Goal: Transaction & Acquisition: Book appointment/travel/reservation

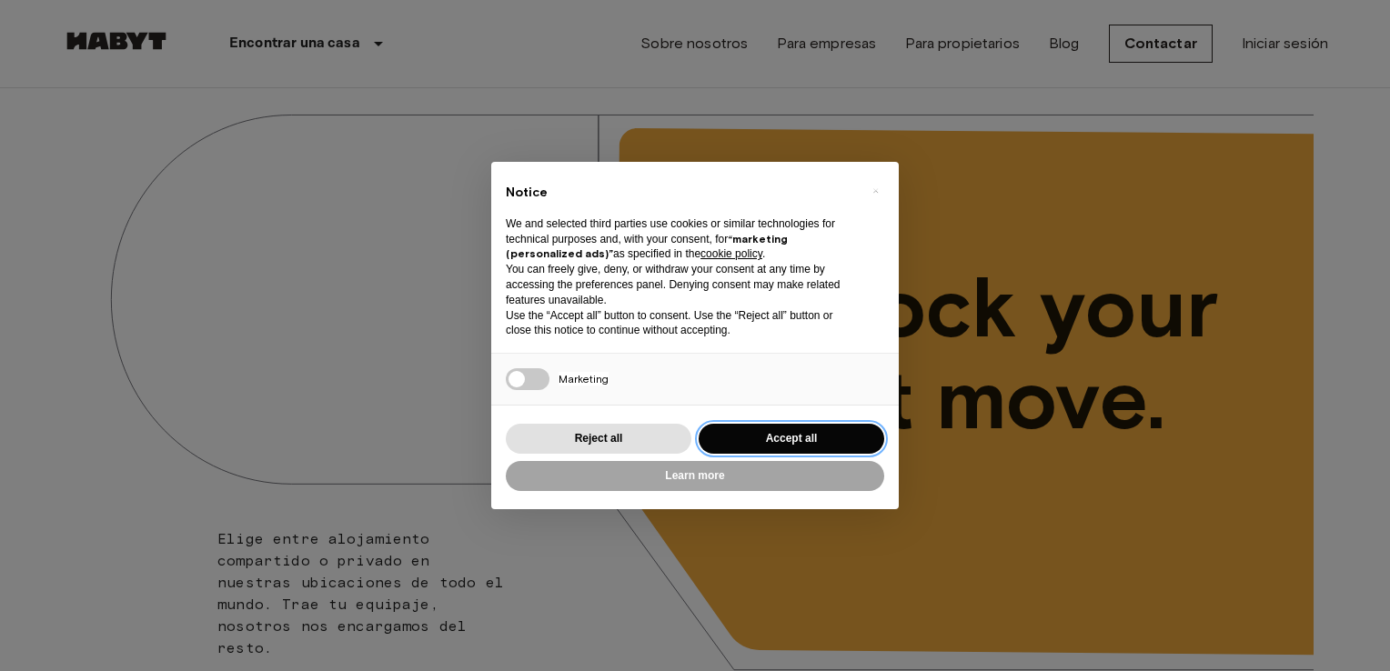
click at [774, 440] on button "Accept all" at bounding box center [791, 439] width 186 height 30
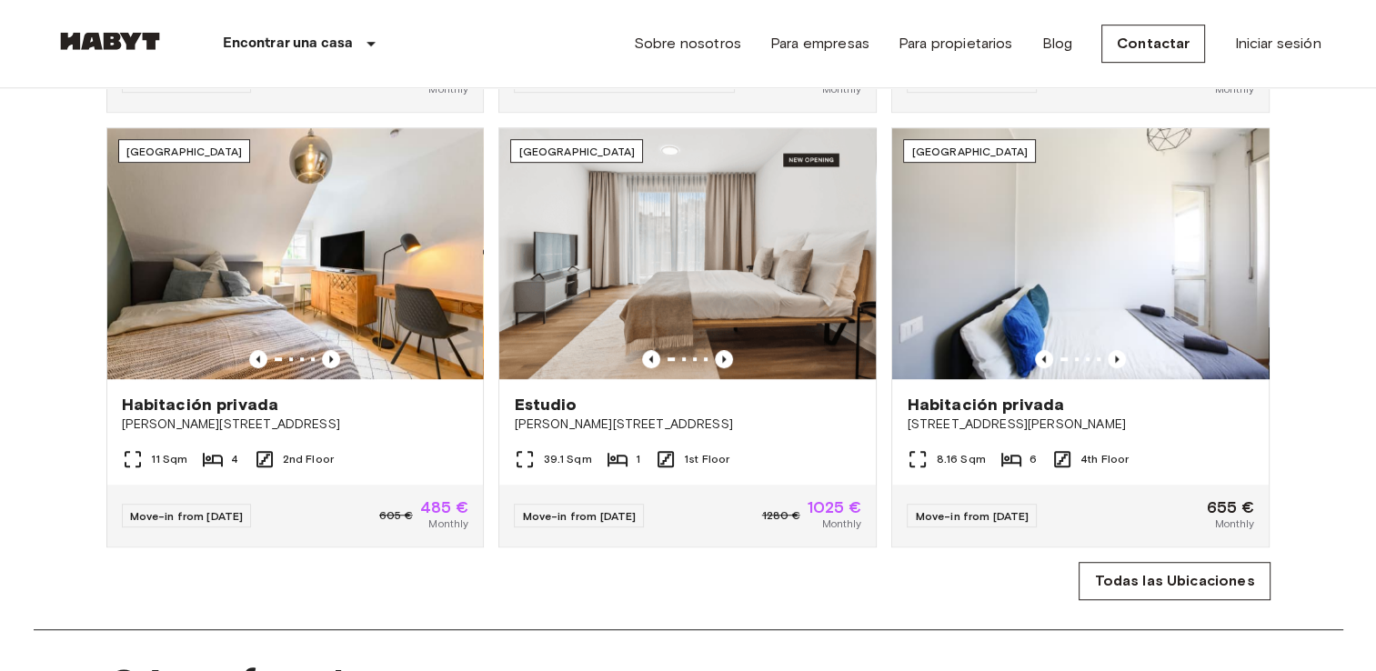
scroll to position [1091, 0]
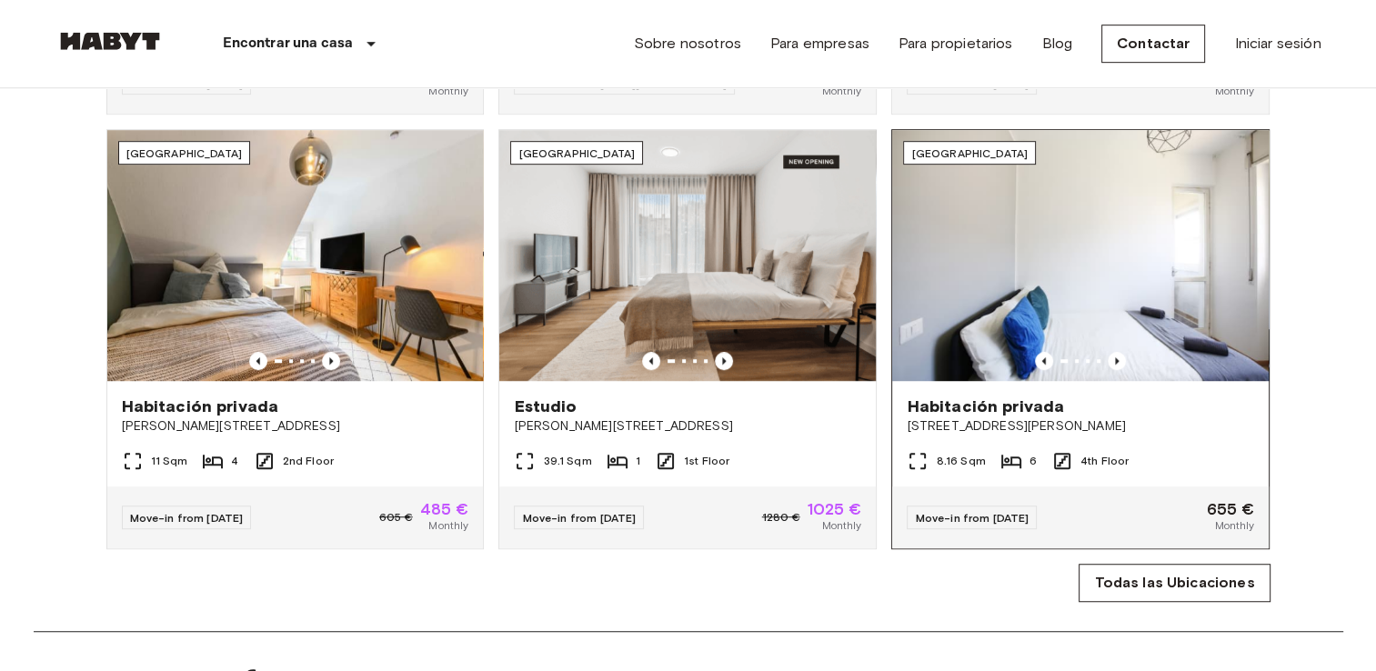
click at [1030, 252] on img at bounding box center [1080, 255] width 377 height 251
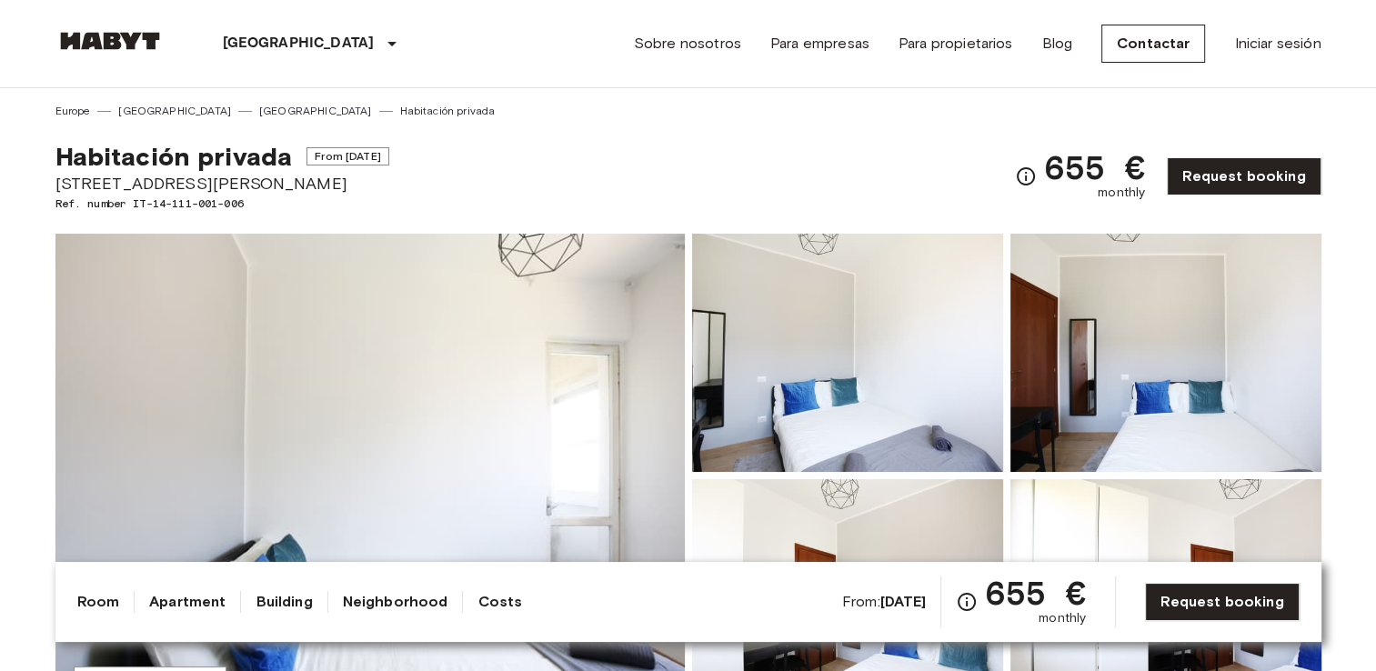
click at [259, 105] on link "[GEOGRAPHIC_DATA]" at bounding box center [315, 111] width 113 height 16
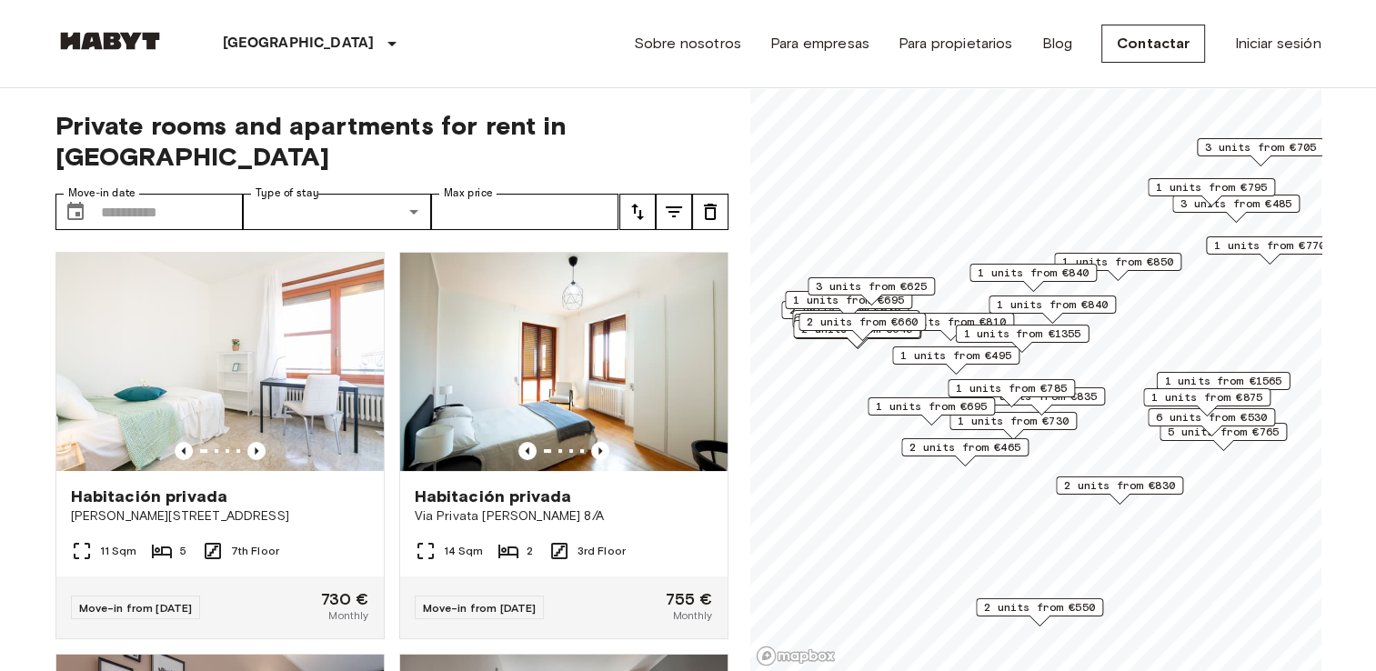
click at [1077, 397] on span "3 units from €835" at bounding box center [1041, 396] width 111 height 16
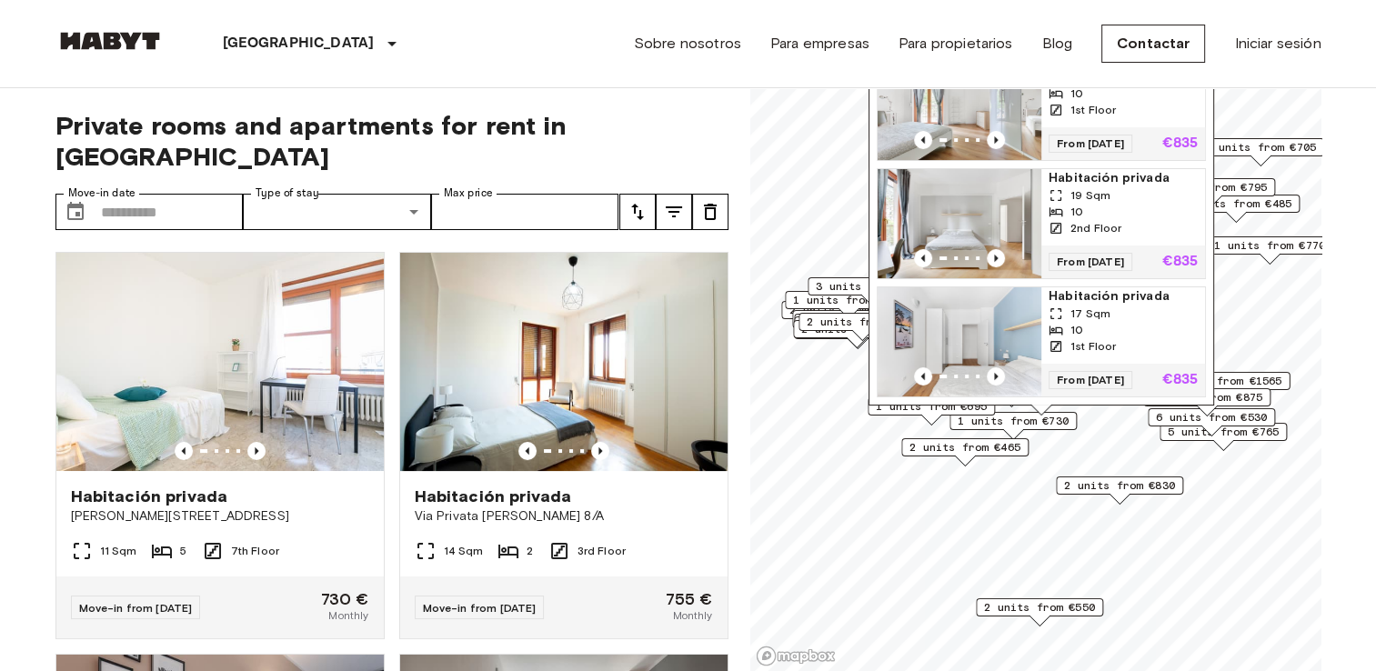
click at [1060, 492] on div "2 units from €830" at bounding box center [1119, 486] width 127 height 18
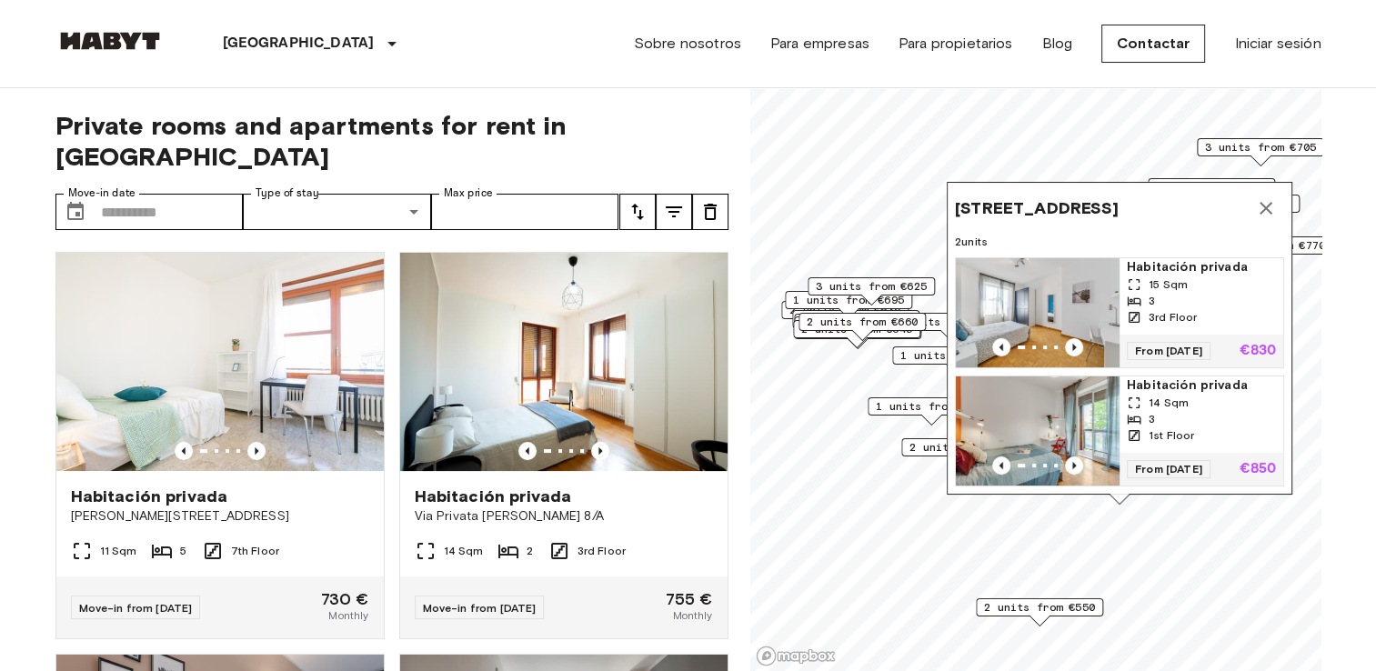
click at [1270, 197] on icon "Map marker" at bounding box center [1266, 208] width 22 height 22
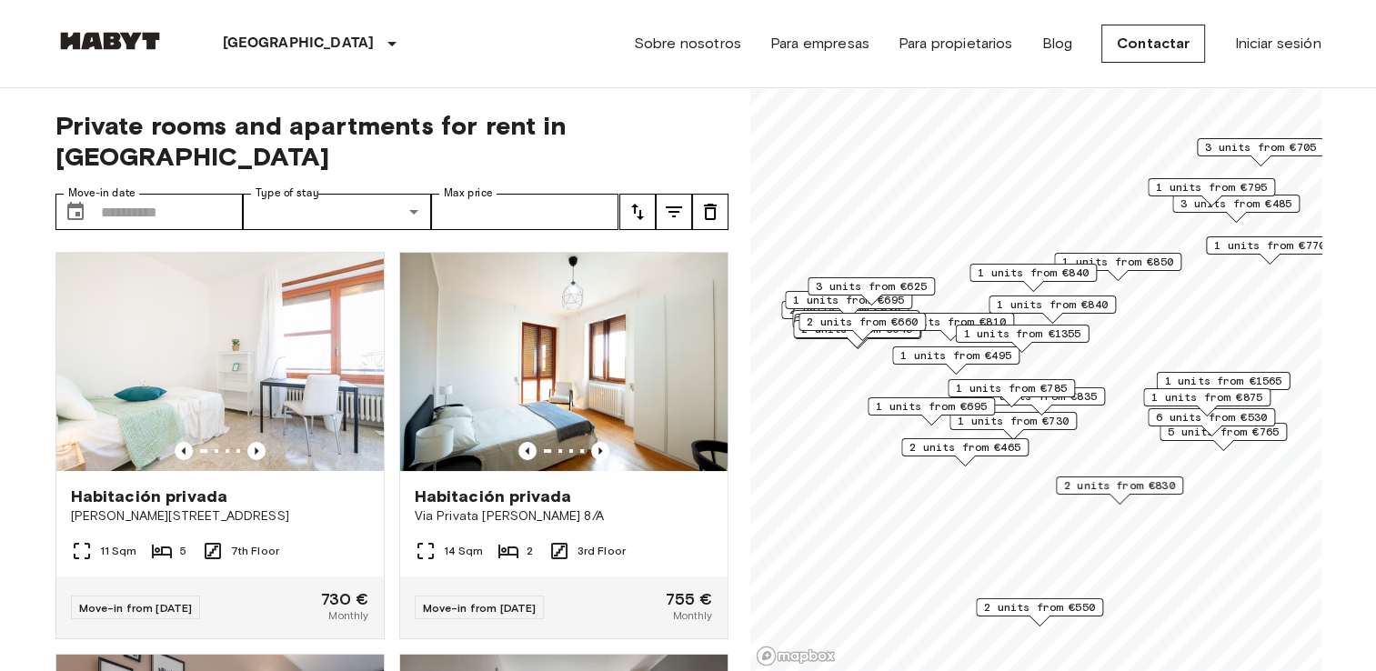
click at [952, 356] on span "1 units from €495" at bounding box center [955, 355] width 111 height 16
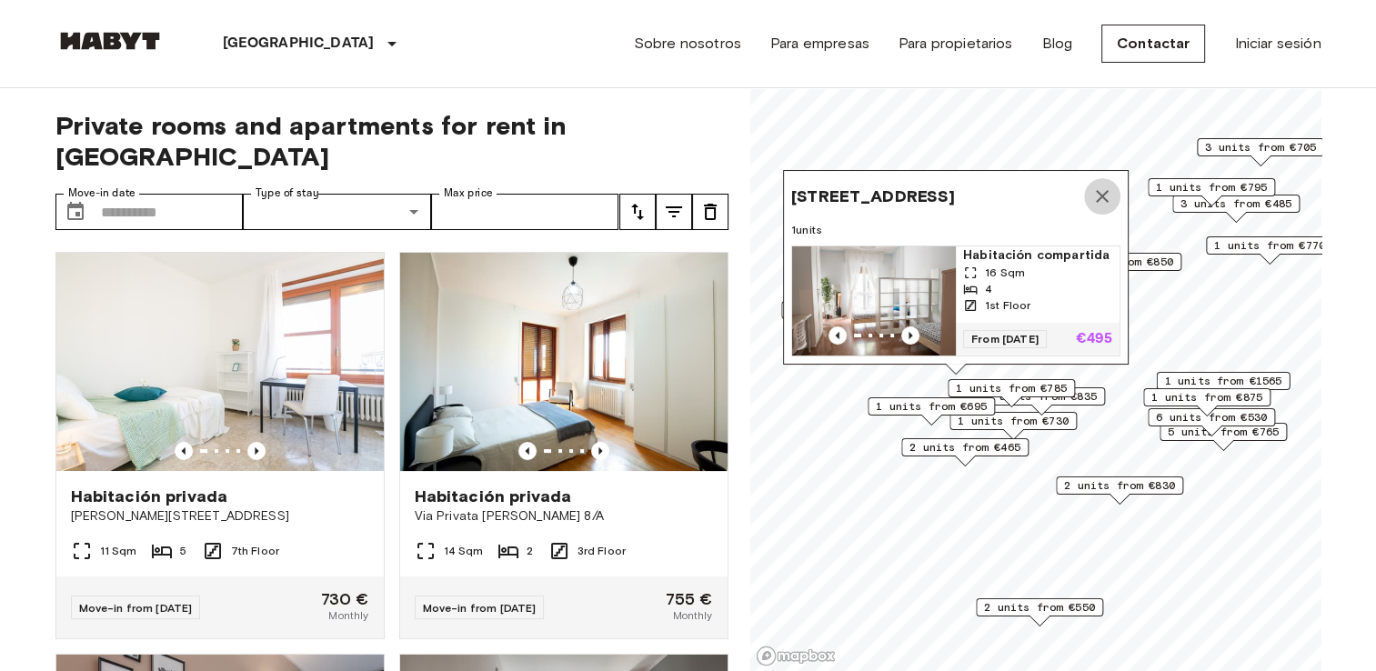
click at [1110, 186] on icon "Map marker" at bounding box center [1102, 197] width 22 height 22
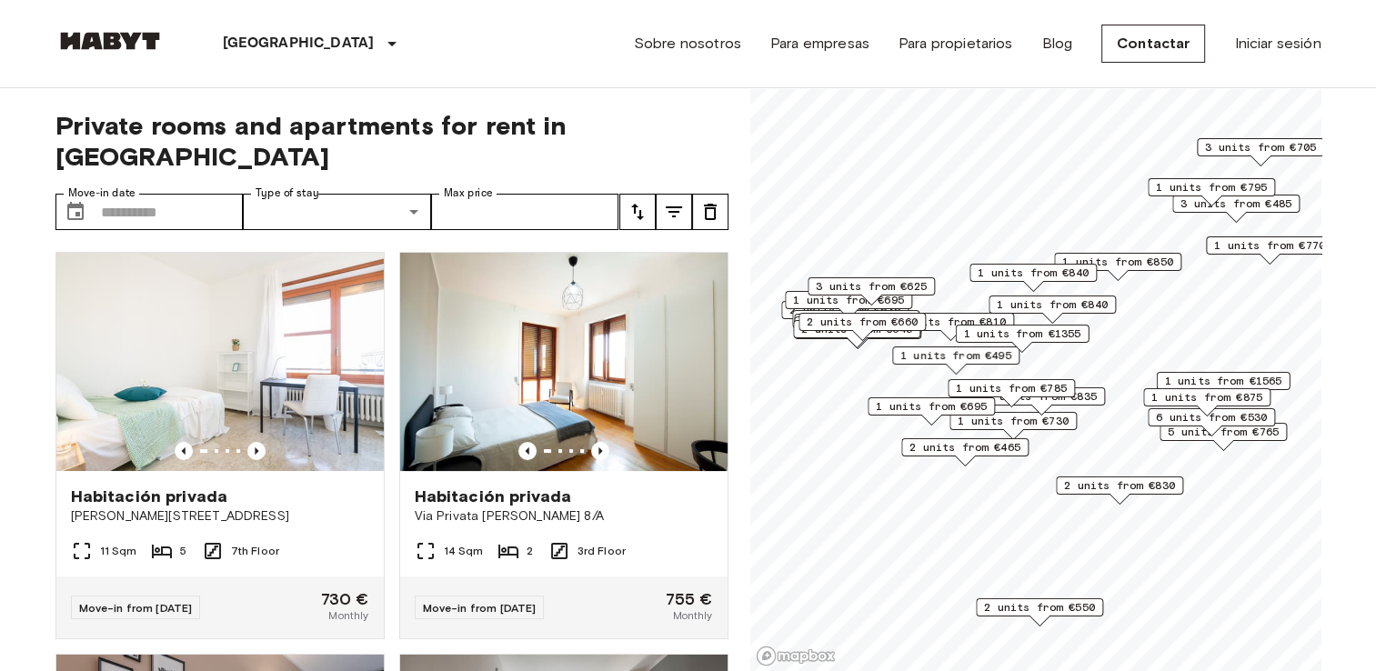
click at [1179, 422] on span "6 units from €530" at bounding box center [1211, 417] width 111 height 16
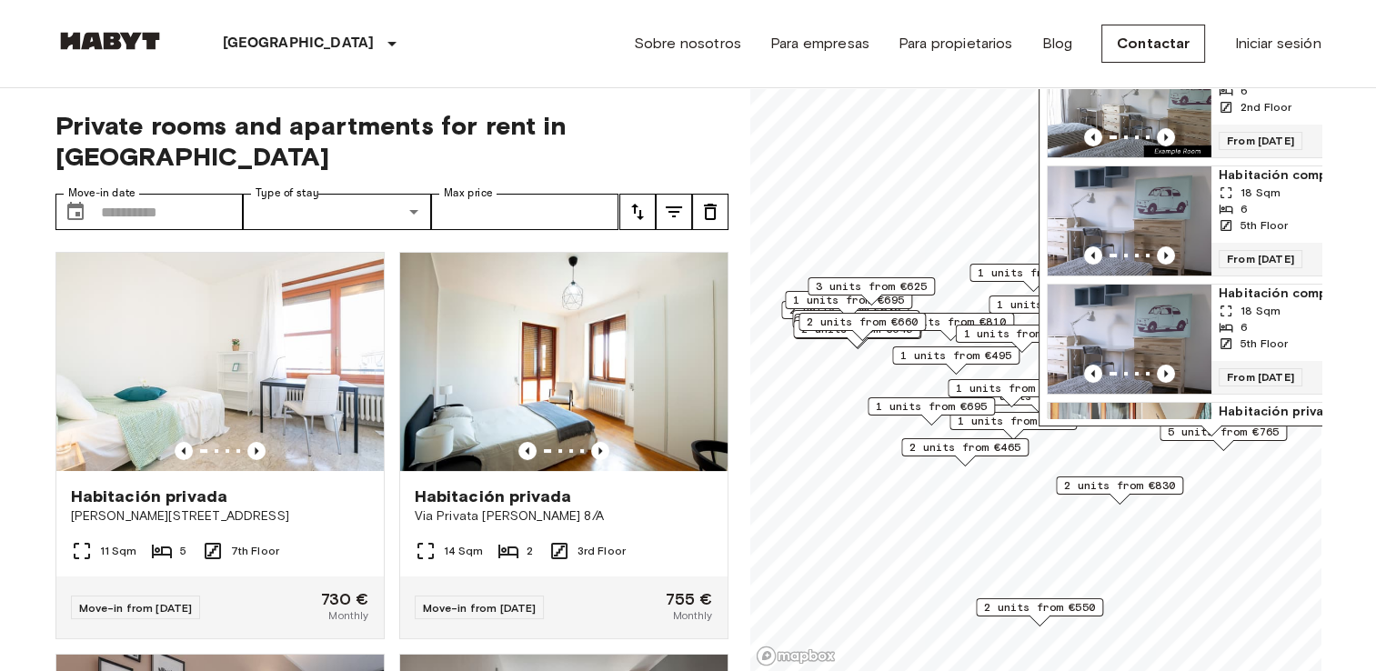
click at [1211, 426] on div "Map marker" at bounding box center [1211, 431] width 20 height 10
click at [1275, 116] on span "2nd Floor" at bounding box center [1266, 107] width 51 height 16
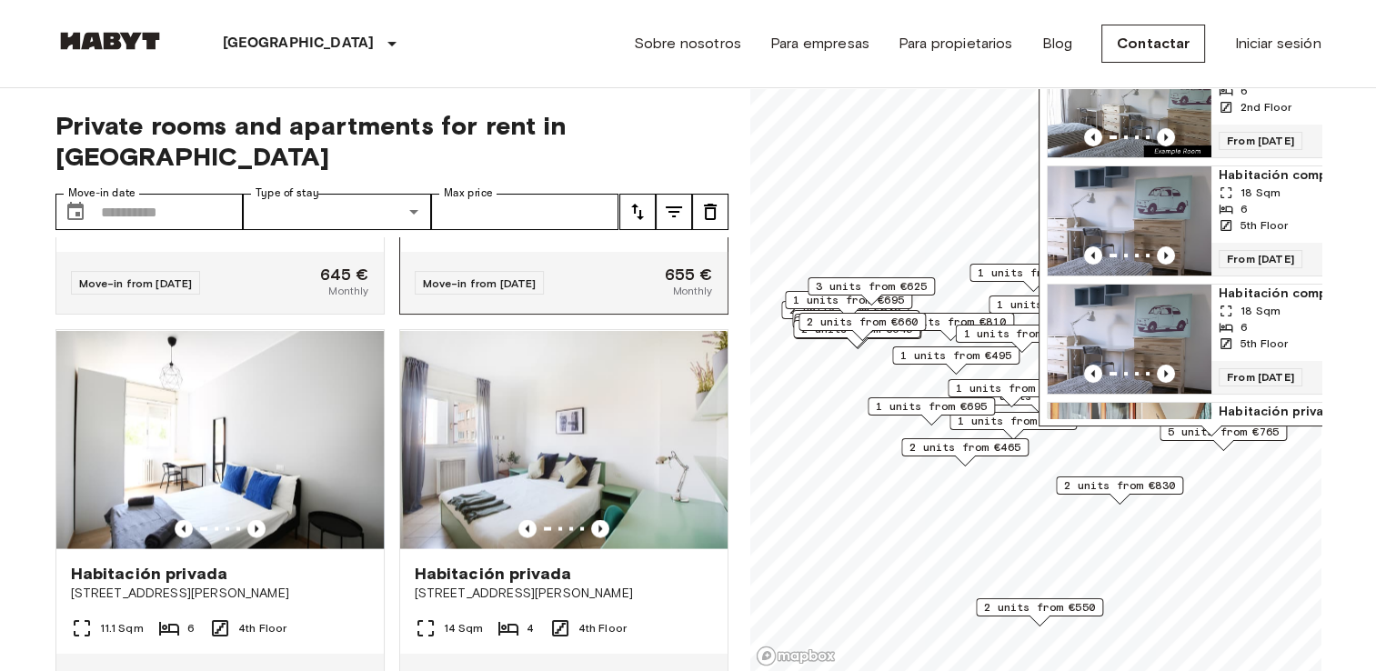
scroll to position [3513, 0]
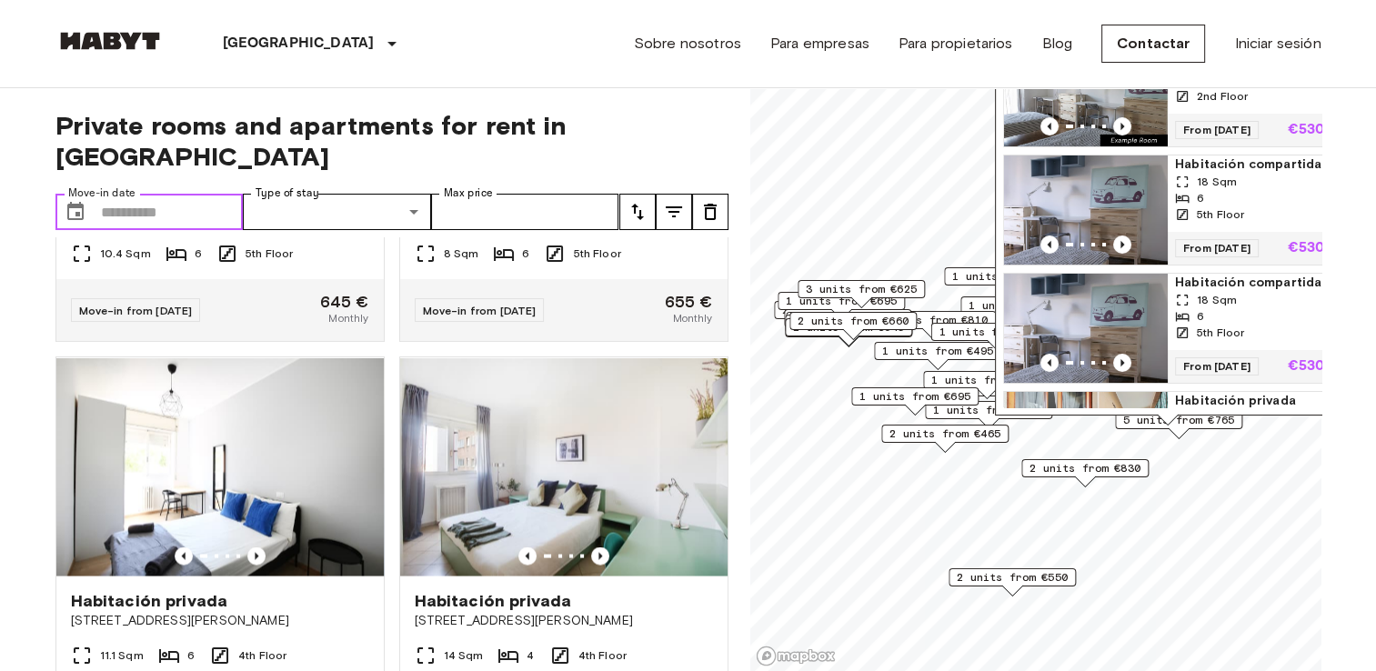
click at [146, 194] on input "Move-in date" at bounding box center [172, 212] width 143 height 36
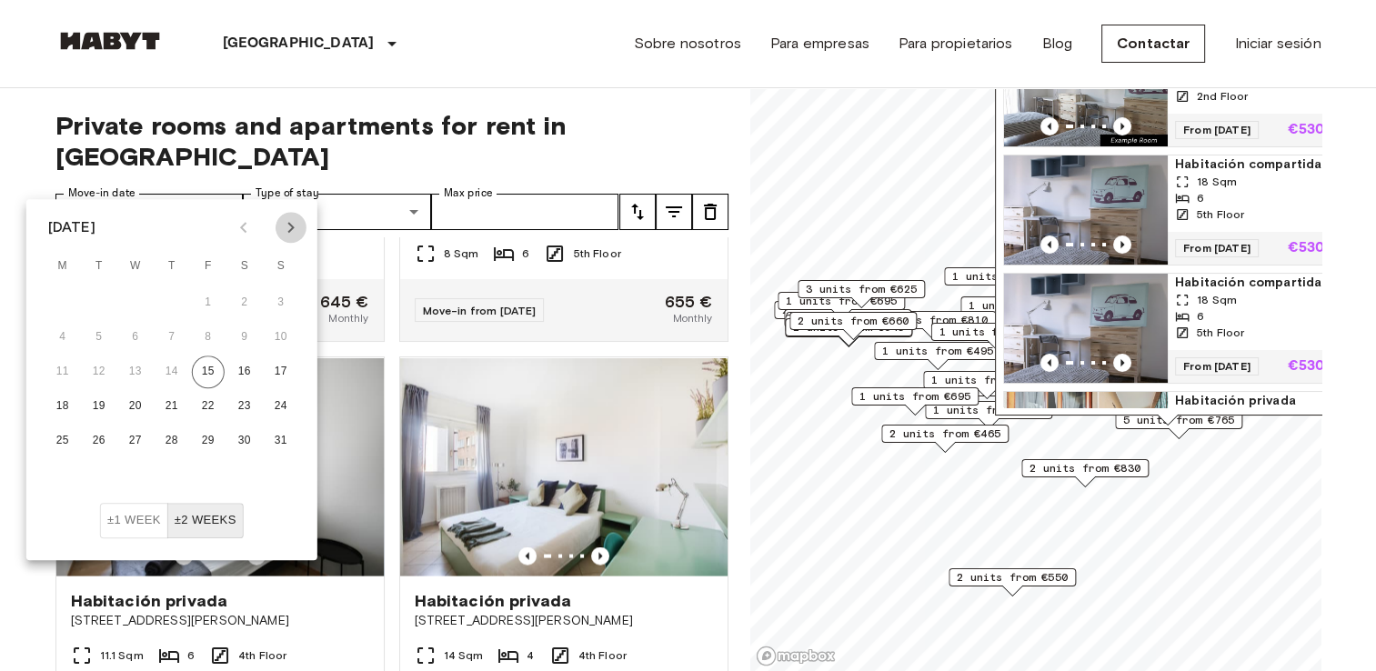
click at [289, 230] on icon "Next month" at bounding box center [290, 227] width 6 height 11
click at [277, 296] on button "7" at bounding box center [281, 302] width 33 height 33
type input "**********"
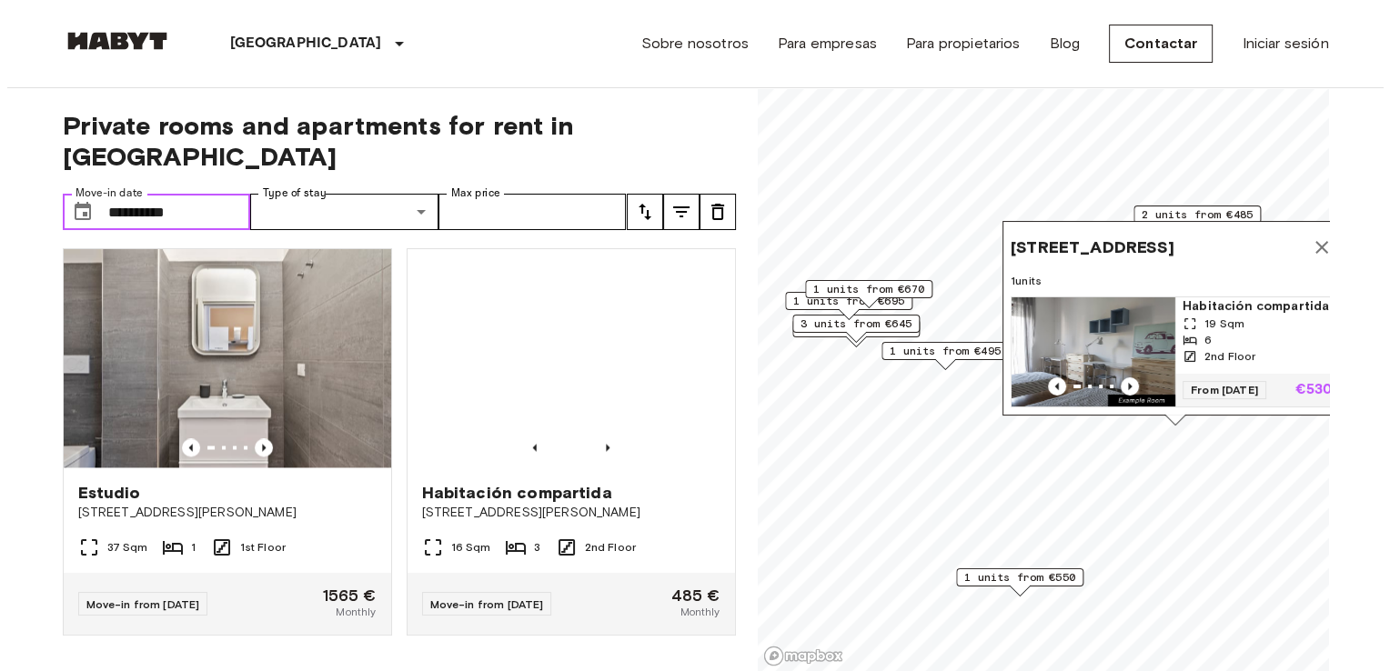
scroll to position [1458, 0]
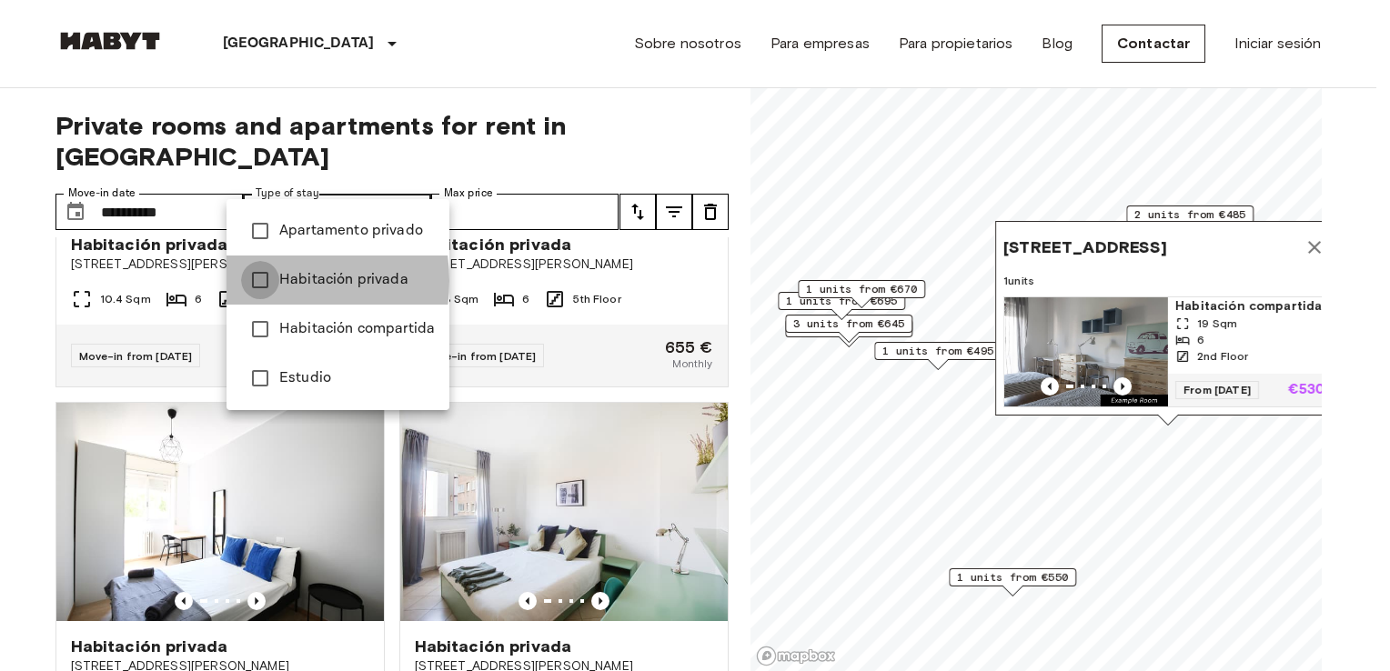
type input "**********"
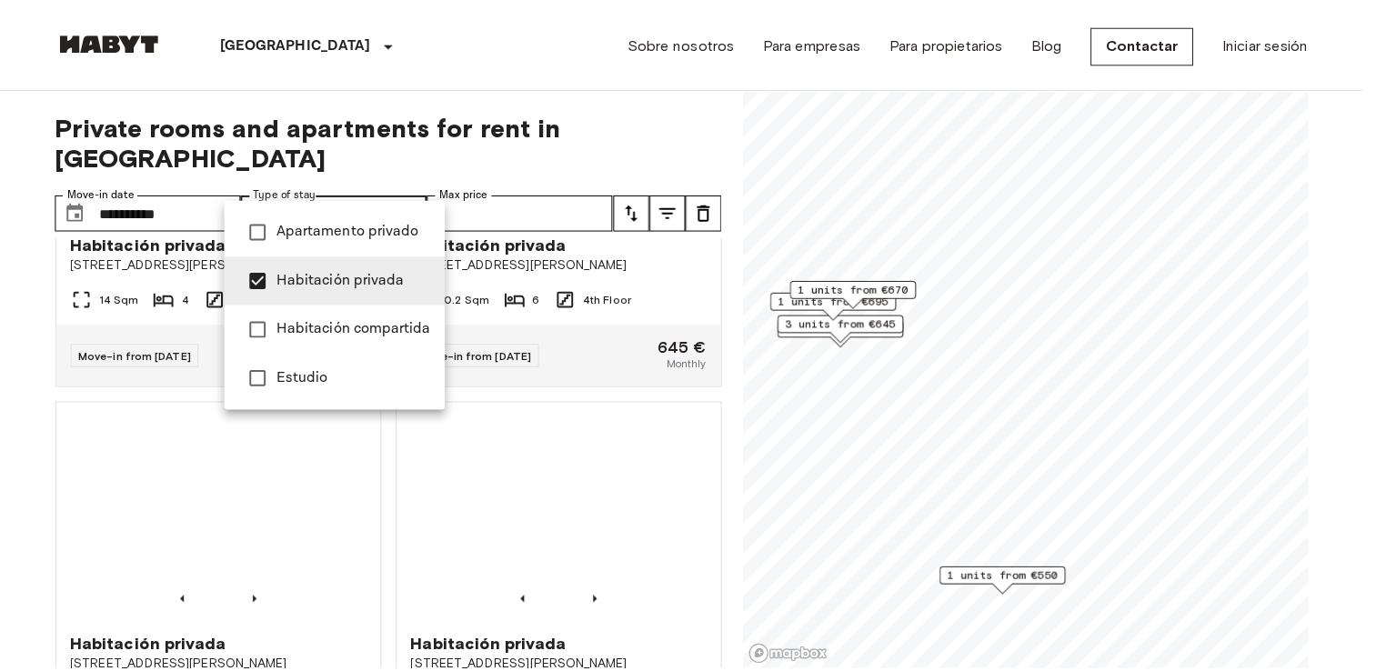
scroll to position [636, 0]
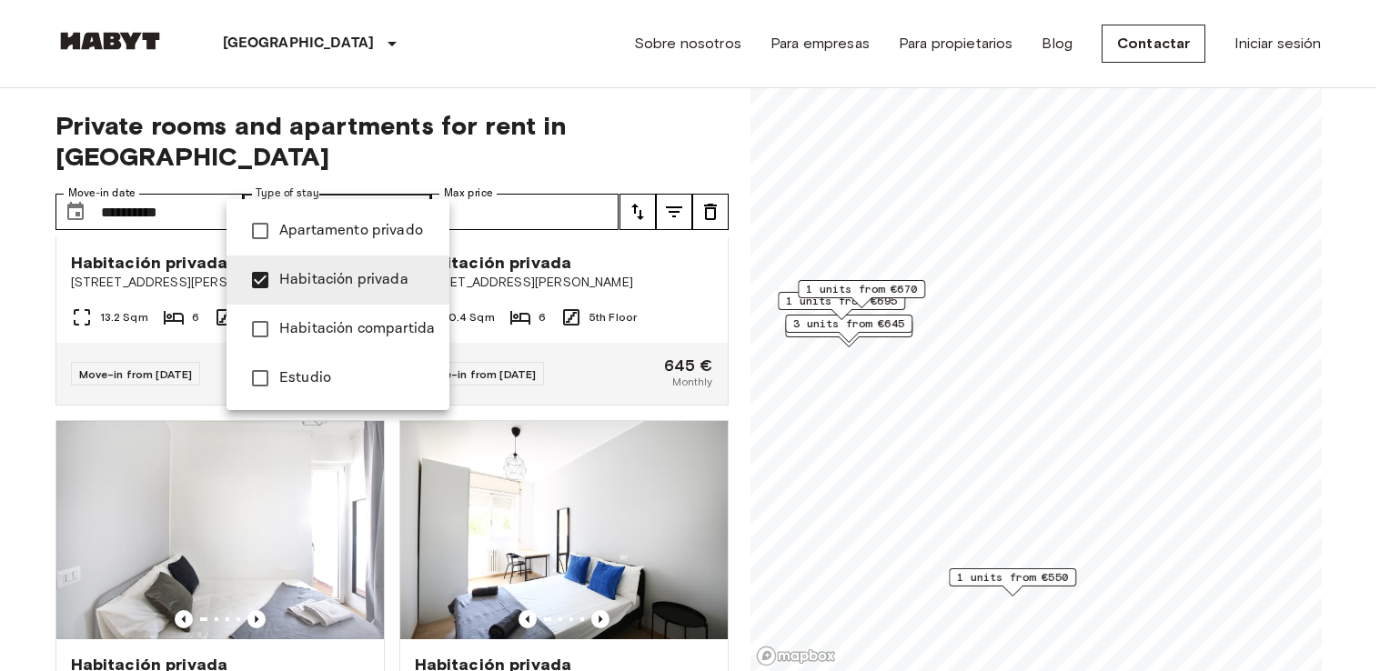
click at [467, 171] on div at bounding box center [695, 335] width 1390 height 671
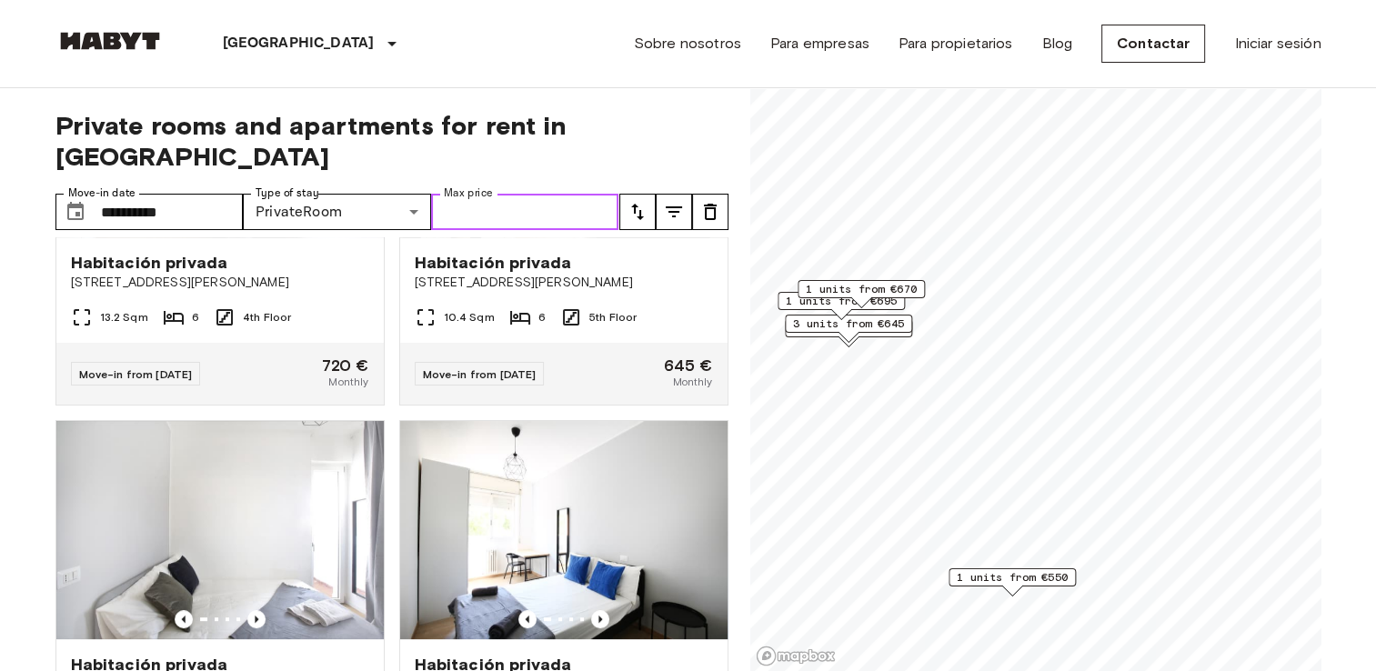
click at [476, 194] on input "Max price" at bounding box center [525, 212] width 188 height 36
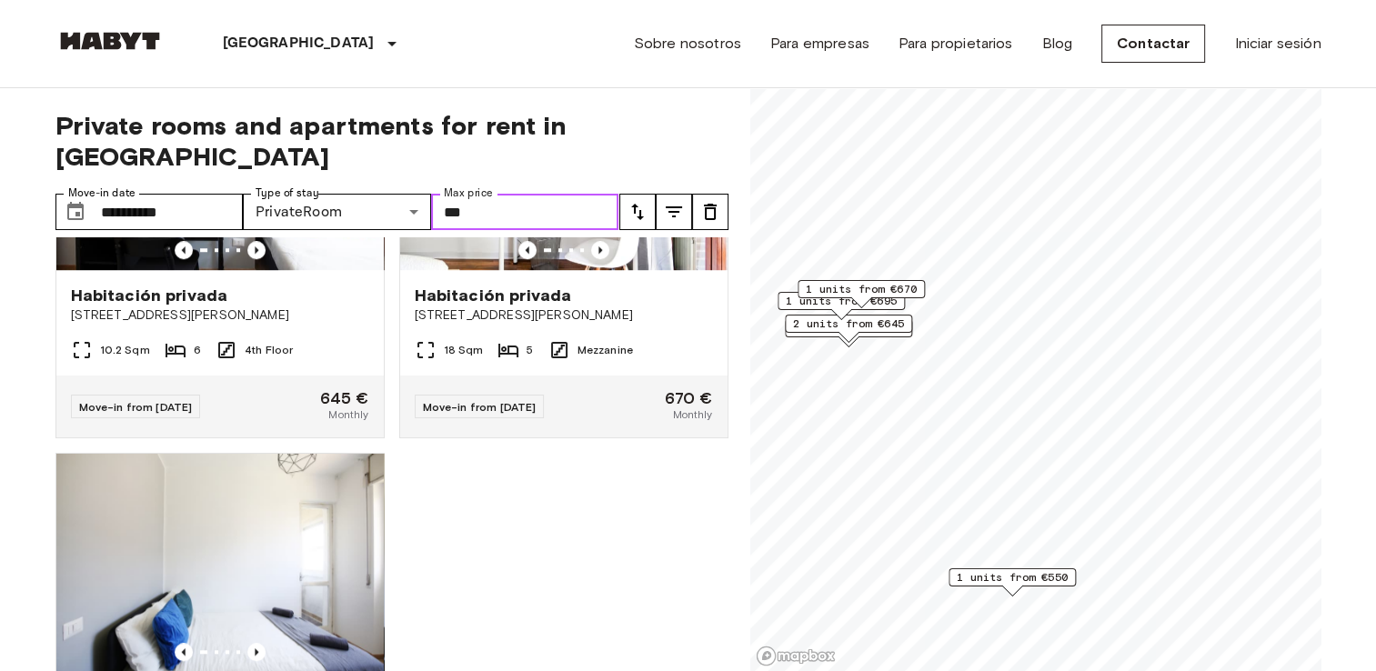
scroll to position [1366, 0]
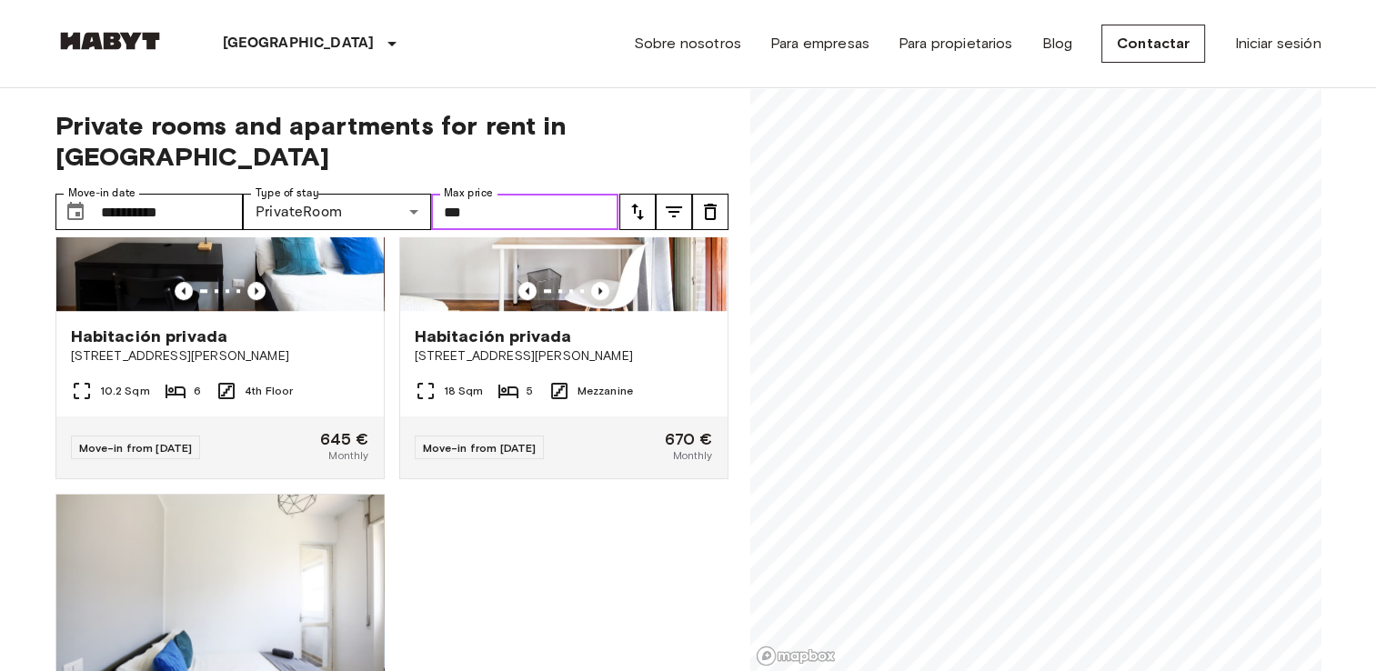
click at [493, 194] on input "***" at bounding box center [525, 212] width 188 height 36
type input "*"
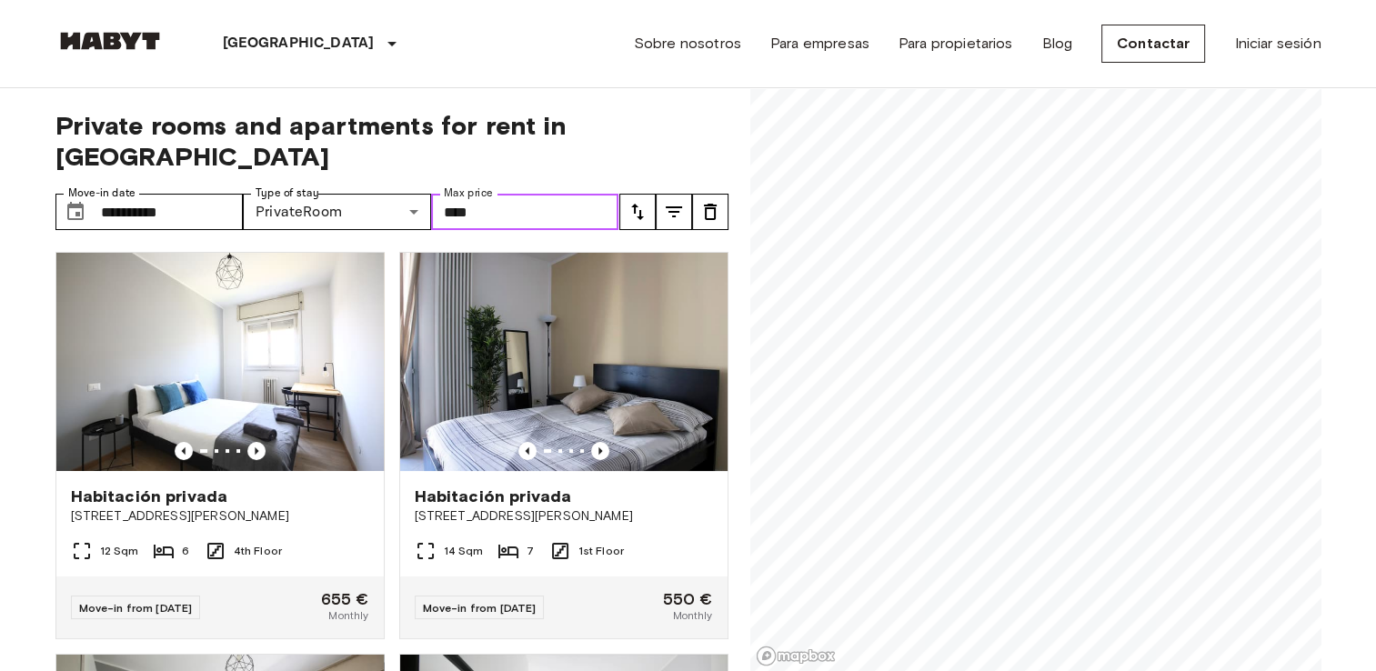
type input "****"
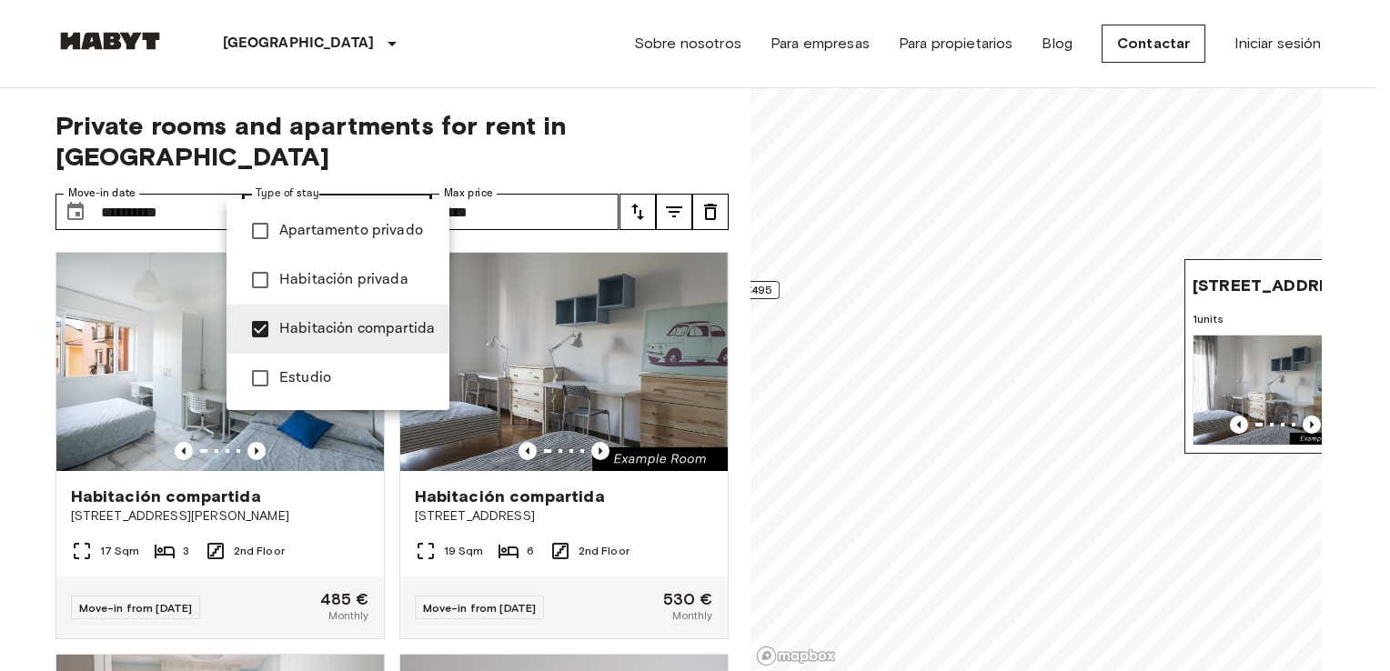
drag, startPoint x: 946, startPoint y: 285, endPoint x: 836, endPoint y: 276, distance: 110.4
click at [836, 276] on div at bounding box center [695, 335] width 1390 height 671
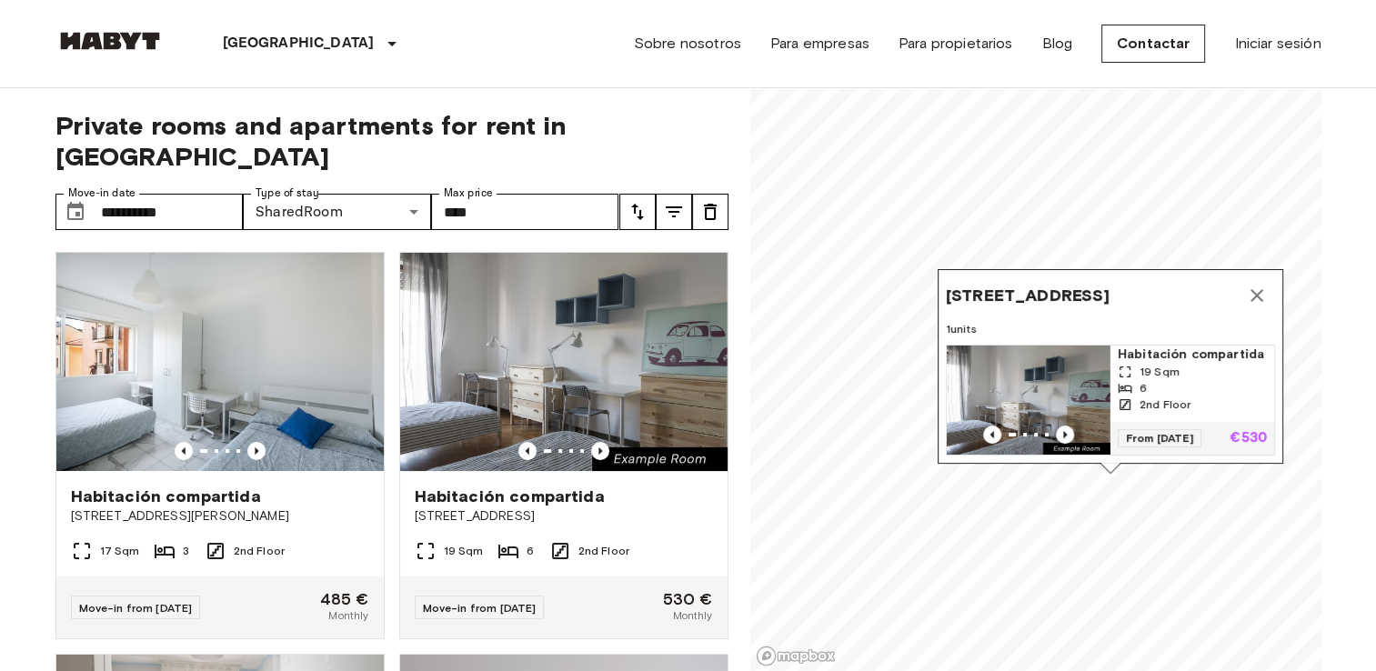
click at [1259, 289] on icon "Map marker" at bounding box center [1257, 295] width 13 height 13
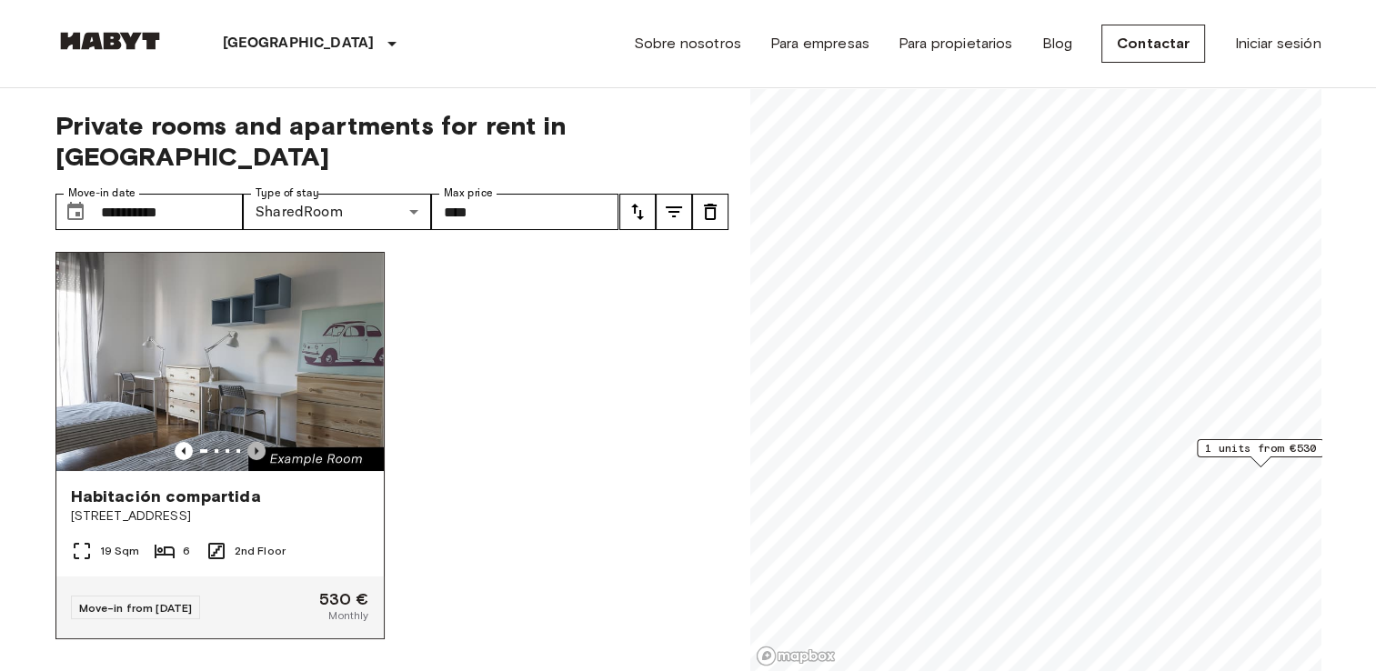
click at [255, 442] on icon "Previous image" at bounding box center [256, 451] width 18 height 18
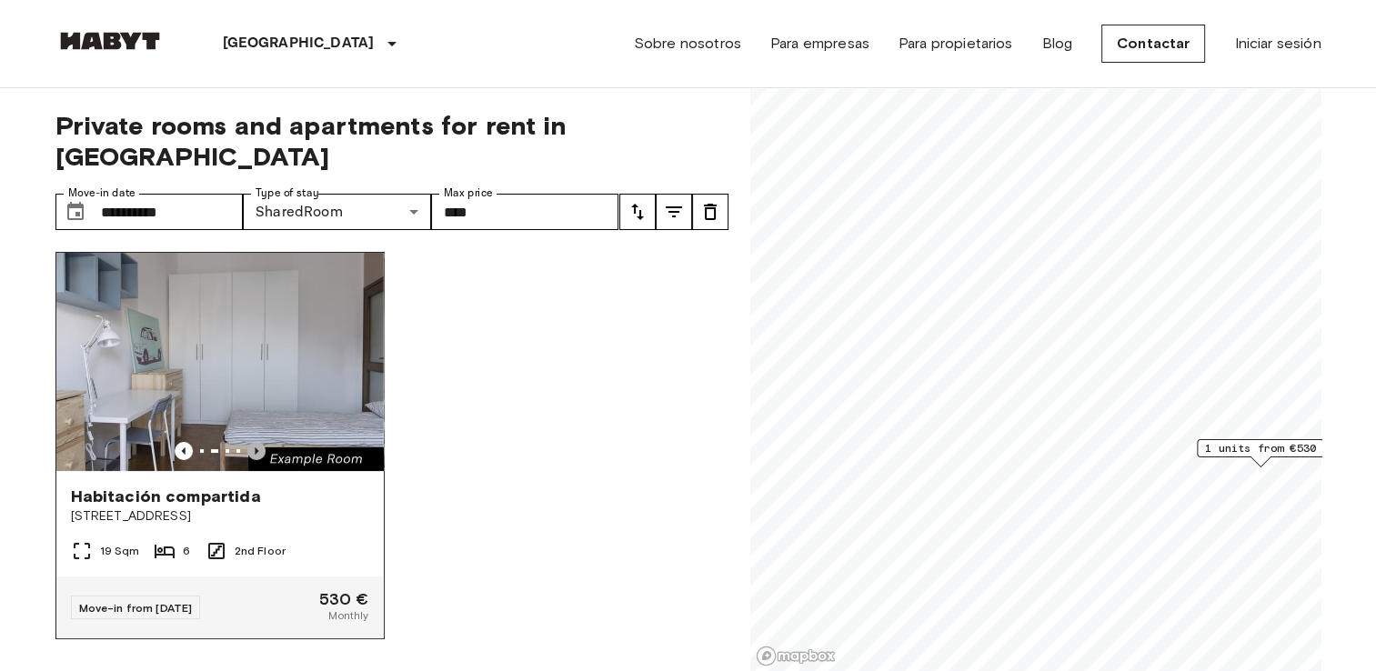
click at [255, 442] on icon "Previous image" at bounding box center [256, 451] width 18 height 18
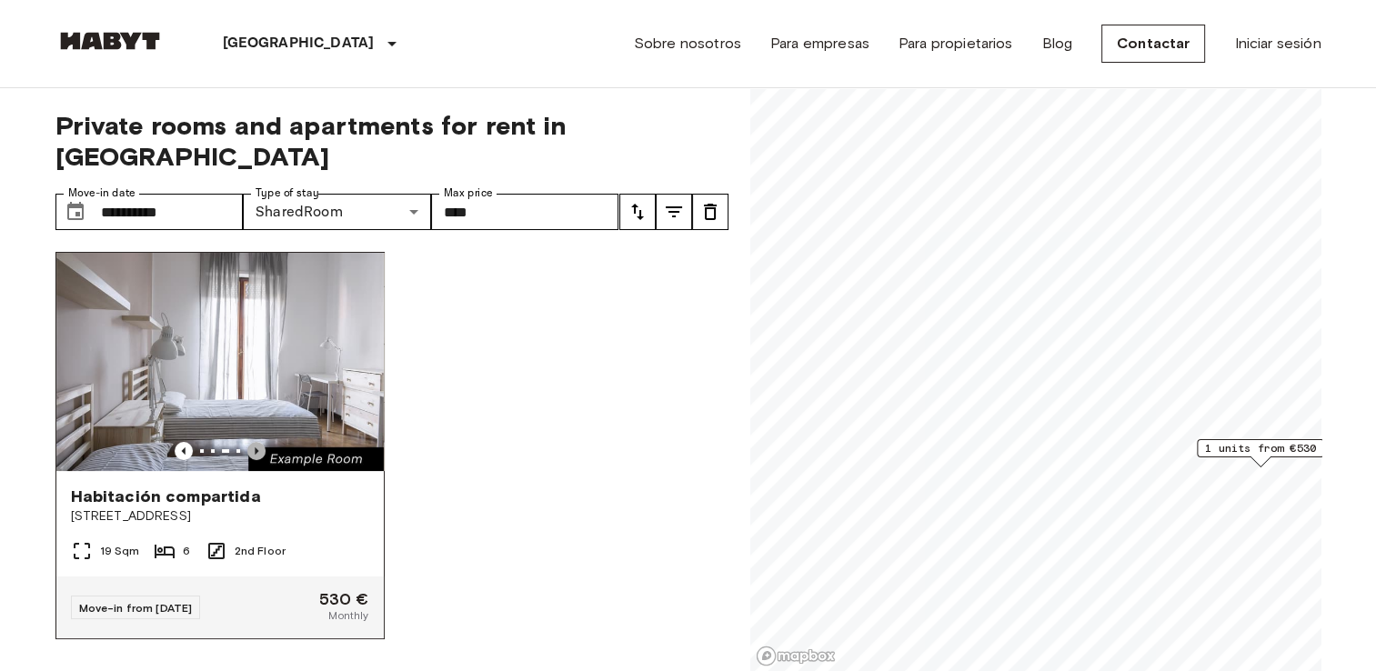
click at [255, 442] on icon "Previous image" at bounding box center [256, 451] width 18 height 18
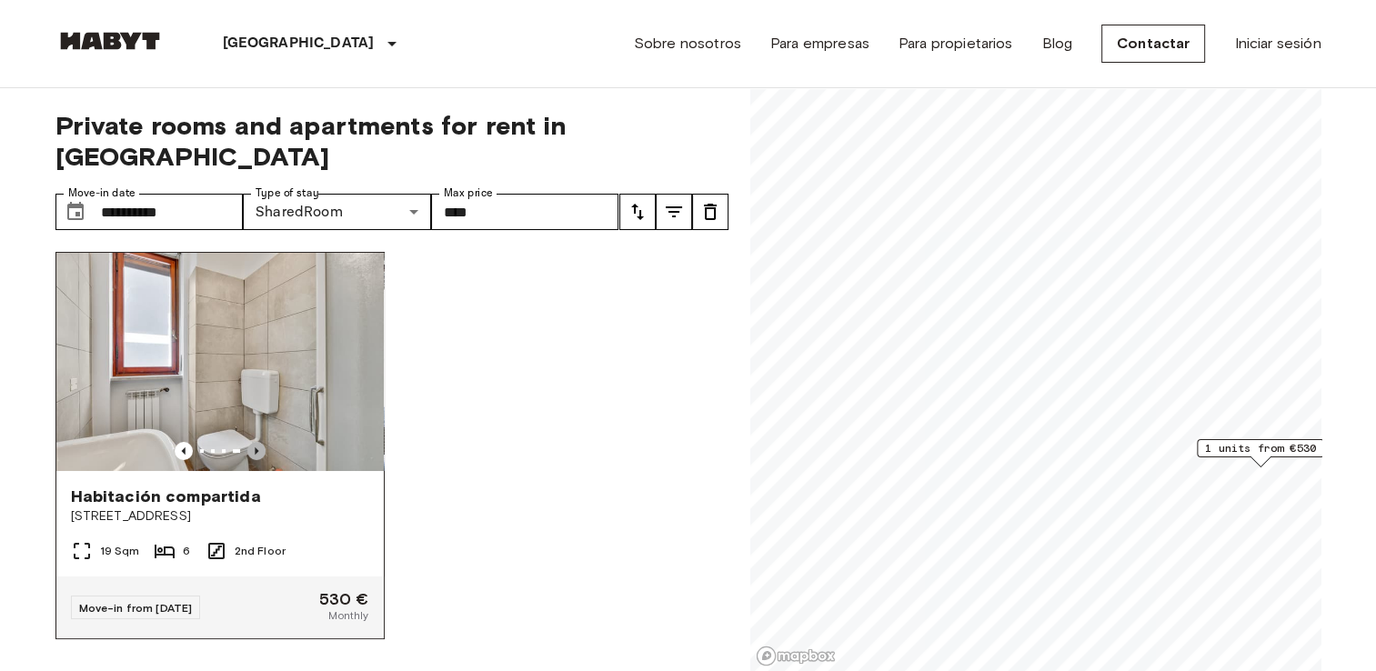
click at [255, 442] on icon "Previous image" at bounding box center [256, 451] width 18 height 18
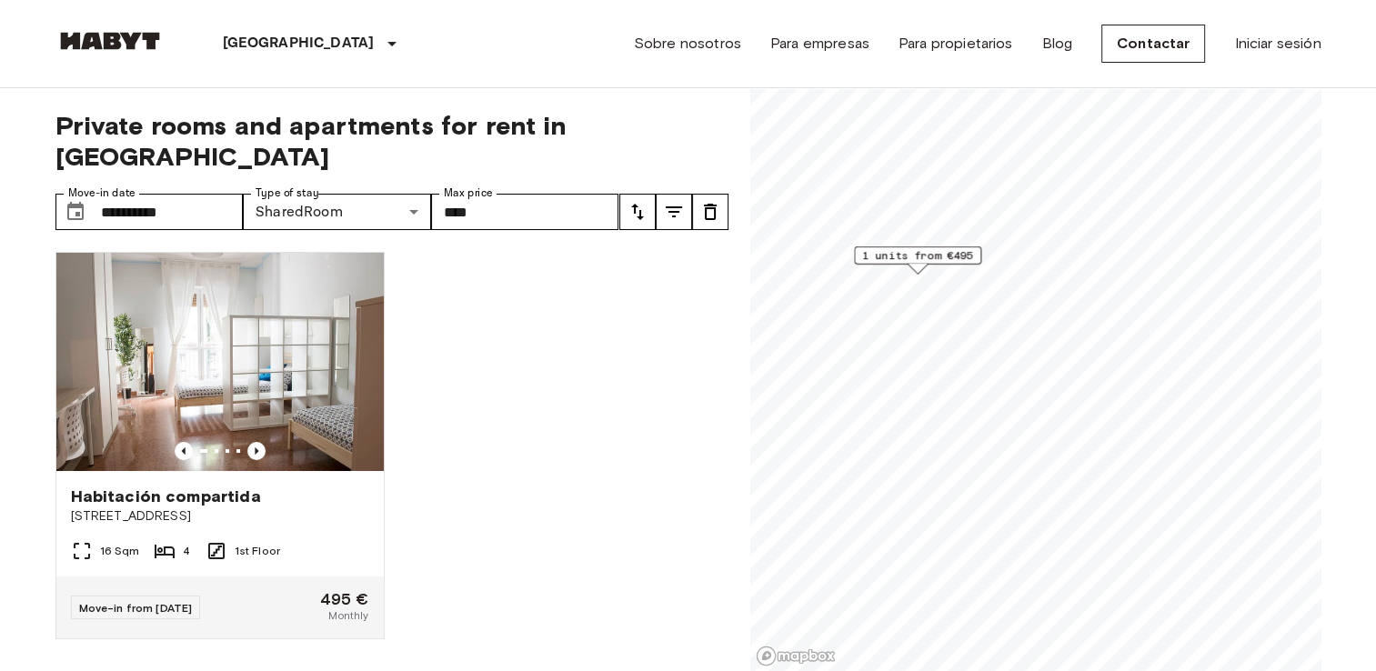
click at [914, 264] on div "Map marker" at bounding box center [918, 269] width 20 height 10
click at [914, 254] on span "1 units from €495" at bounding box center [917, 255] width 111 height 16
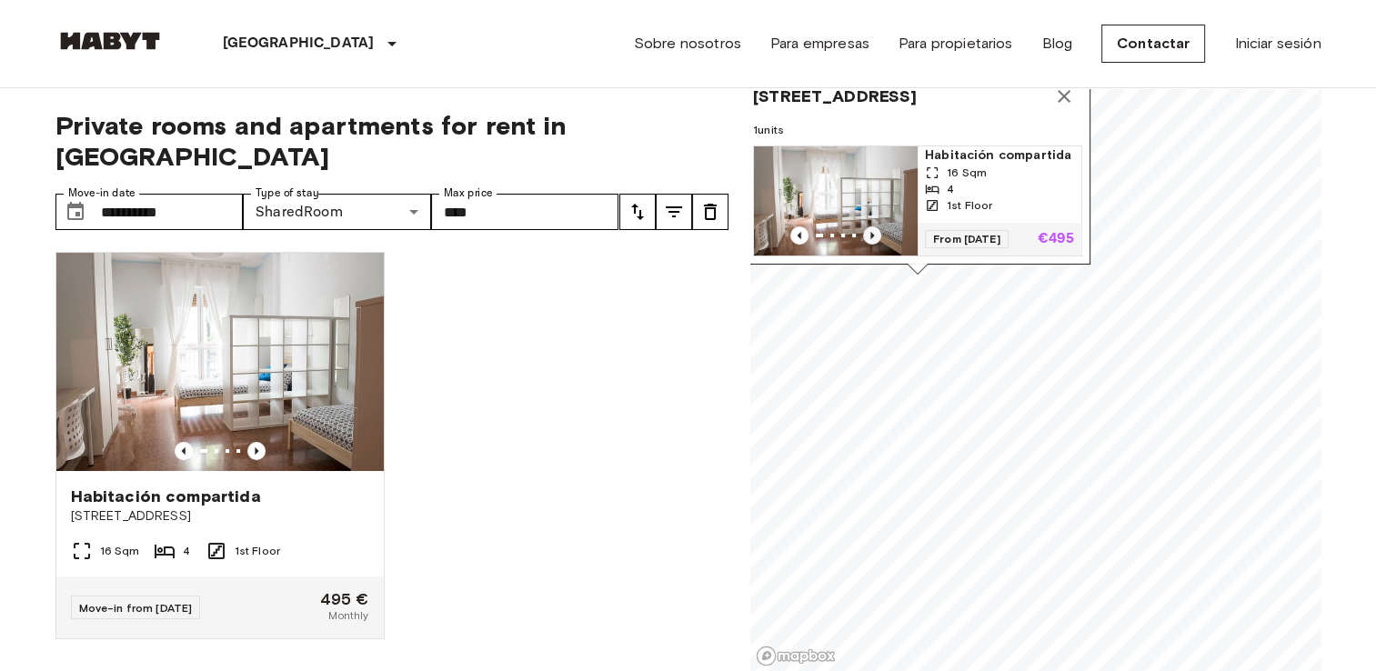
click at [868, 226] on icon "Previous image" at bounding box center [872, 235] width 18 height 18
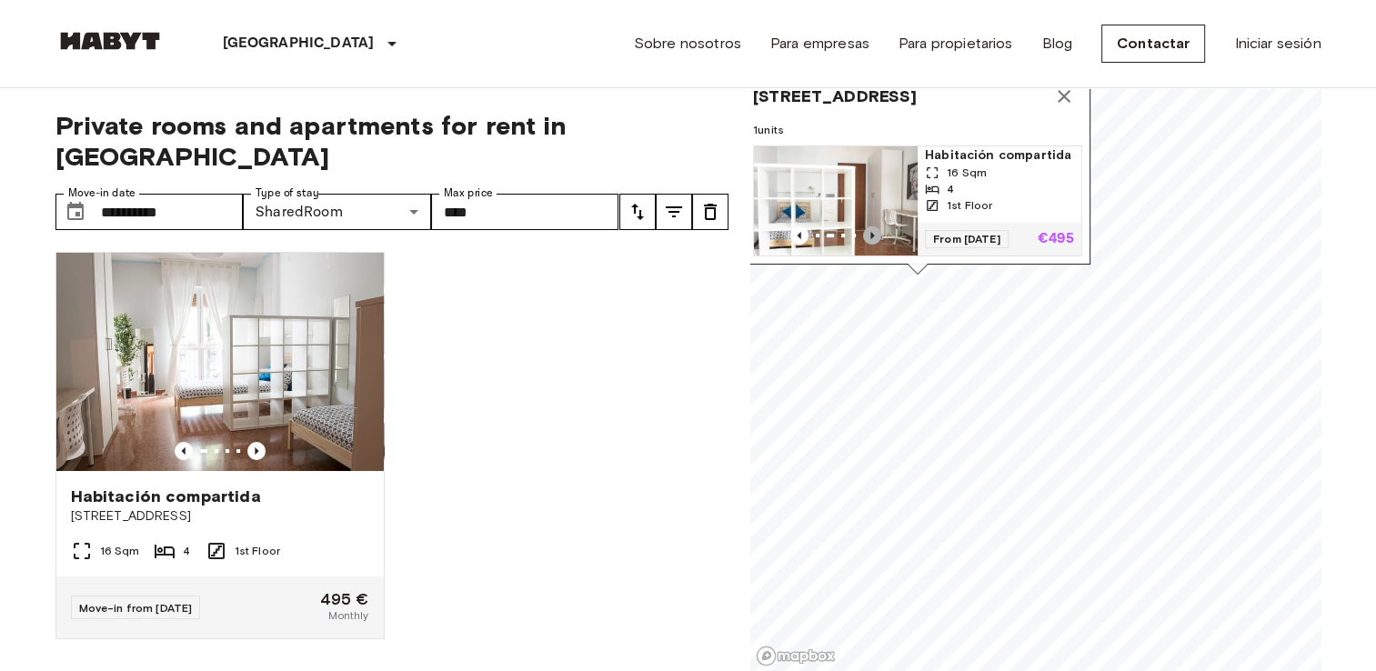
click at [868, 226] on icon "Previous image" at bounding box center [872, 235] width 18 height 18
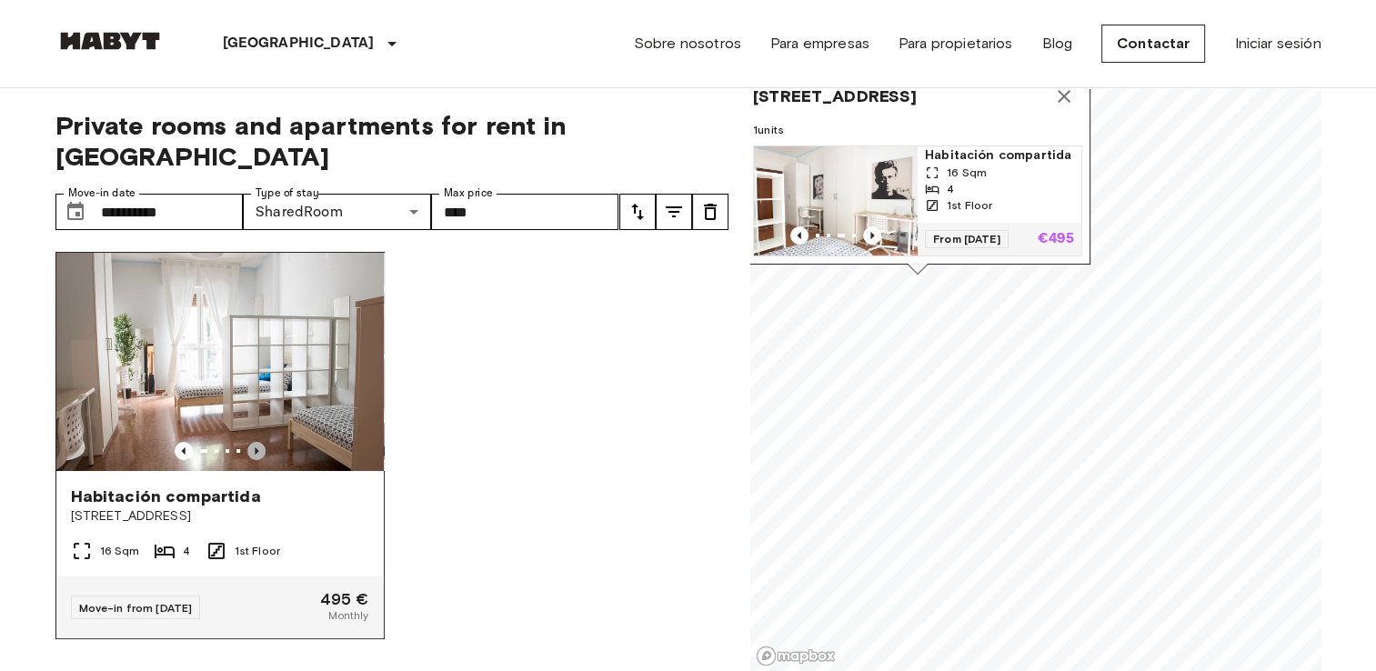
click at [255, 442] on icon "Previous image" at bounding box center [256, 451] width 18 height 18
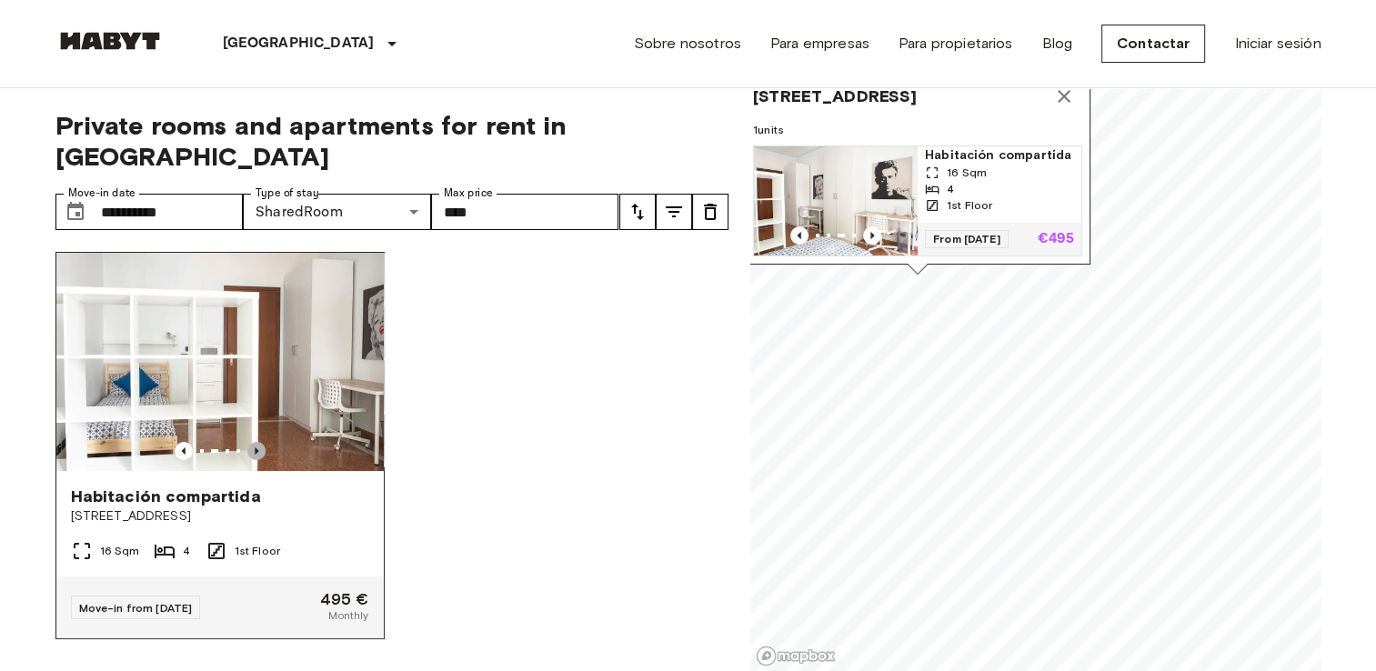
click at [255, 442] on icon "Previous image" at bounding box center [256, 451] width 18 height 18
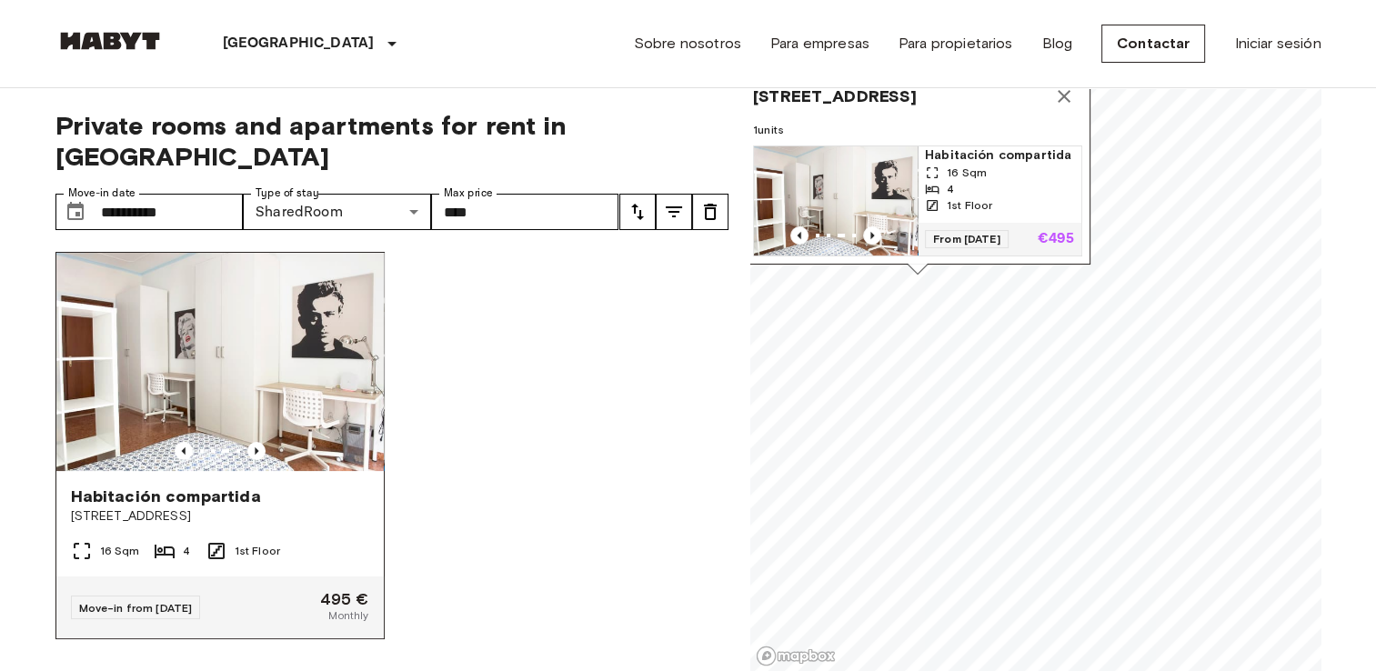
click at [226, 577] on div "Move-in from 01 Sep 25 495 € Monthly" at bounding box center [219, 608] width 327 height 62
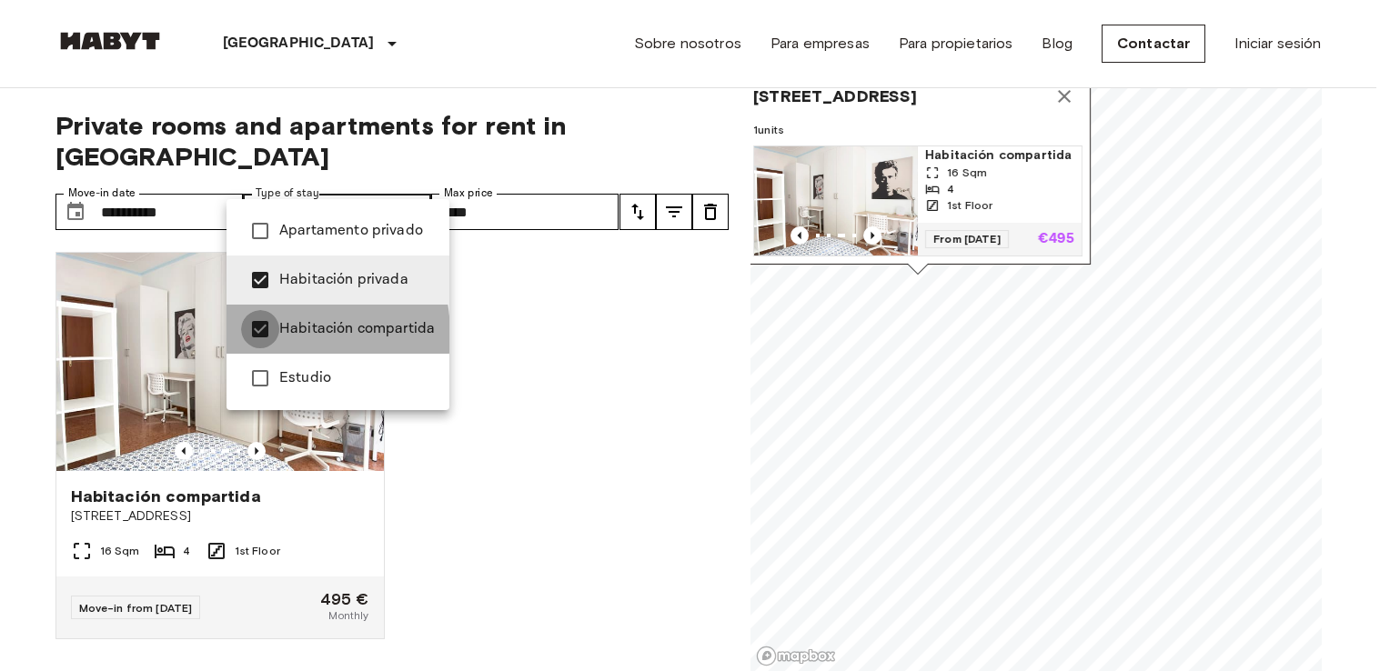
type input "**********"
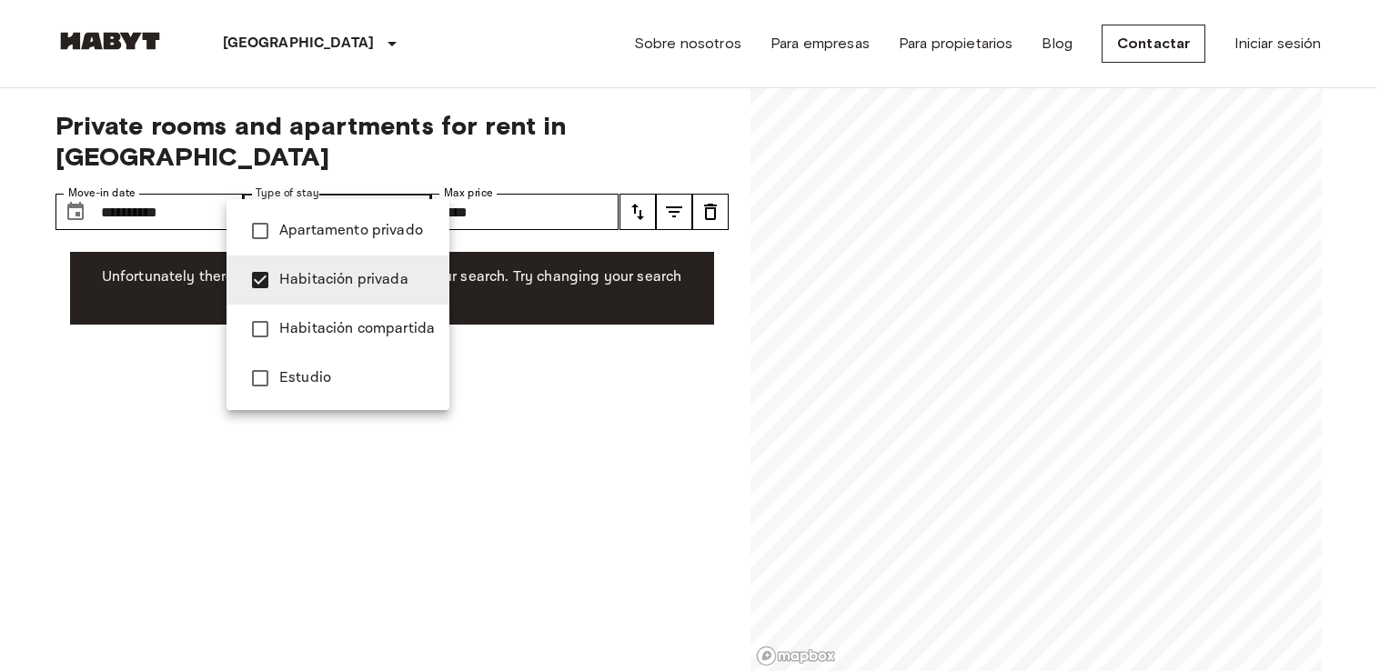
click at [535, 176] on div at bounding box center [695, 335] width 1390 height 671
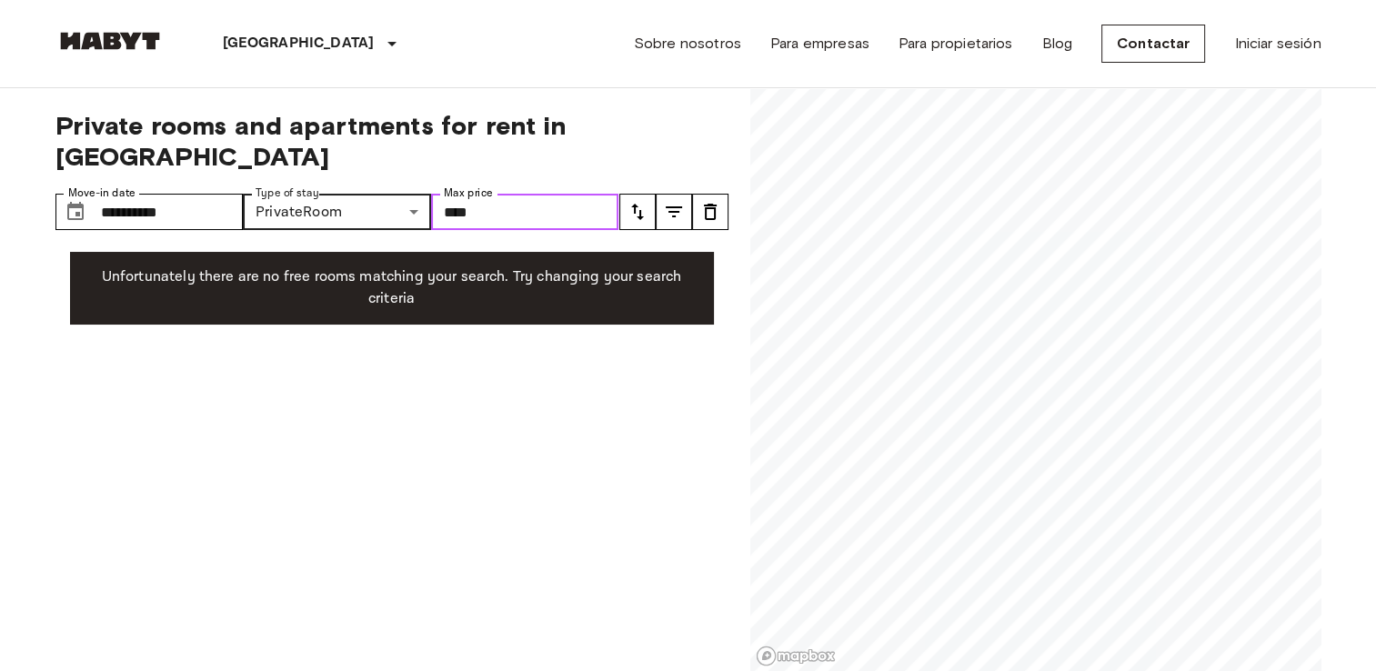
click at [510, 194] on input "****" at bounding box center [525, 212] width 188 height 36
type input "****"
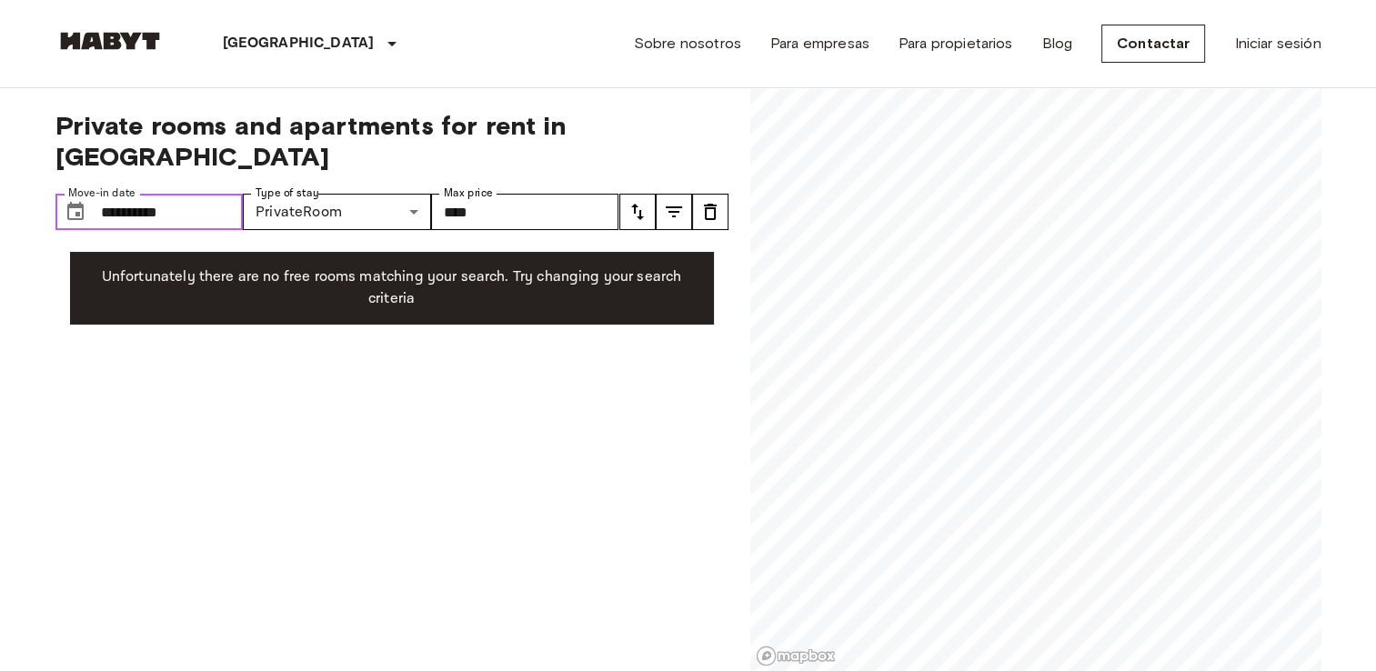
click at [116, 194] on input "**********" at bounding box center [172, 212] width 143 height 36
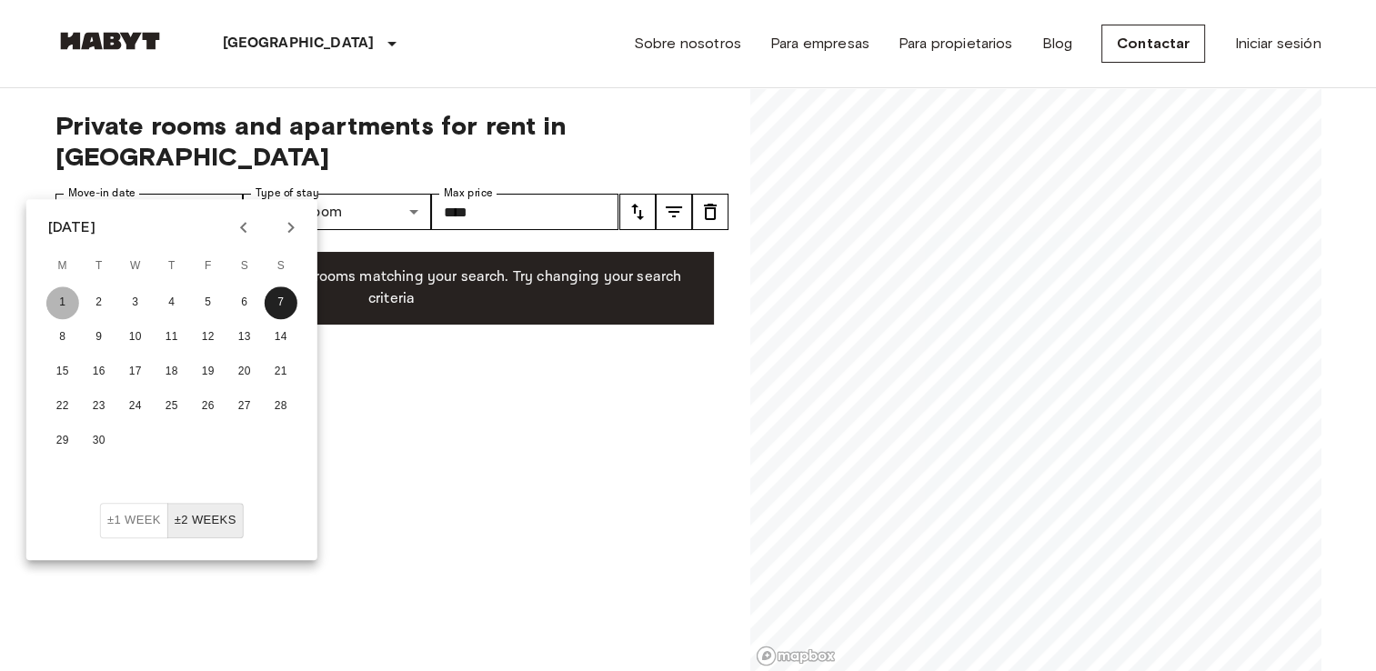
click at [62, 300] on button "1" at bounding box center [62, 302] width 33 height 33
type input "**********"
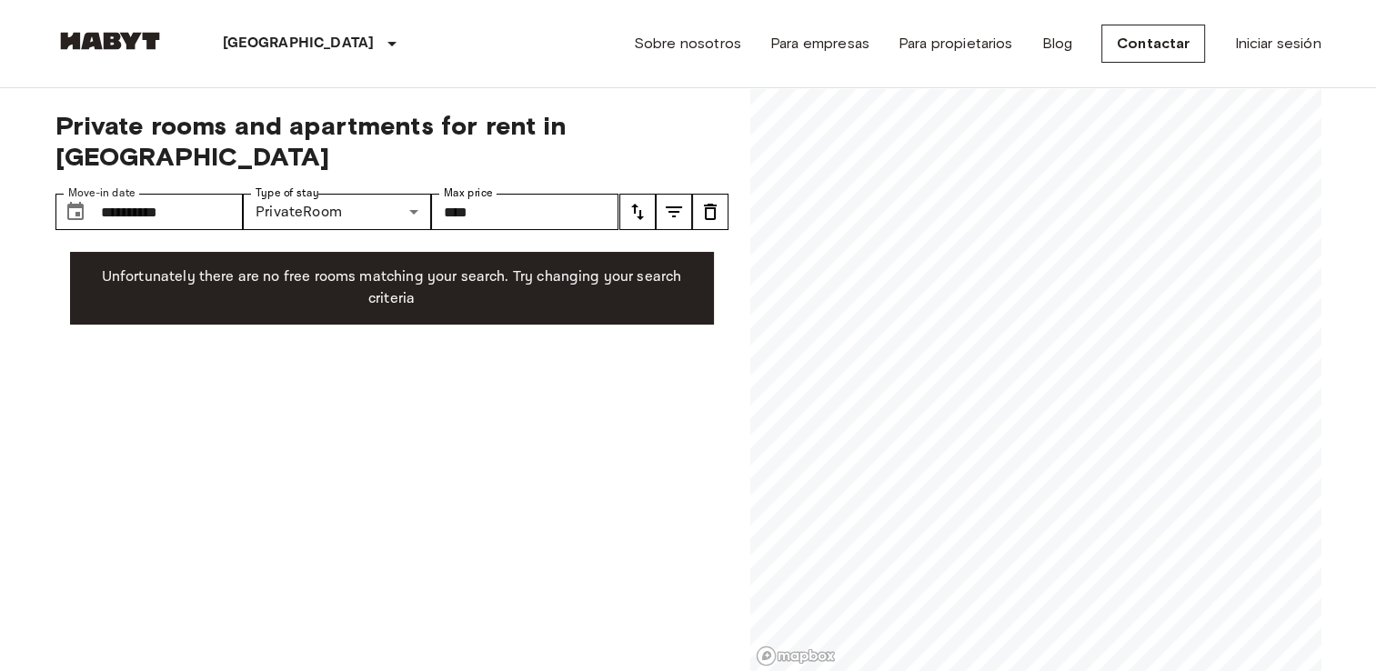
click at [550, 350] on div "**********" at bounding box center [391, 380] width 673 height 584
click at [514, 194] on input "****" at bounding box center [525, 212] width 188 height 36
type input "*"
type input "****"
click at [611, 129] on span "Private rooms and apartments for rent in [GEOGRAPHIC_DATA]" at bounding box center [391, 141] width 673 height 62
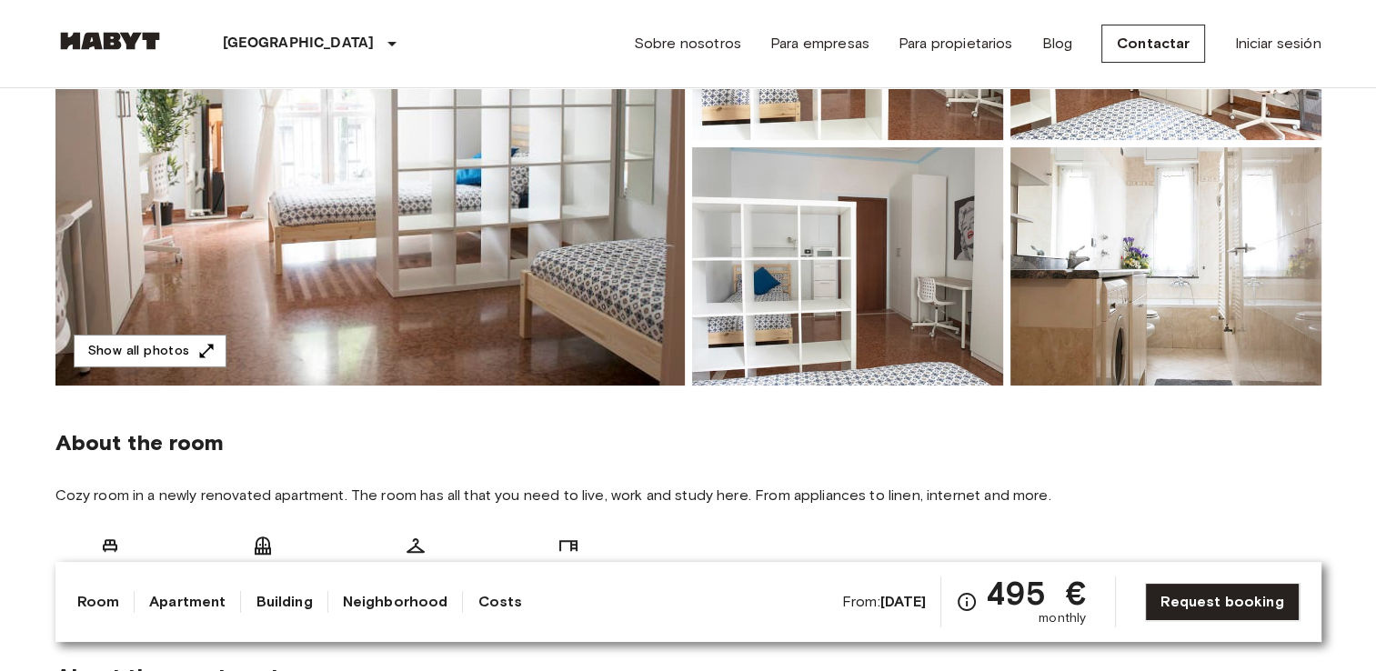
scroll to position [364, 0]
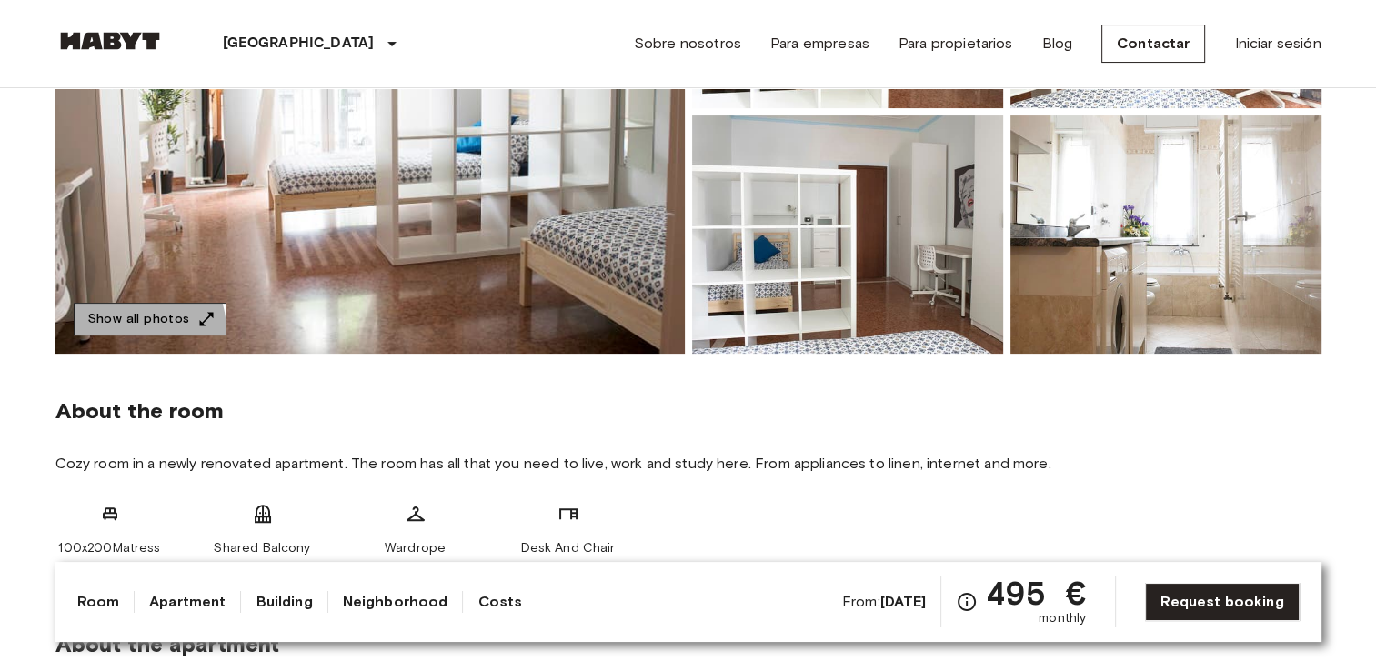
click at [124, 331] on button "Show all photos" at bounding box center [150, 320] width 153 height 34
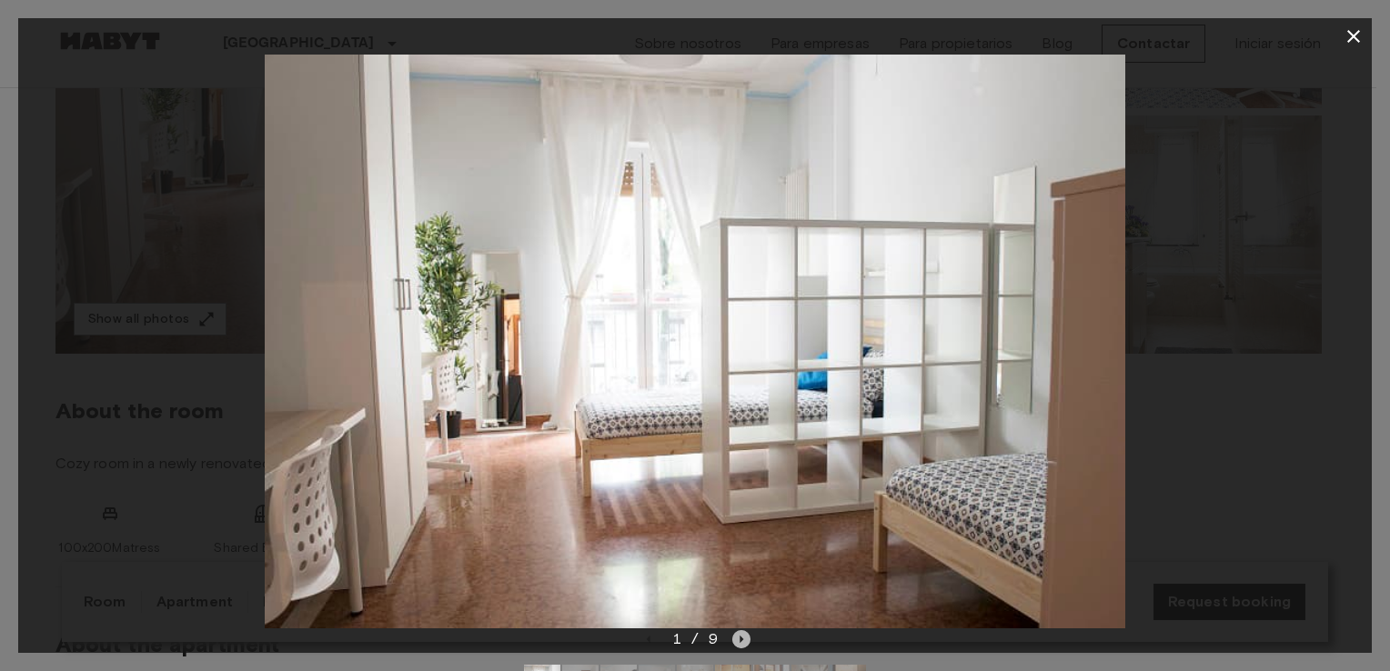
click at [734, 637] on icon "Next image" at bounding box center [741, 639] width 18 height 18
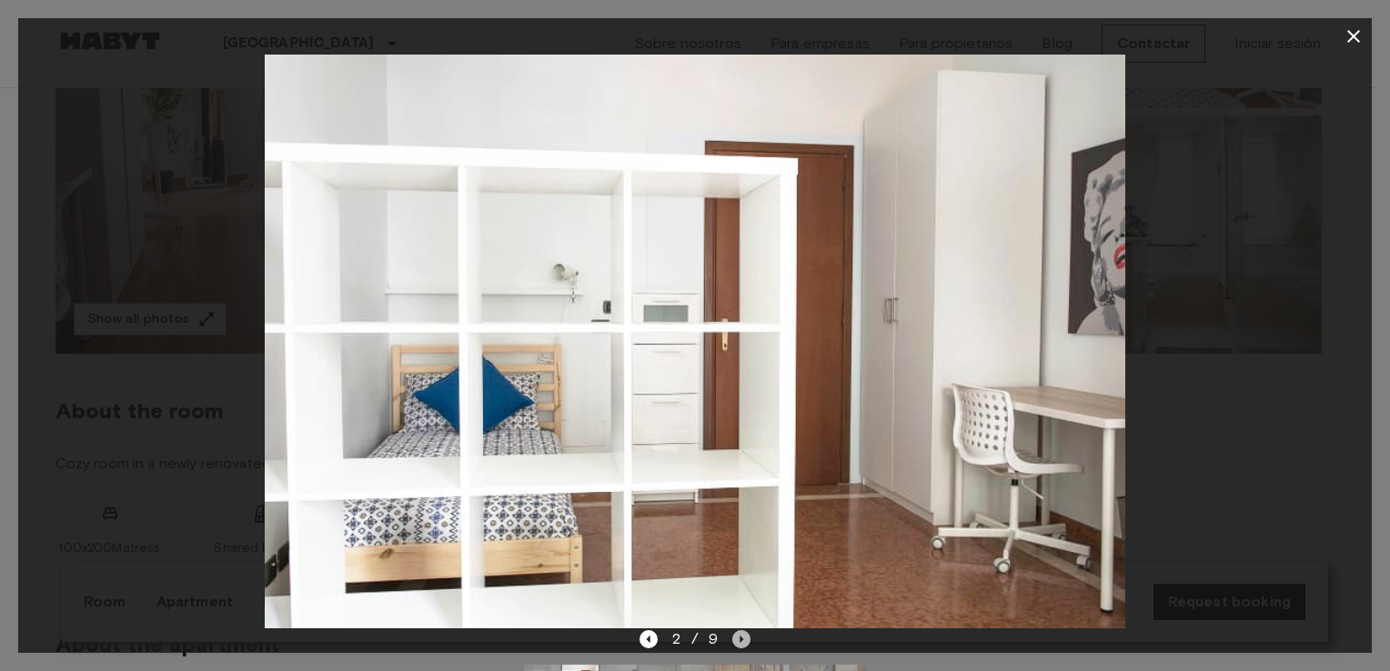
click at [734, 637] on icon "Next image" at bounding box center [741, 639] width 18 height 18
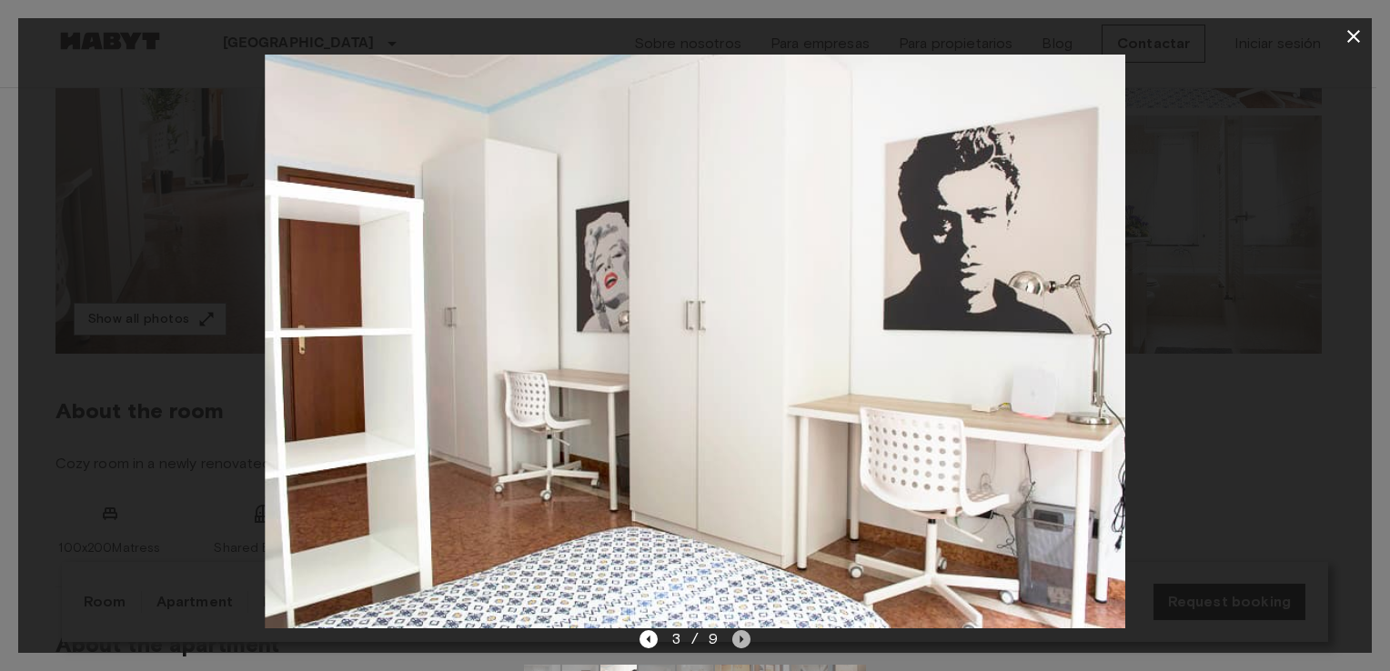
click at [734, 633] on icon "Next image" at bounding box center [741, 639] width 18 height 18
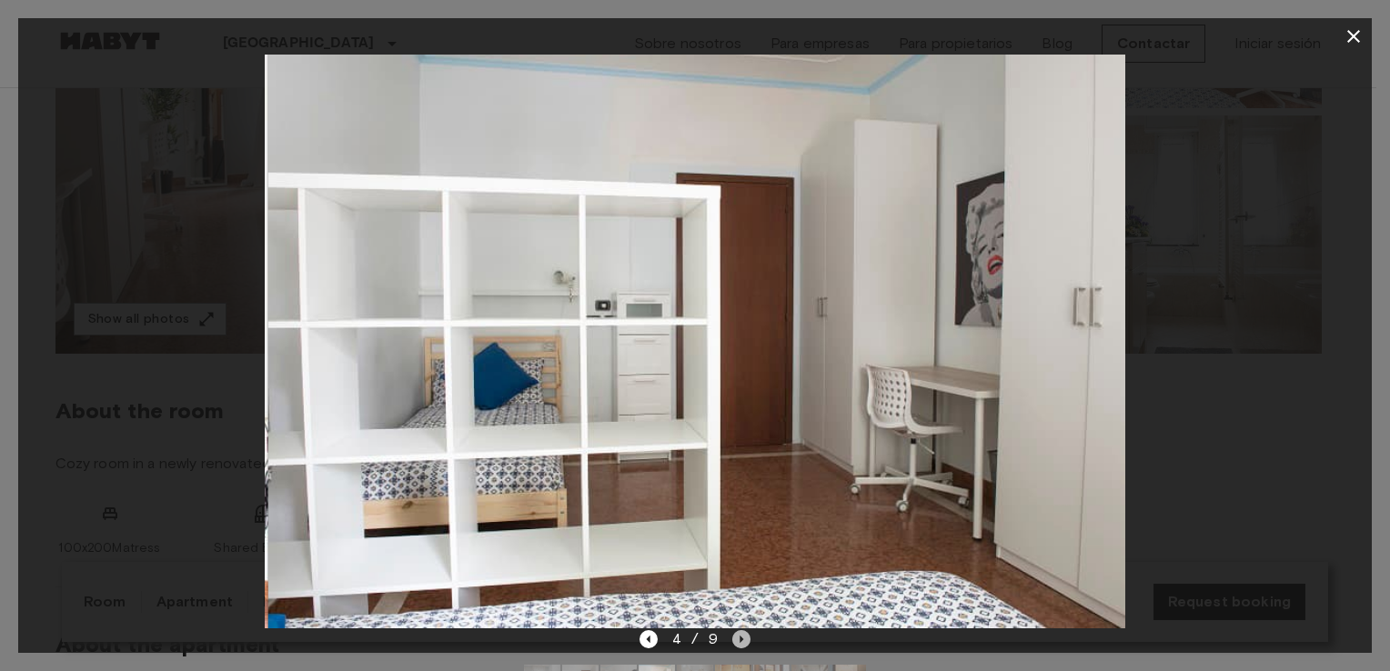
click at [734, 633] on icon "Next image" at bounding box center [741, 639] width 18 height 18
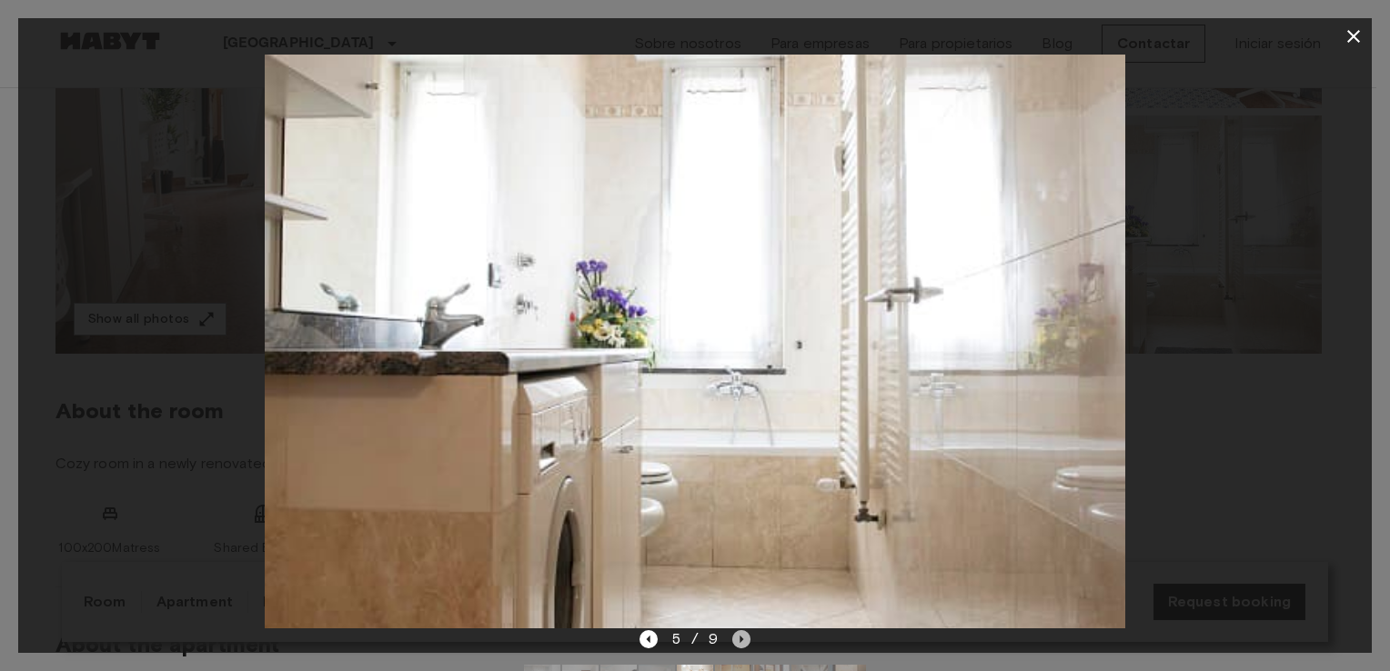
click at [734, 633] on icon "Next image" at bounding box center [741, 639] width 18 height 18
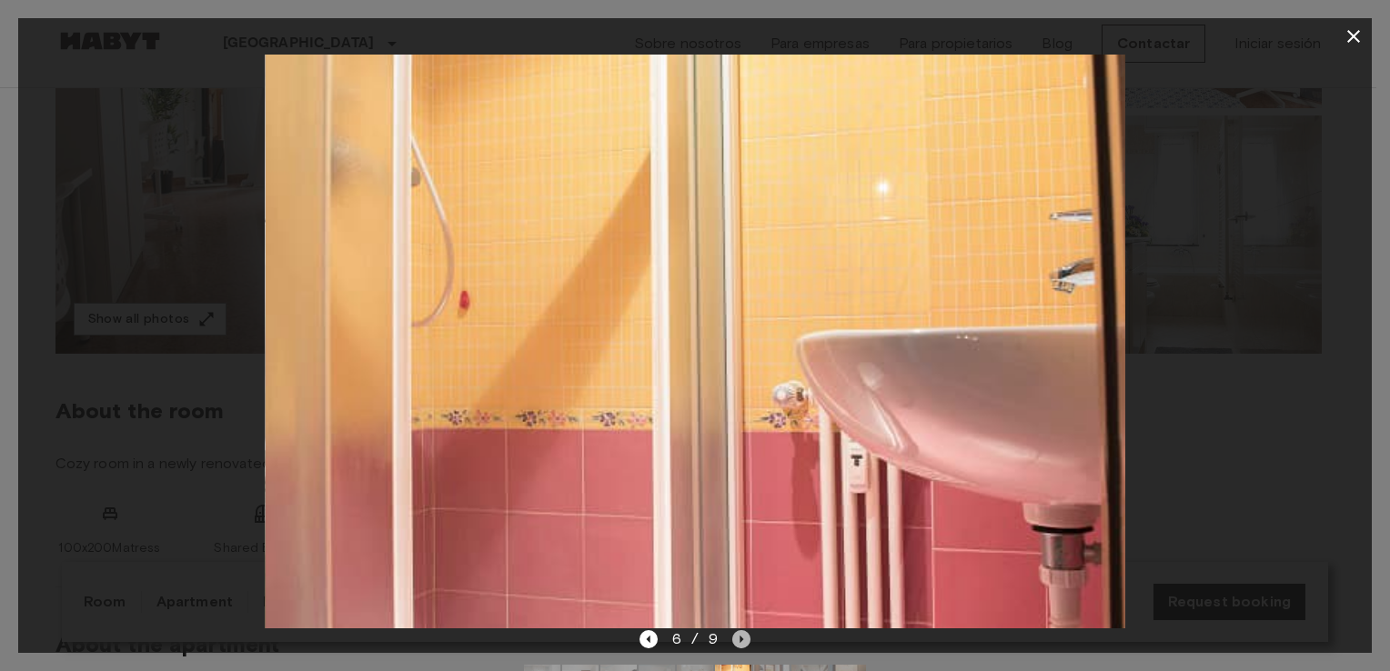
click at [734, 633] on icon "Next image" at bounding box center [741, 639] width 18 height 18
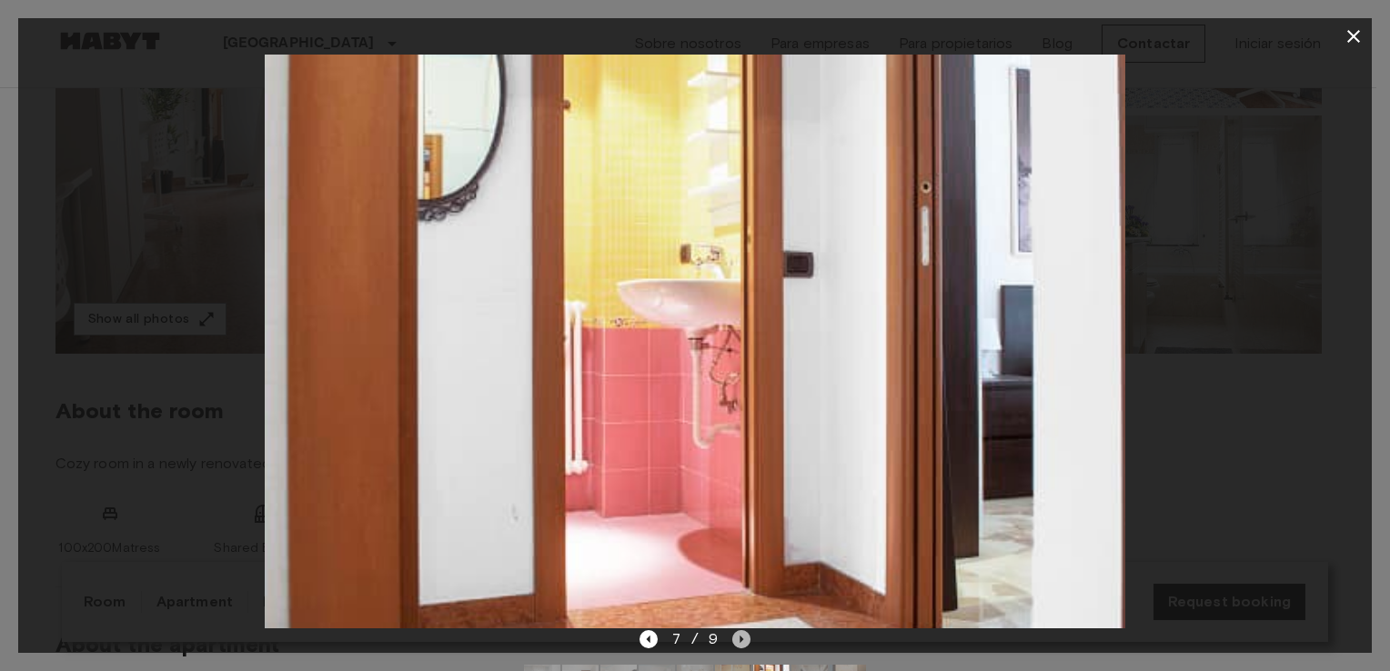
click at [734, 633] on icon "Next image" at bounding box center [741, 639] width 18 height 18
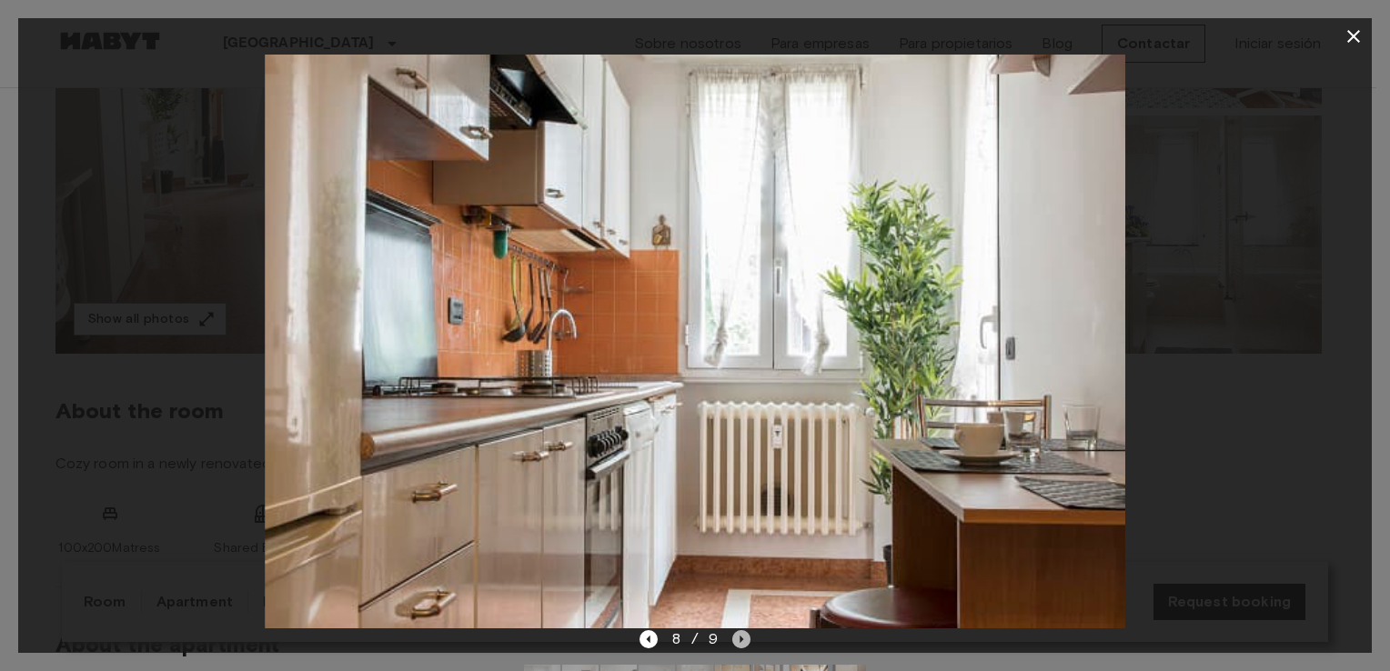
click at [734, 633] on icon "Next image" at bounding box center [741, 639] width 18 height 18
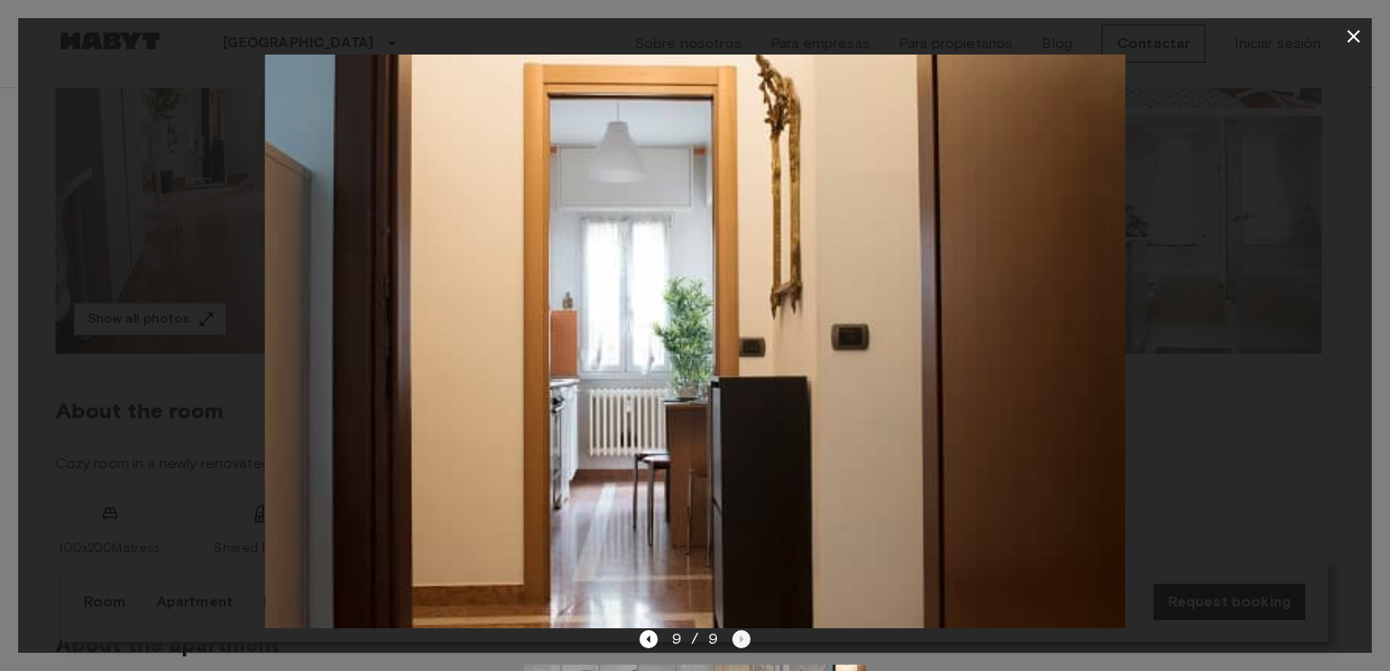
click at [734, 633] on div "9 / 9" at bounding box center [695, 639] width 112 height 22
click at [644, 635] on icon "Previous image" at bounding box center [648, 639] width 18 height 18
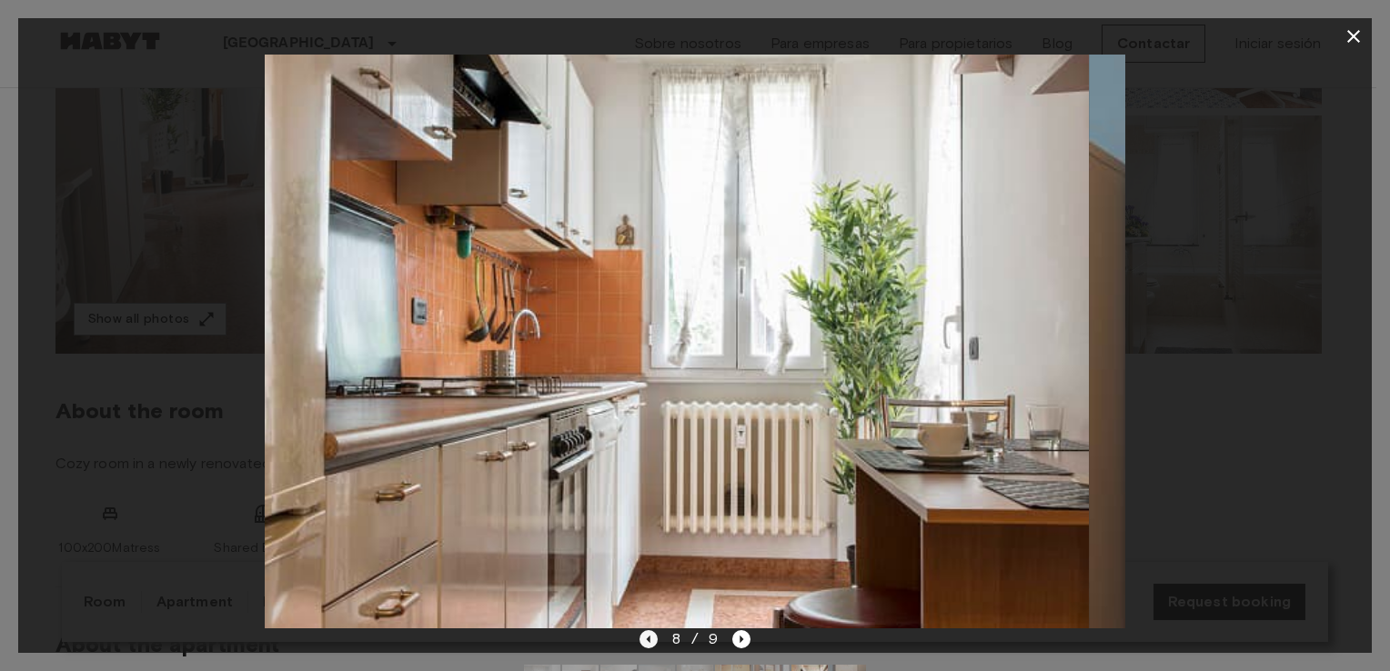
click at [644, 635] on icon "Previous image" at bounding box center [648, 639] width 18 height 18
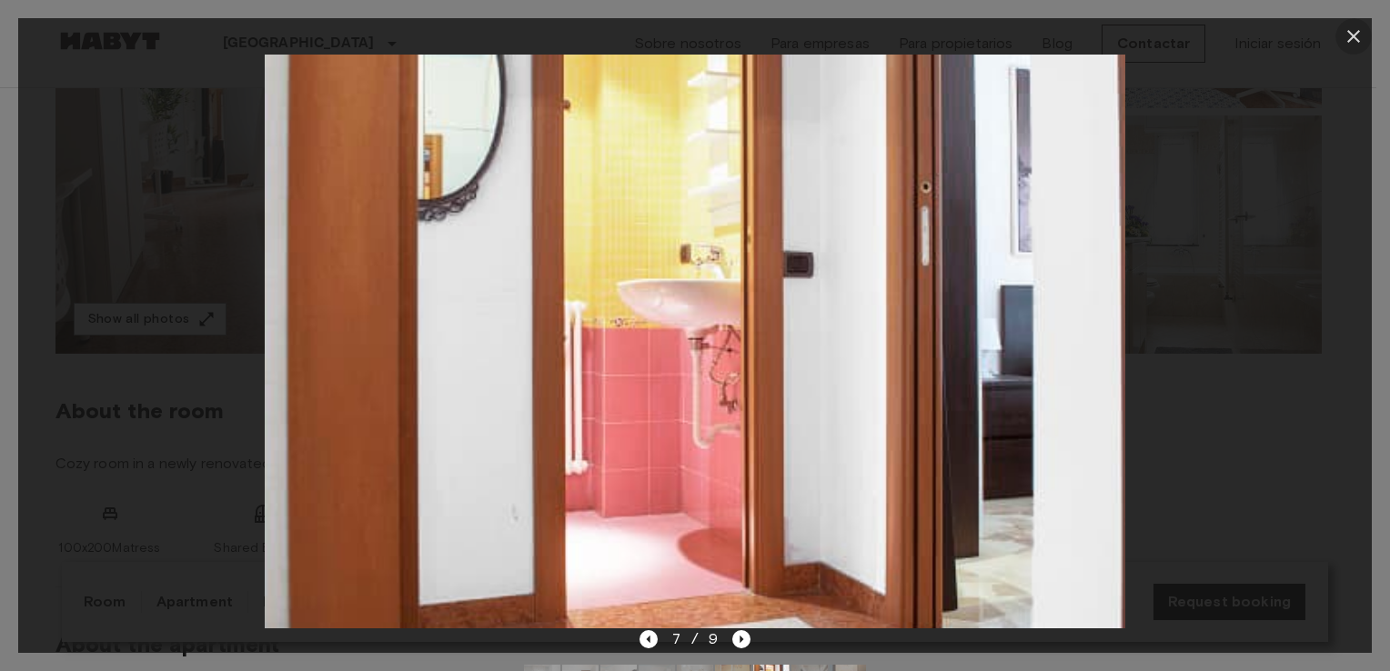
click at [1365, 27] on button "button" at bounding box center [1353, 36] width 36 height 36
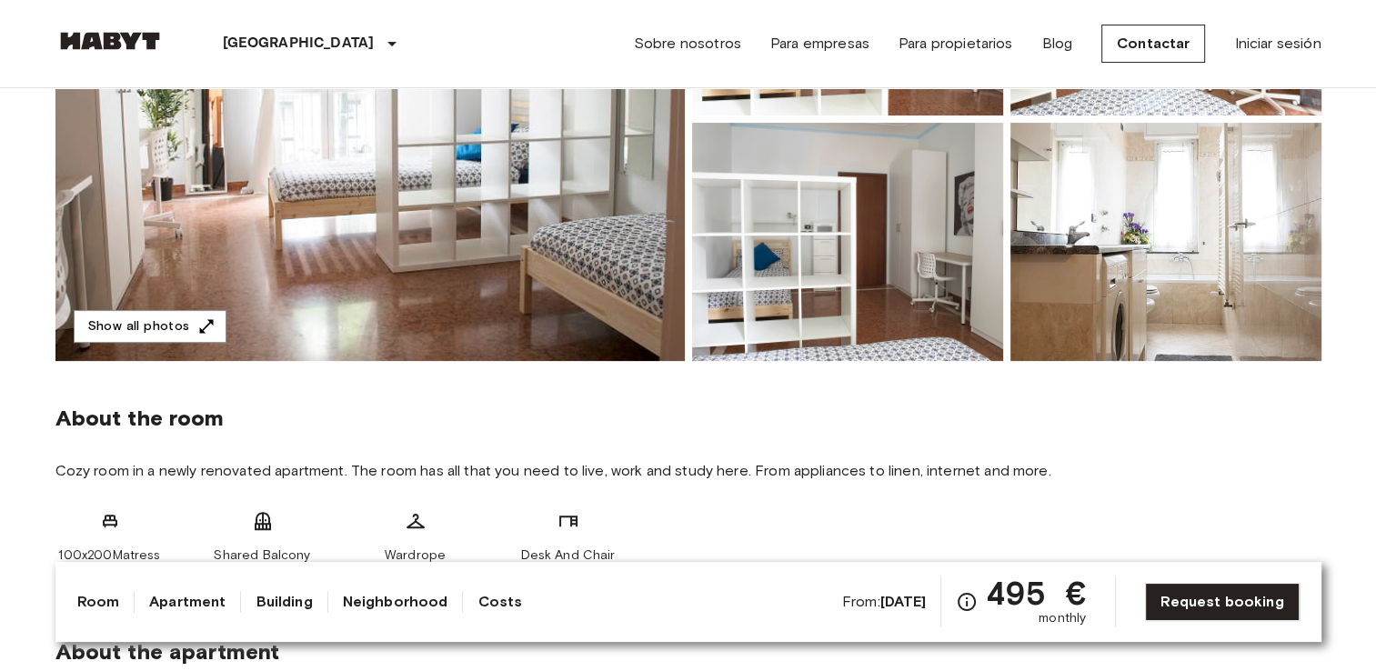
scroll to position [455, 0]
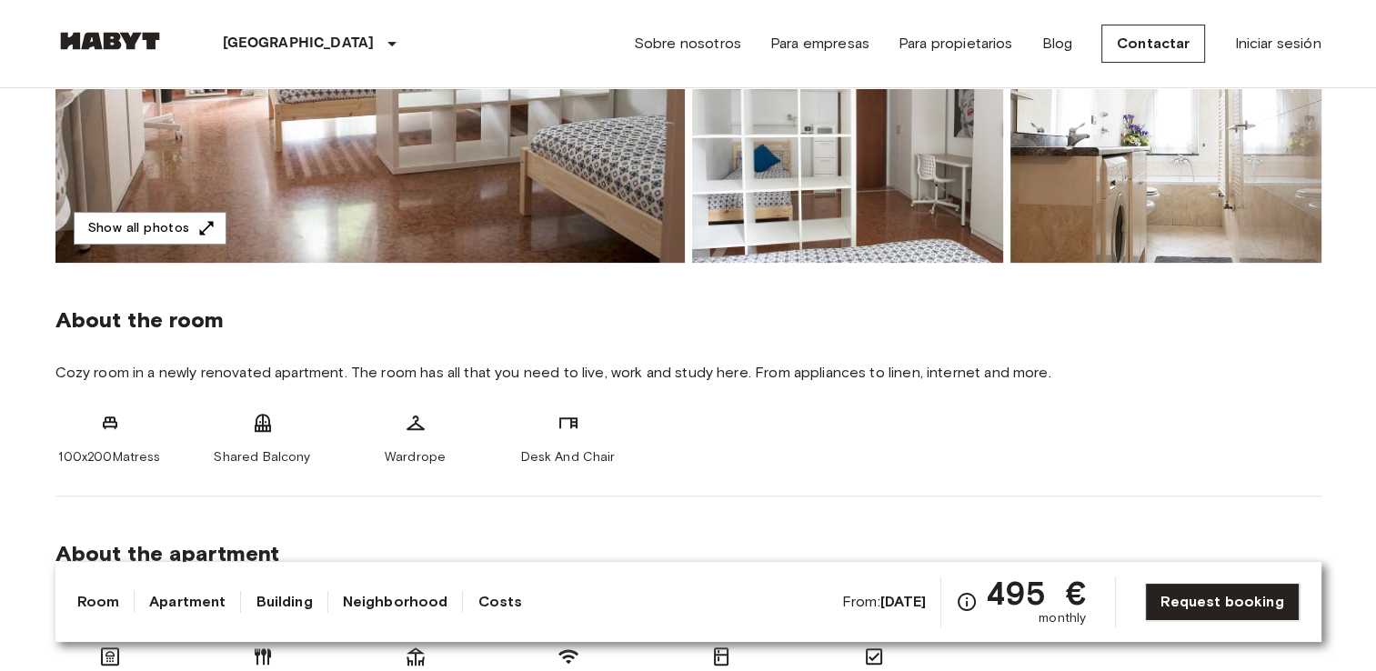
drag, startPoint x: 830, startPoint y: 207, endPoint x: 488, endPoint y: 163, distance: 344.9
drag, startPoint x: 488, startPoint y: 163, endPoint x: 1332, endPoint y: 441, distance: 887.9
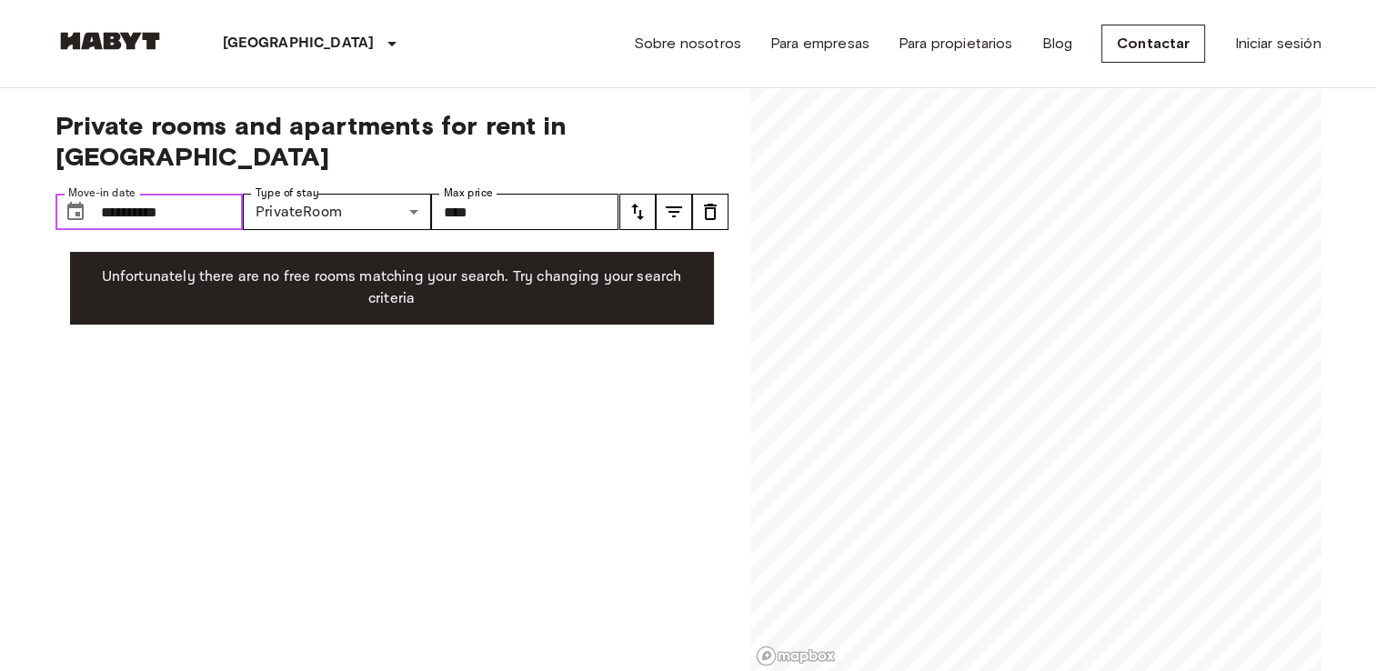
click at [118, 194] on input "**********" at bounding box center [172, 212] width 143 height 36
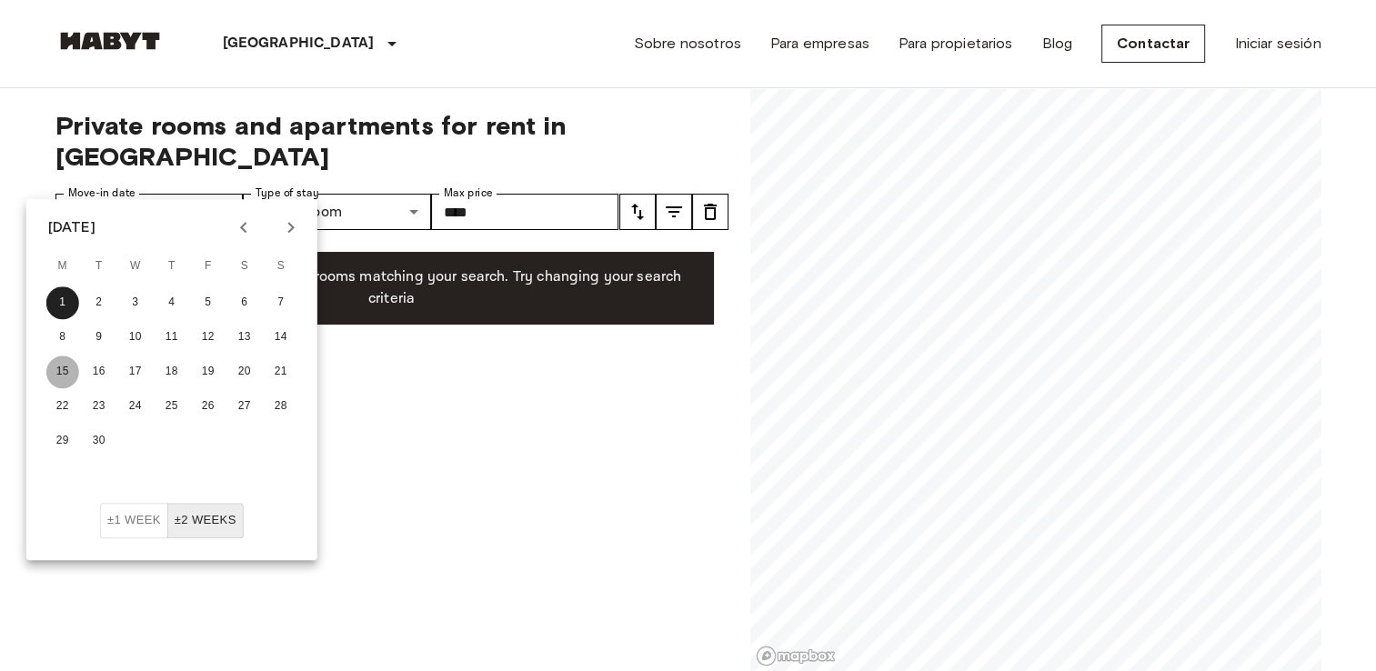
click at [66, 366] on button "15" at bounding box center [62, 372] width 33 height 33
type input "**********"
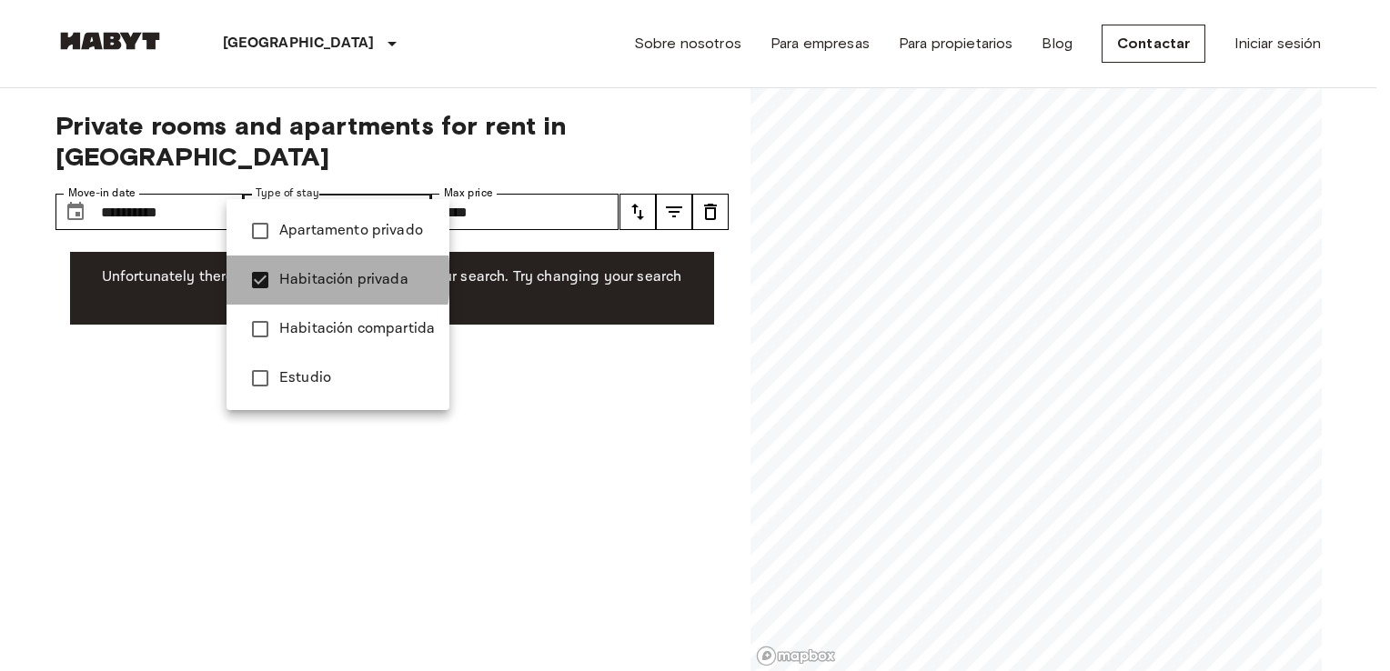
click at [309, 278] on span "Habitación privada" at bounding box center [357, 280] width 156 height 22
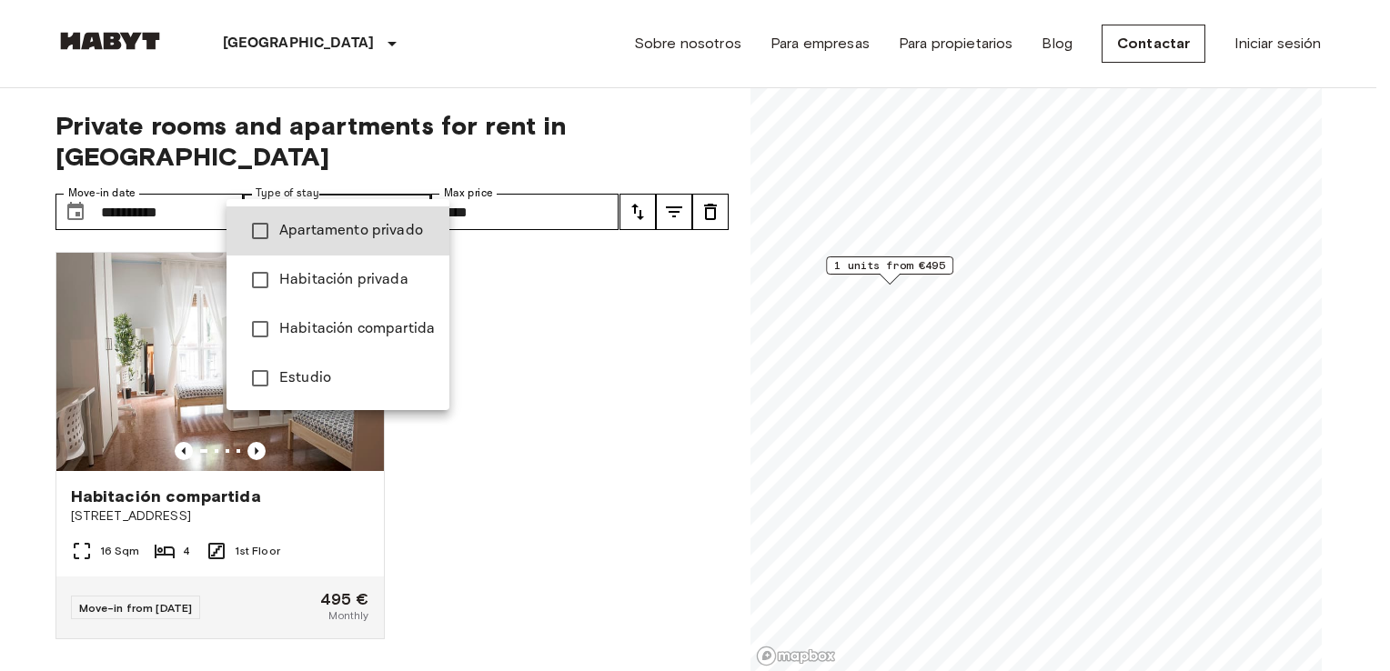
click at [309, 278] on span "Habitación privada" at bounding box center [357, 280] width 156 height 22
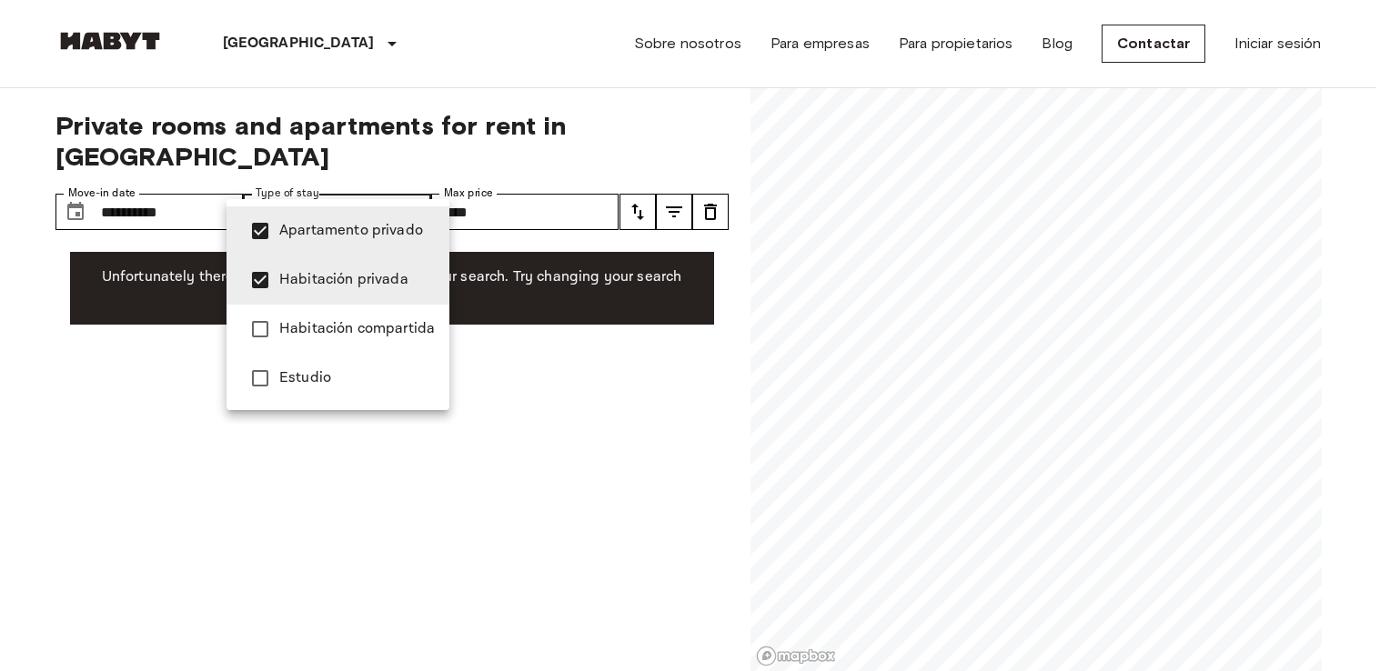
type input "**********"
click at [579, 339] on div at bounding box center [695, 335] width 1390 height 671
click at [243, 43] on div at bounding box center [695, 335] width 1390 height 671
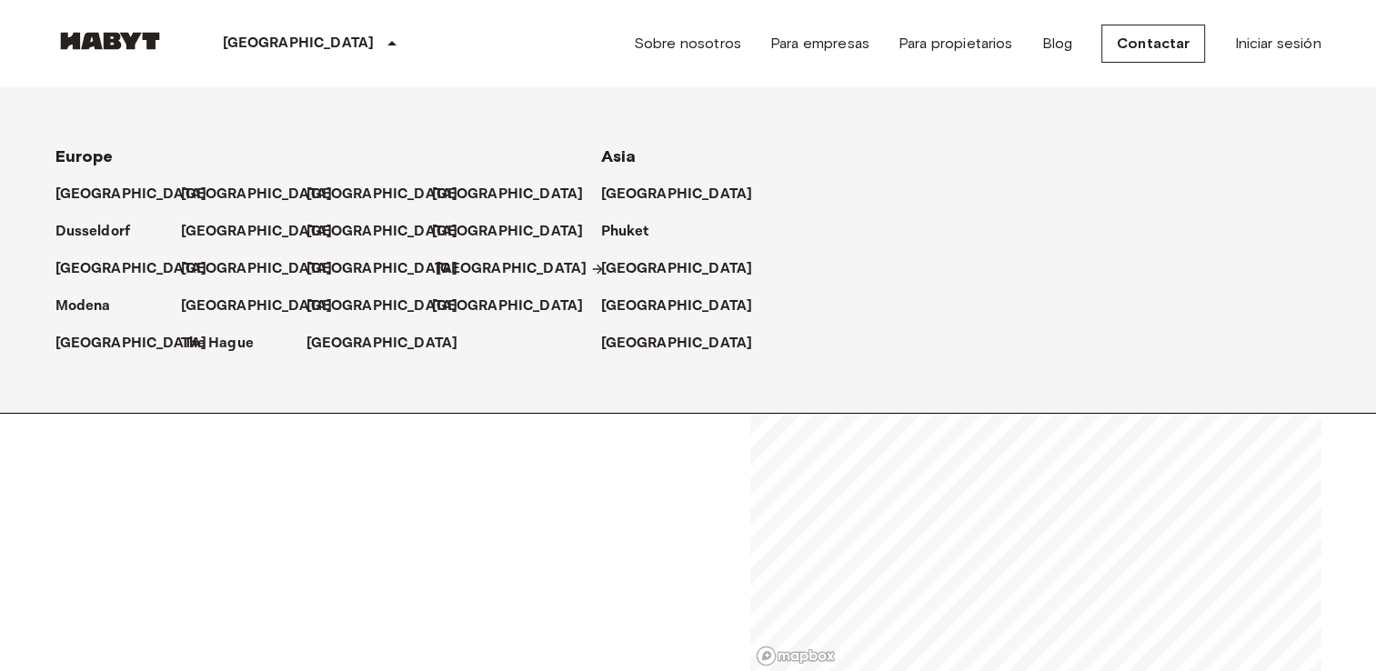
click at [455, 275] on p "[GEOGRAPHIC_DATA]" at bounding box center [512, 269] width 152 height 22
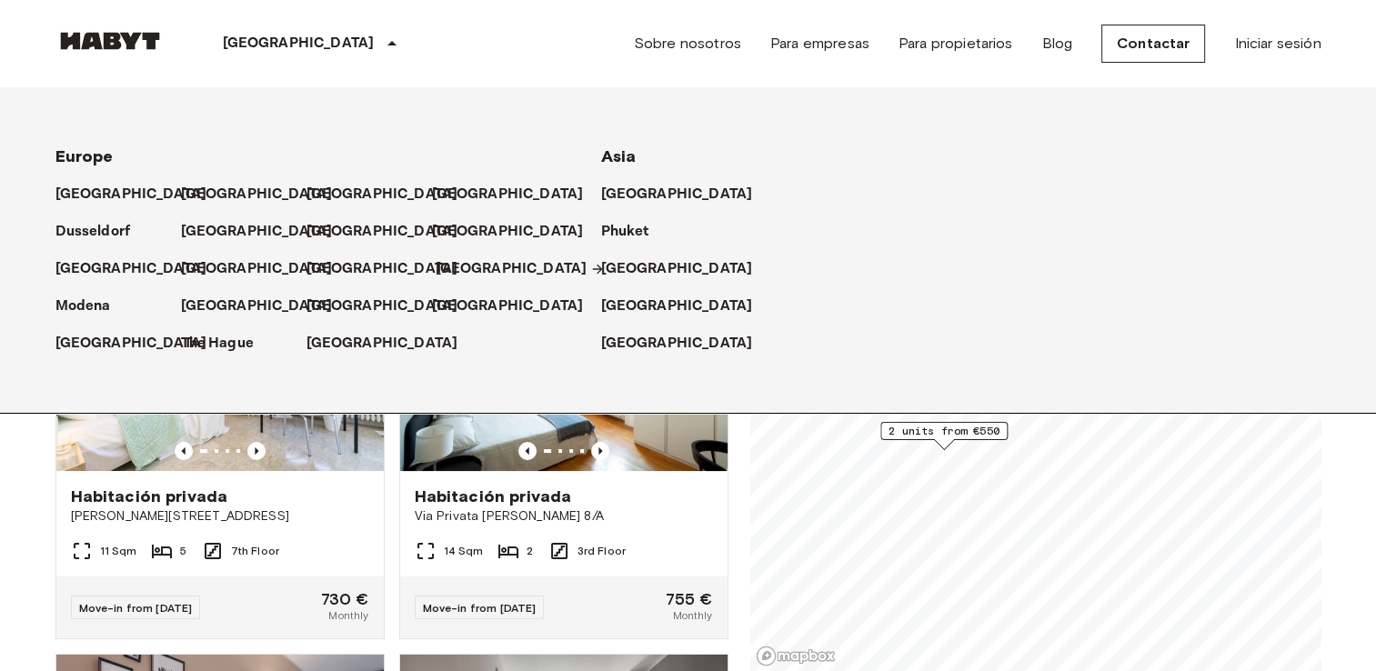
click at [455, 271] on p "[GEOGRAPHIC_DATA]" at bounding box center [512, 269] width 152 height 22
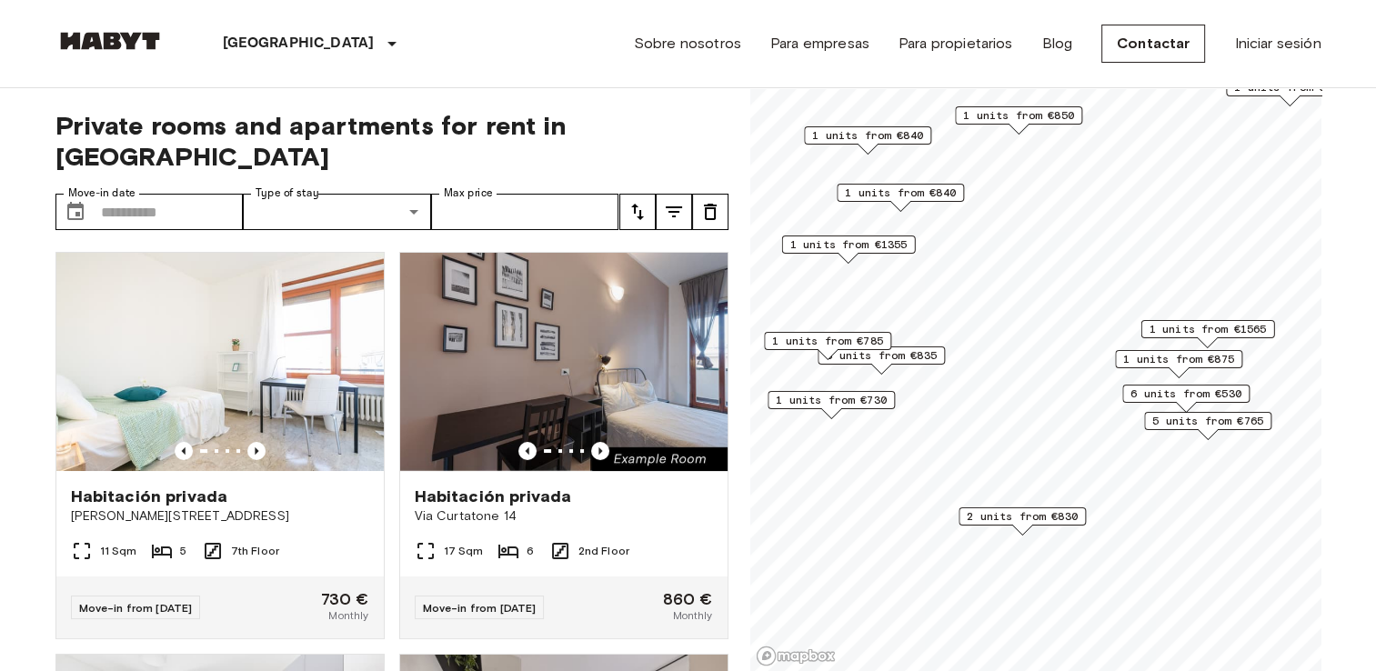
click at [834, 408] on div "Map marker" at bounding box center [831, 413] width 20 height 10
click at [831, 398] on span "1 units from €730" at bounding box center [831, 400] width 111 height 16
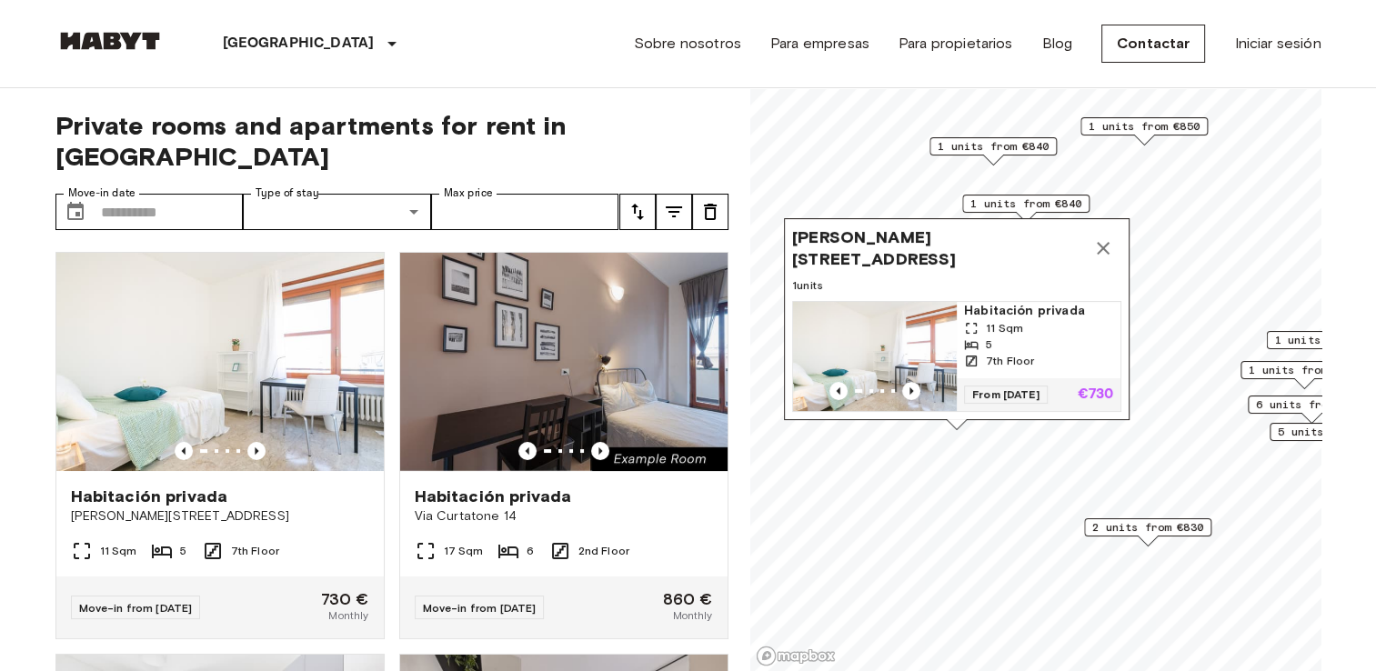
drag, startPoint x: 789, startPoint y: 265, endPoint x: 915, endPoint y: 275, distance: 125.9
click at [915, 277] on span "1 units" at bounding box center [956, 285] width 329 height 16
click at [1110, 237] on icon "Map marker" at bounding box center [1103, 248] width 22 height 22
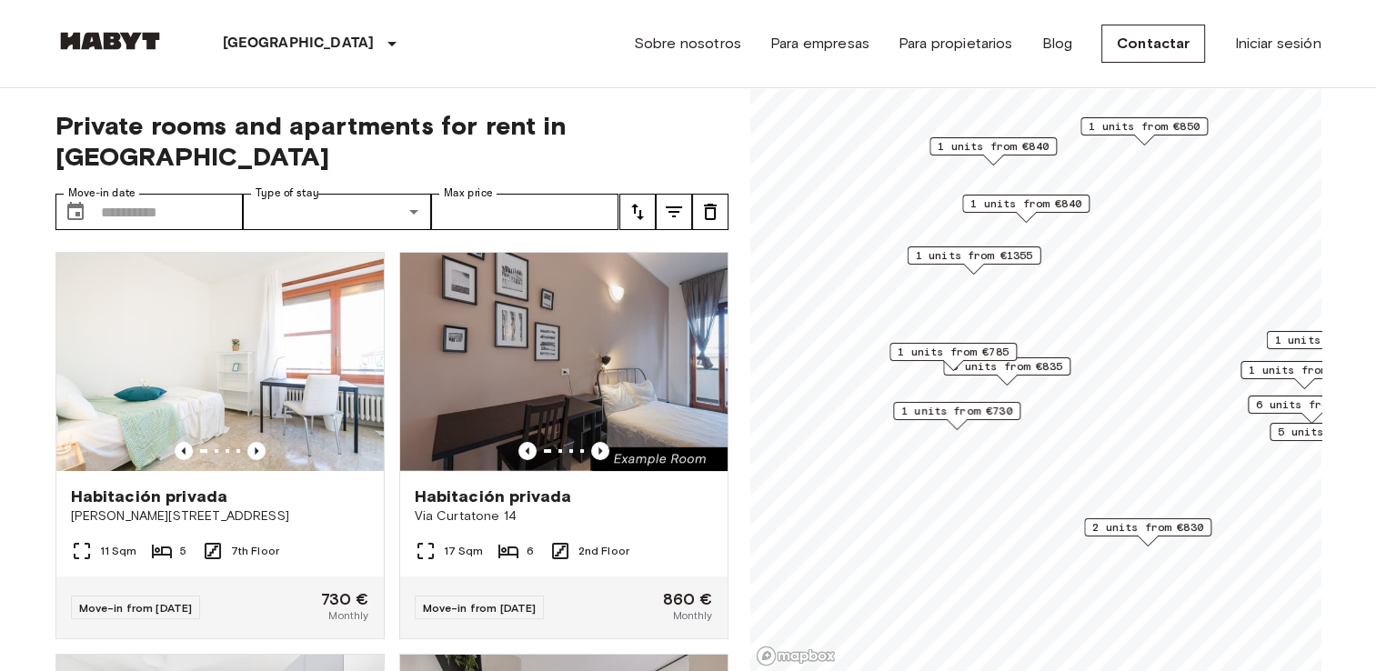
click at [1127, 526] on span "2 units from €830" at bounding box center [1147, 527] width 111 height 16
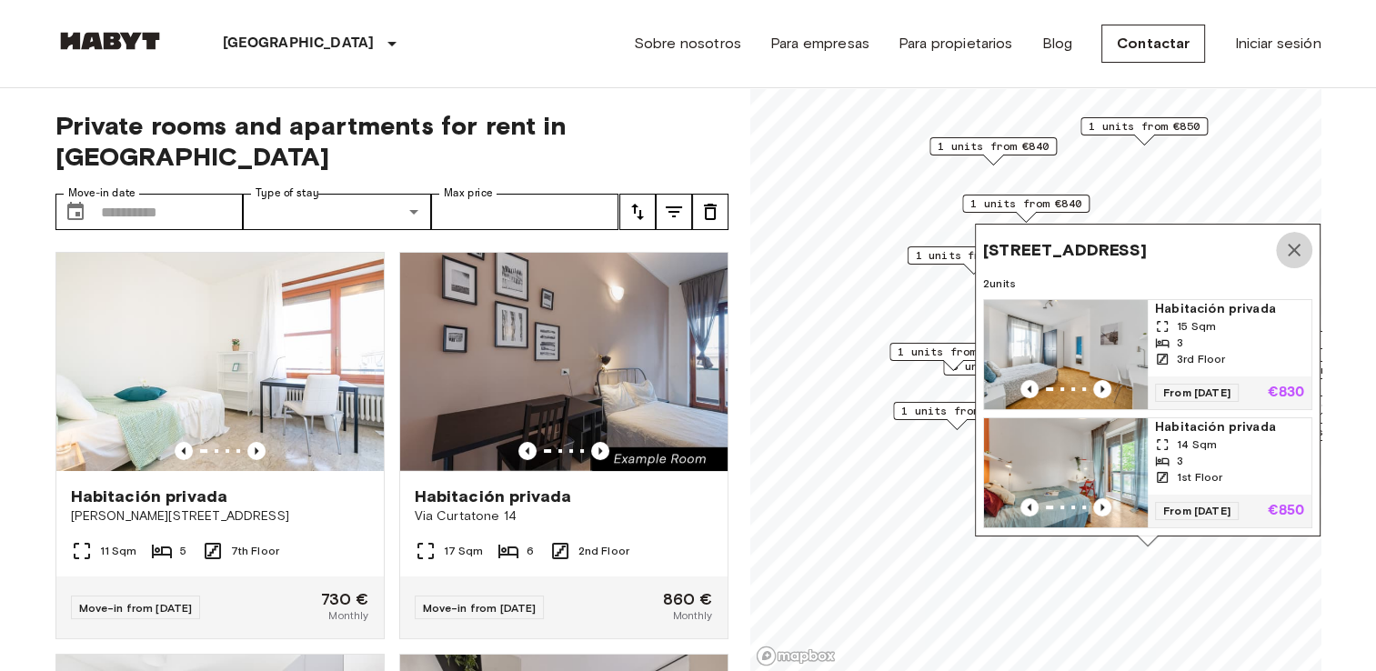
click at [1291, 239] on icon "Map marker" at bounding box center [1294, 250] width 22 height 22
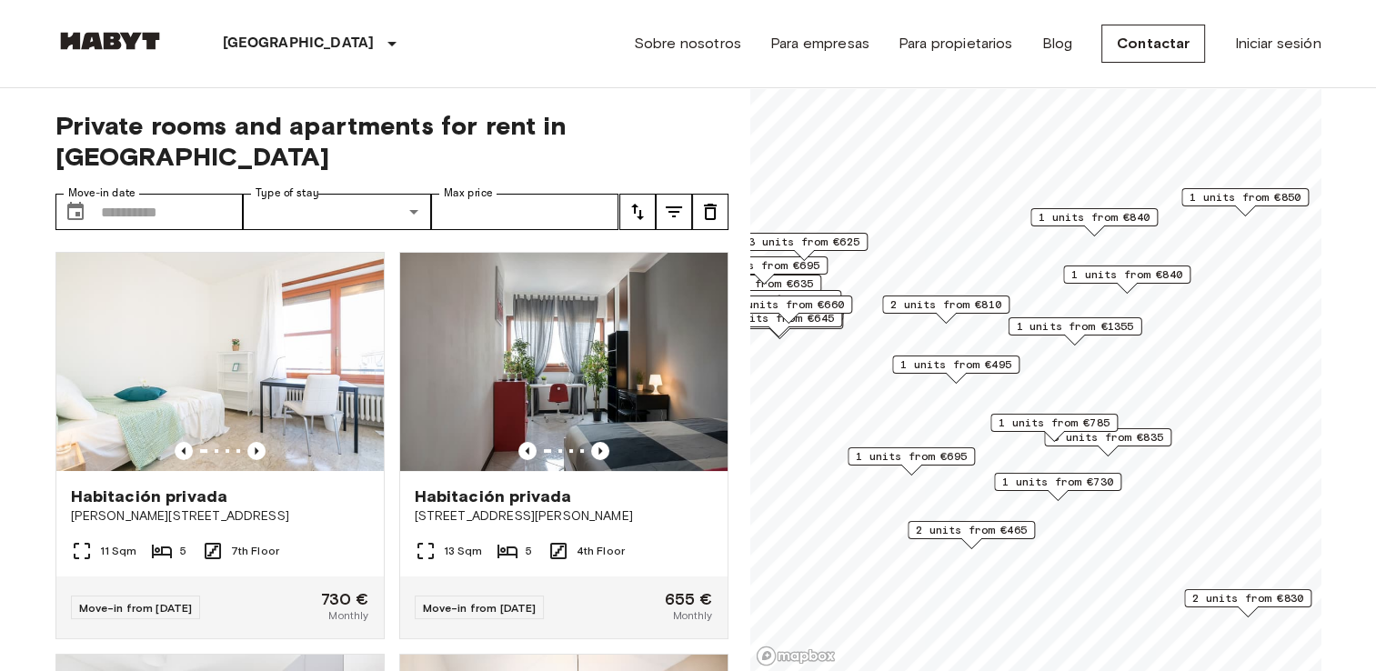
click at [936, 367] on span "1 units from €495" at bounding box center [955, 365] width 111 height 16
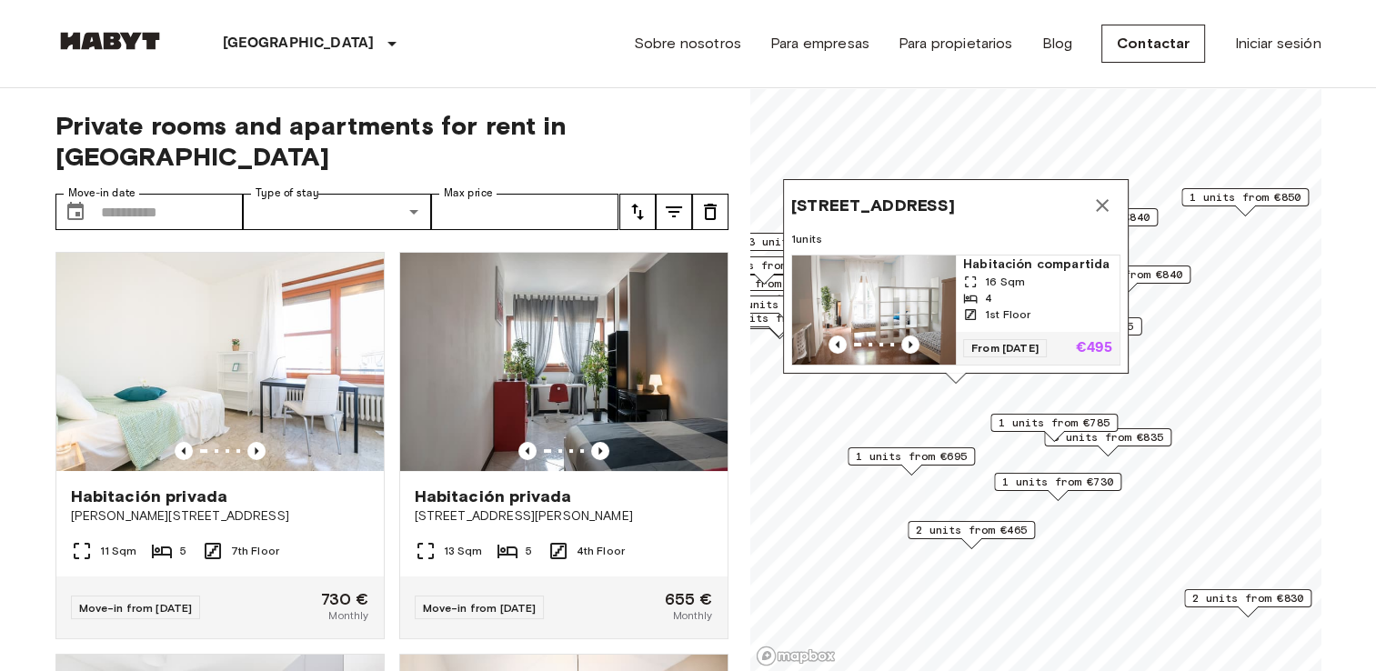
click at [1109, 195] on icon "Map marker" at bounding box center [1102, 206] width 22 height 22
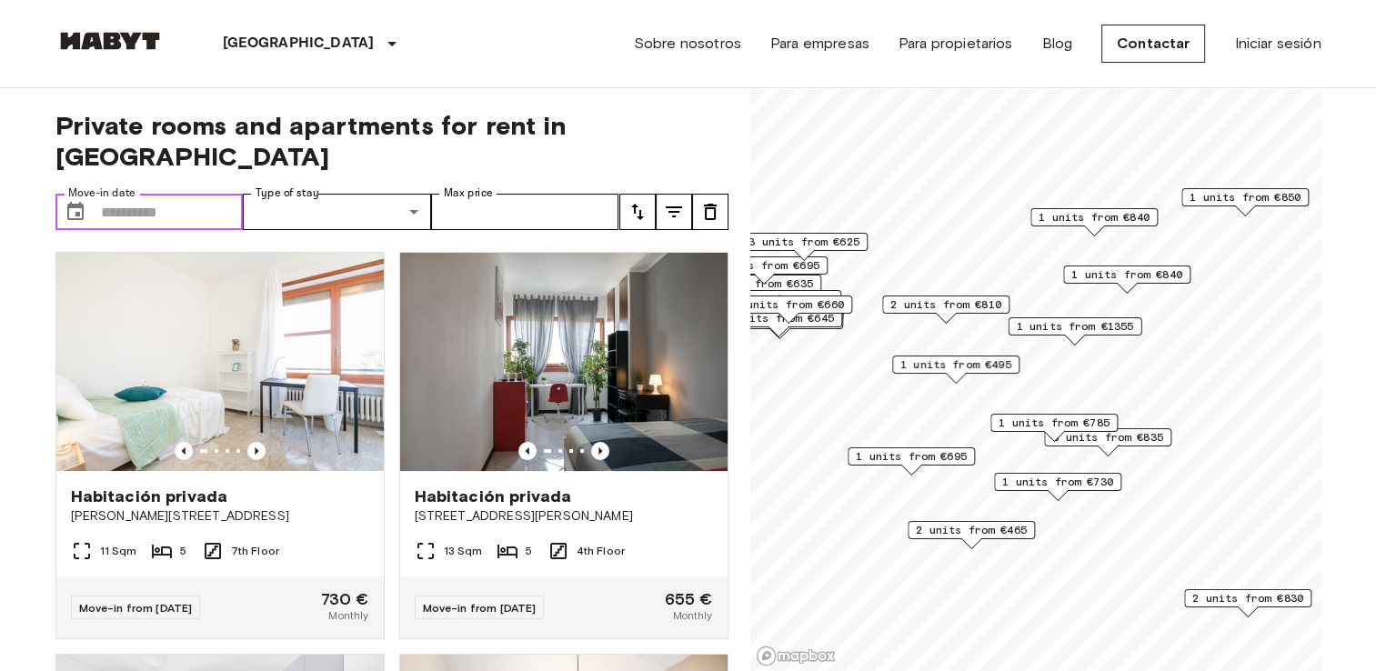
click at [175, 194] on input "Move-in date" at bounding box center [172, 212] width 143 height 36
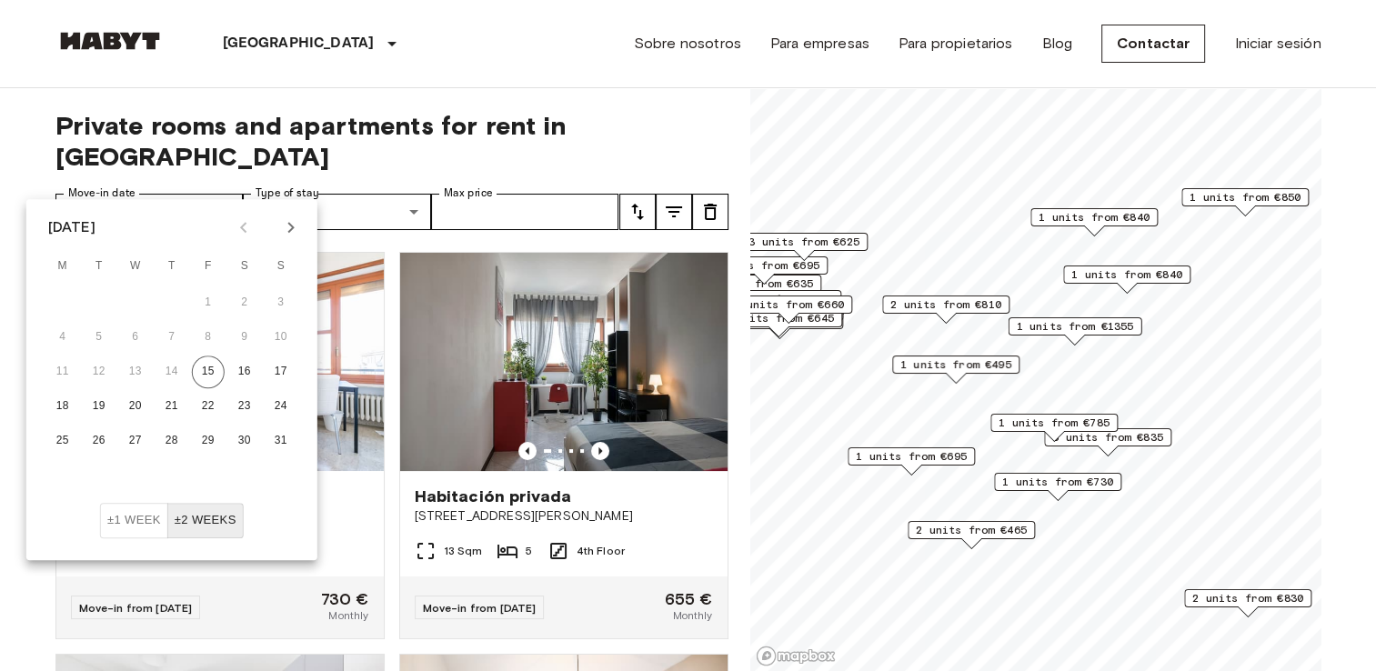
click at [419, 91] on div "Private rooms and apartments for rent in [GEOGRAPHIC_DATA] Move-in date ​ Move-…" at bounding box center [391, 380] width 673 height 584
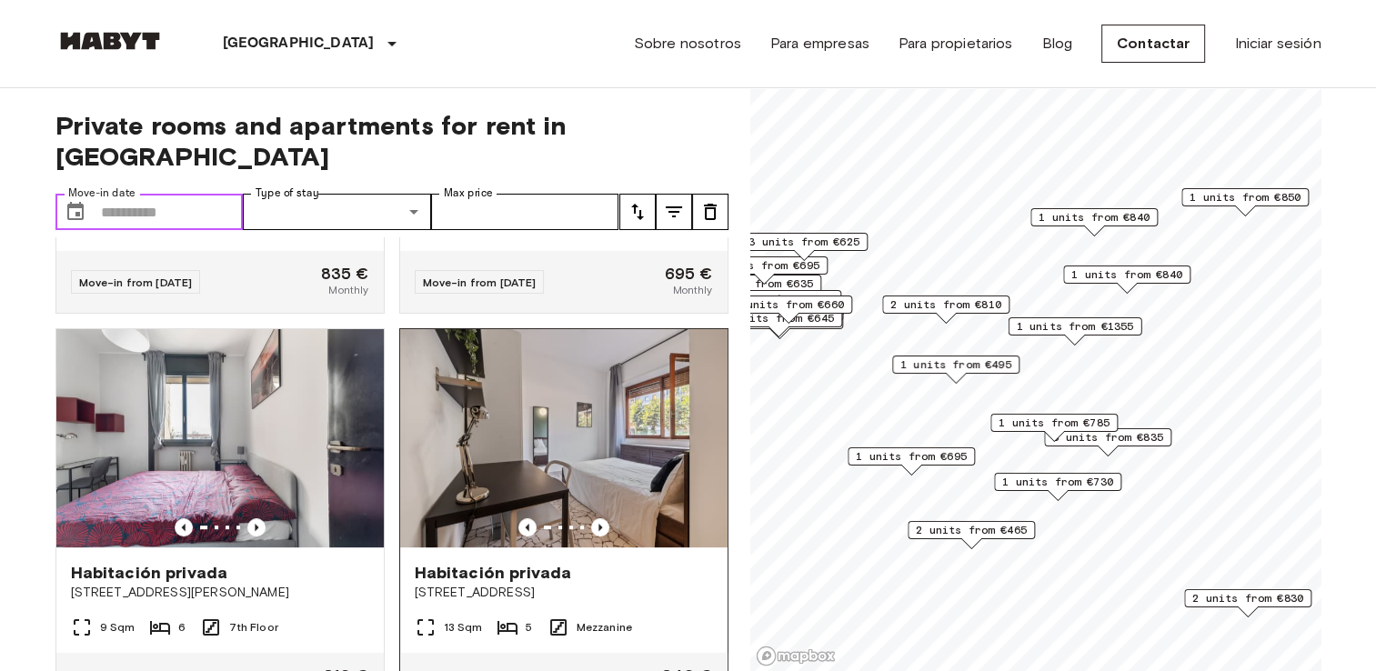
scroll to position [909, 0]
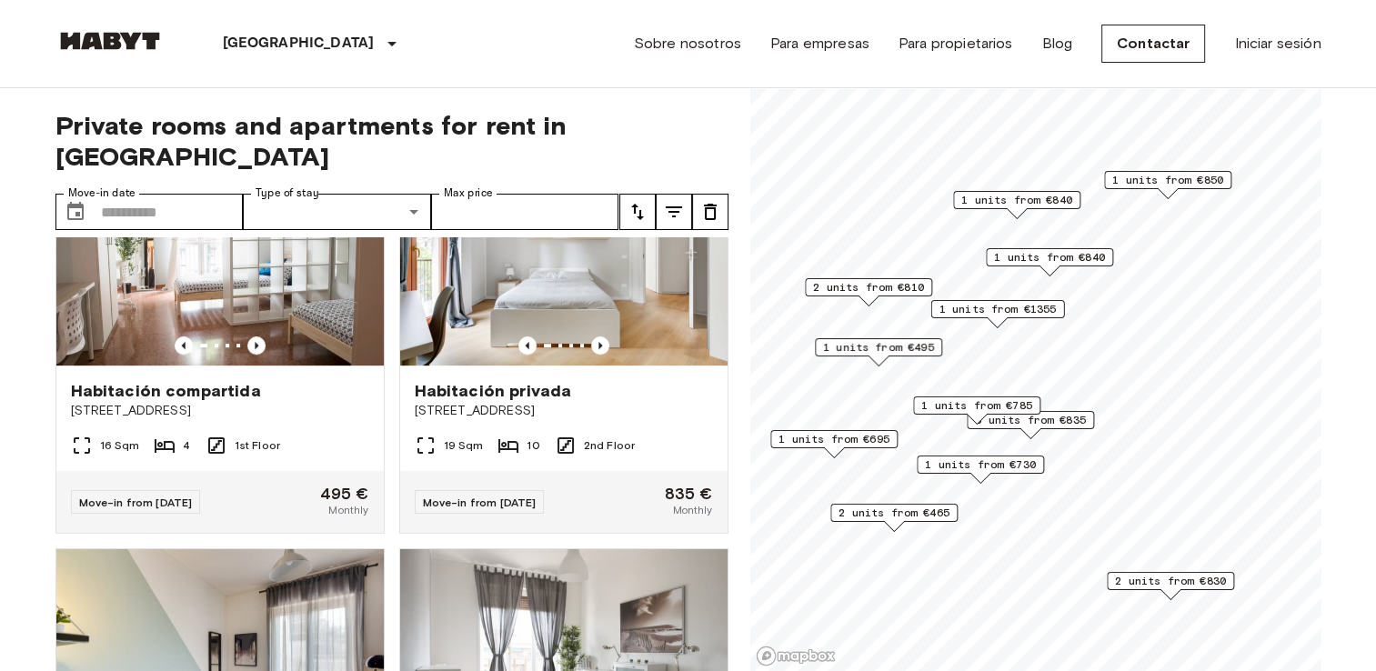
scroll to position [498, 0]
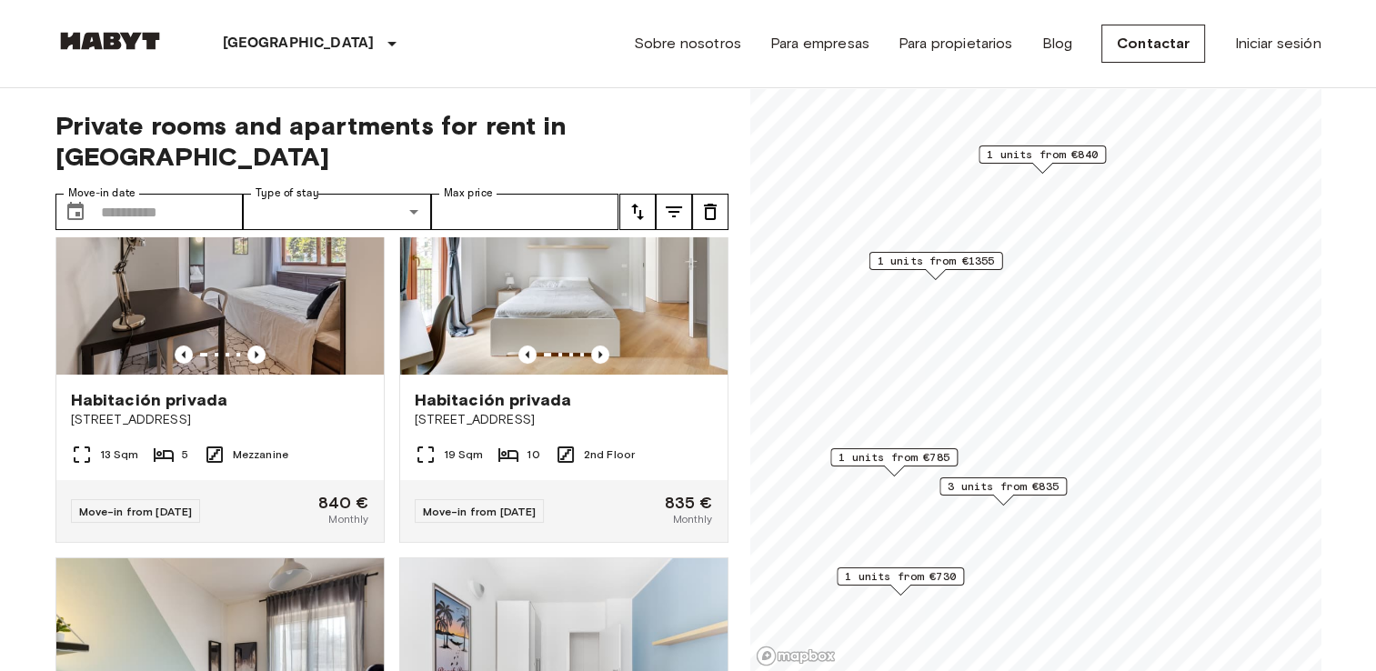
click at [1019, 487] on span "3 units from €835" at bounding box center [1003, 486] width 111 height 16
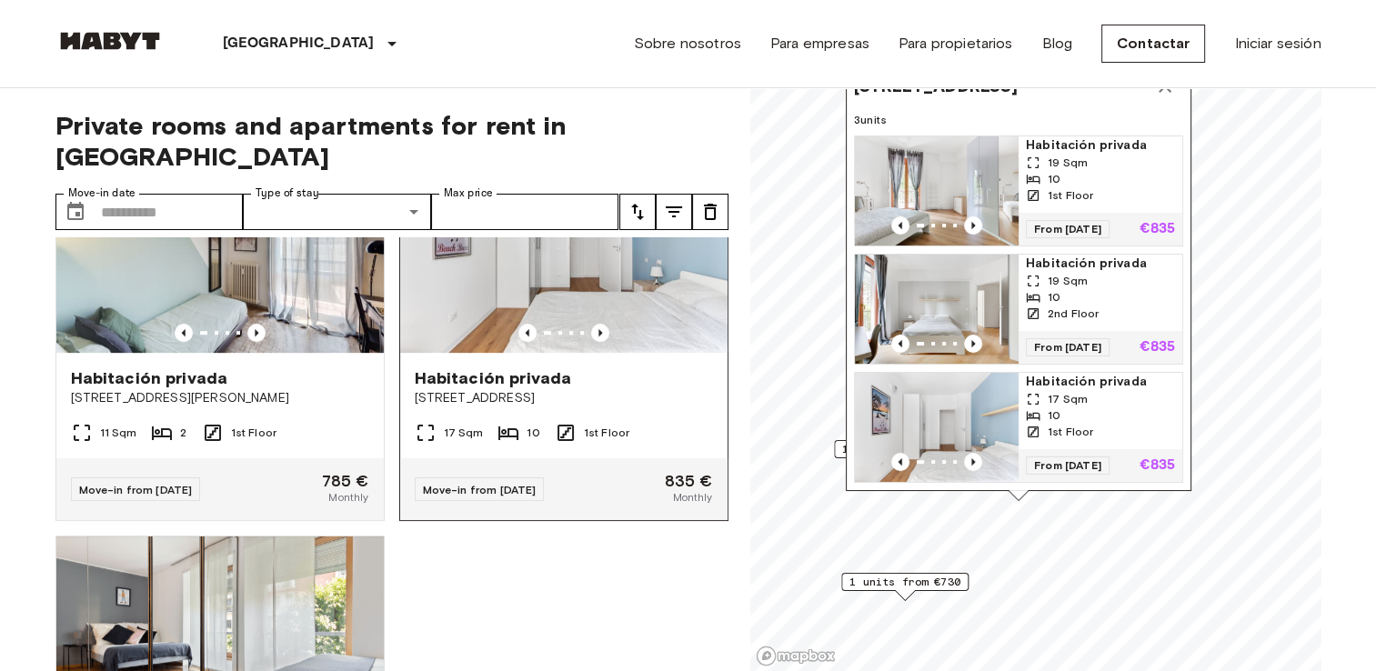
scroll to position [953, 0]
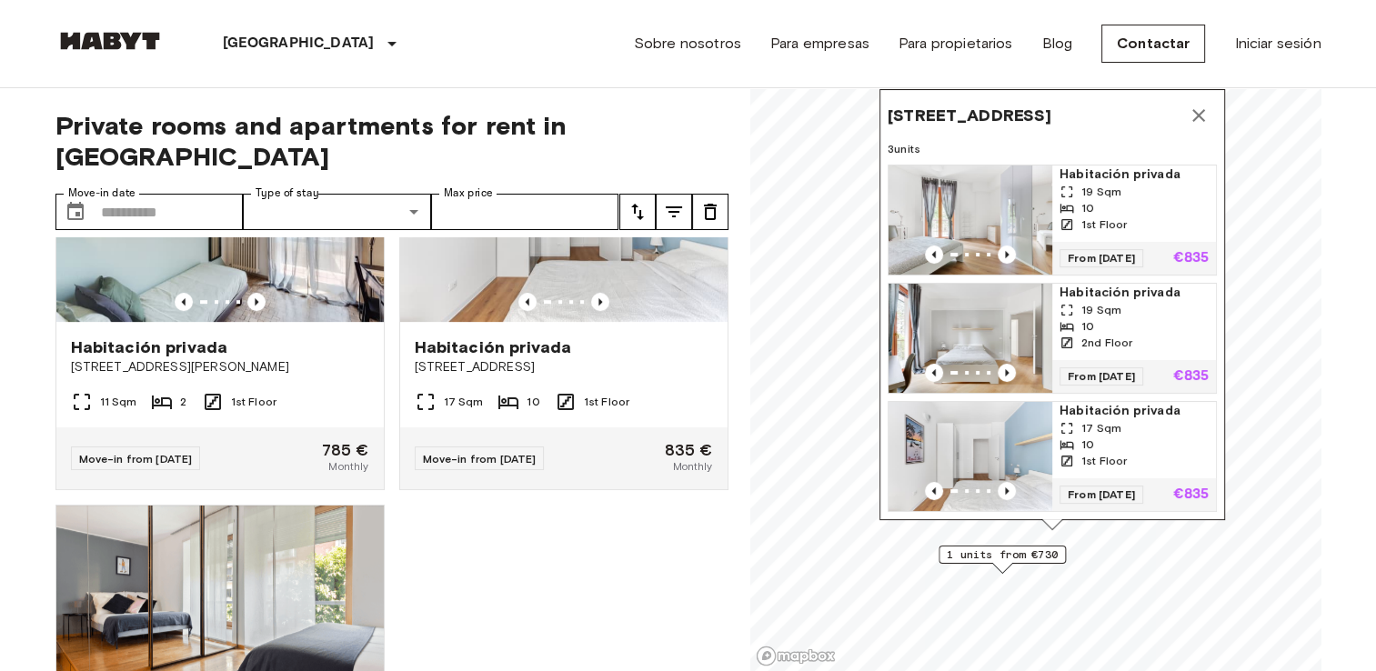
click at [1050, 526] on div "Map marker" at bounding box center [1052, 524] width 20 height 10
click at [1192, 106] on icon "Map marker" at bounding box center [1199, 116] width 22 height 22
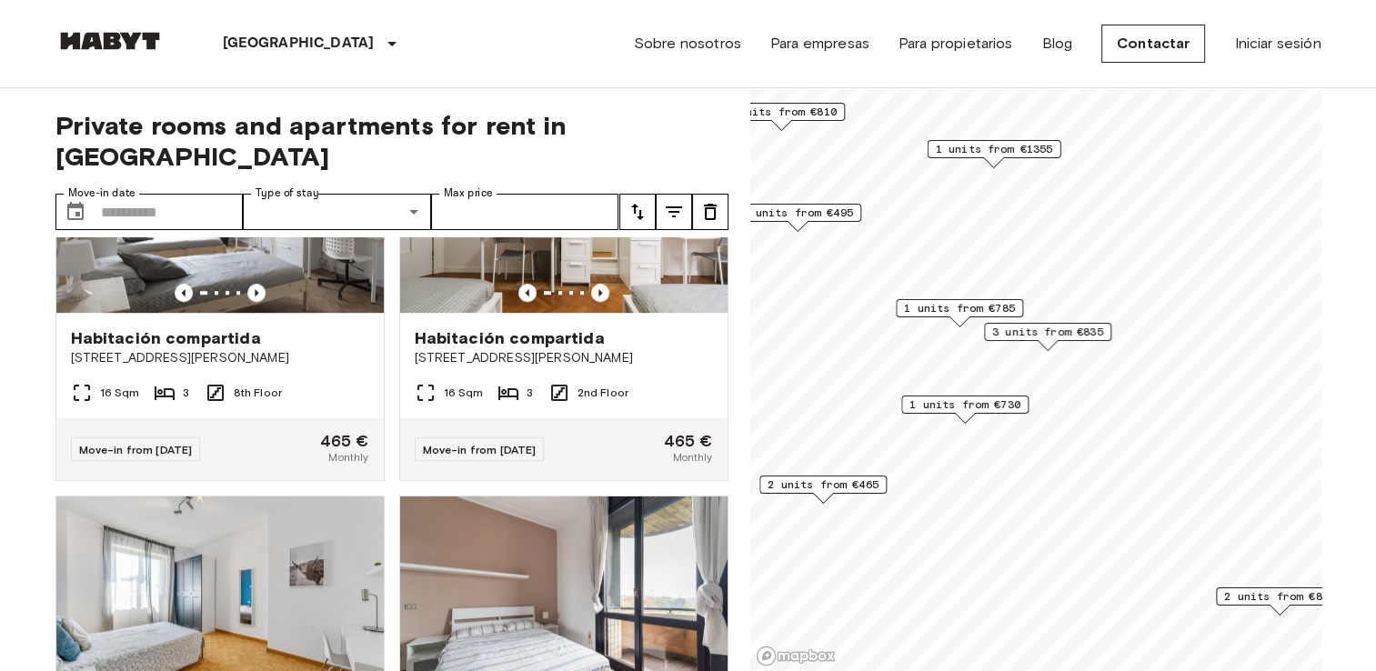
scroll to position [953, 0]
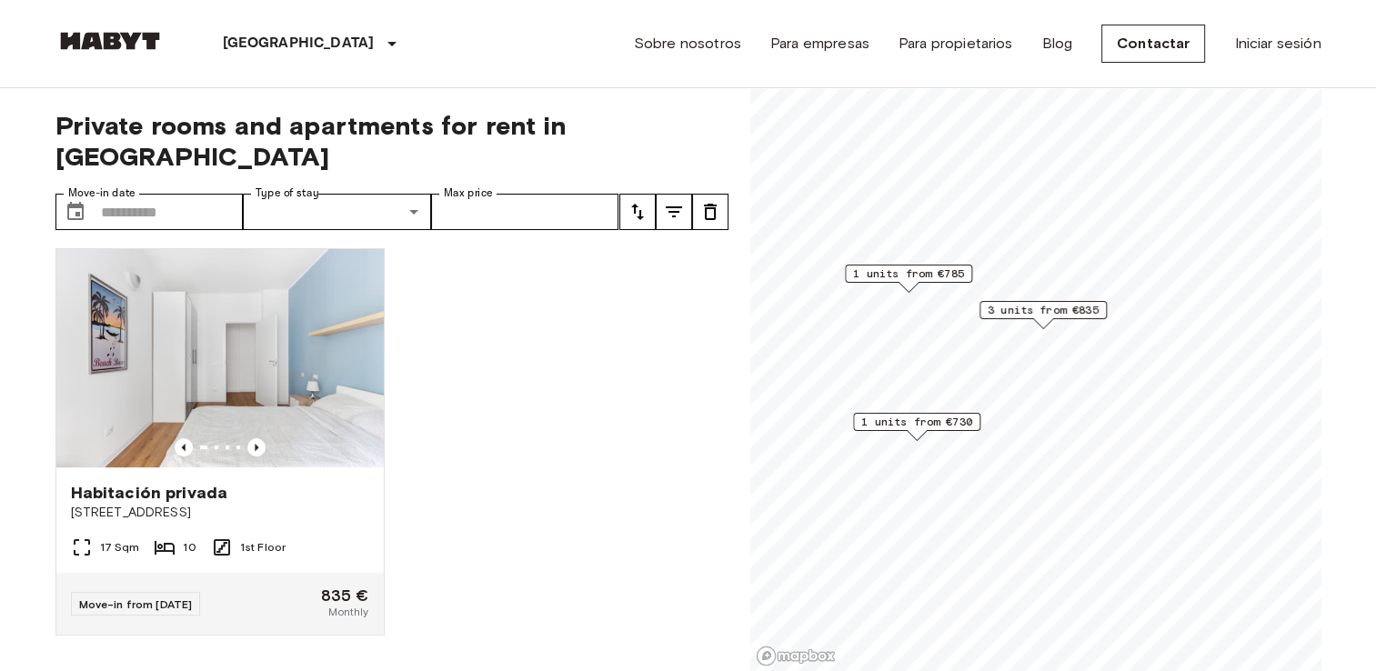
scroll to position [542, 0]
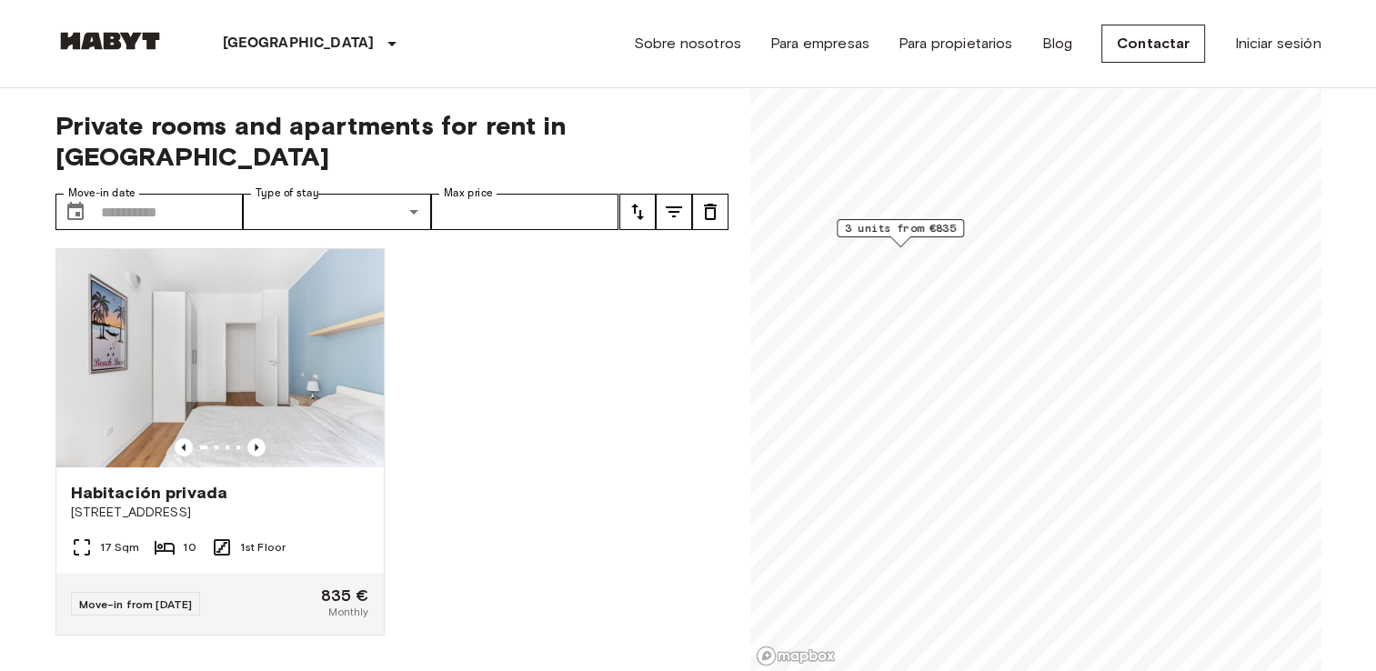
scroll to position [131, 0]
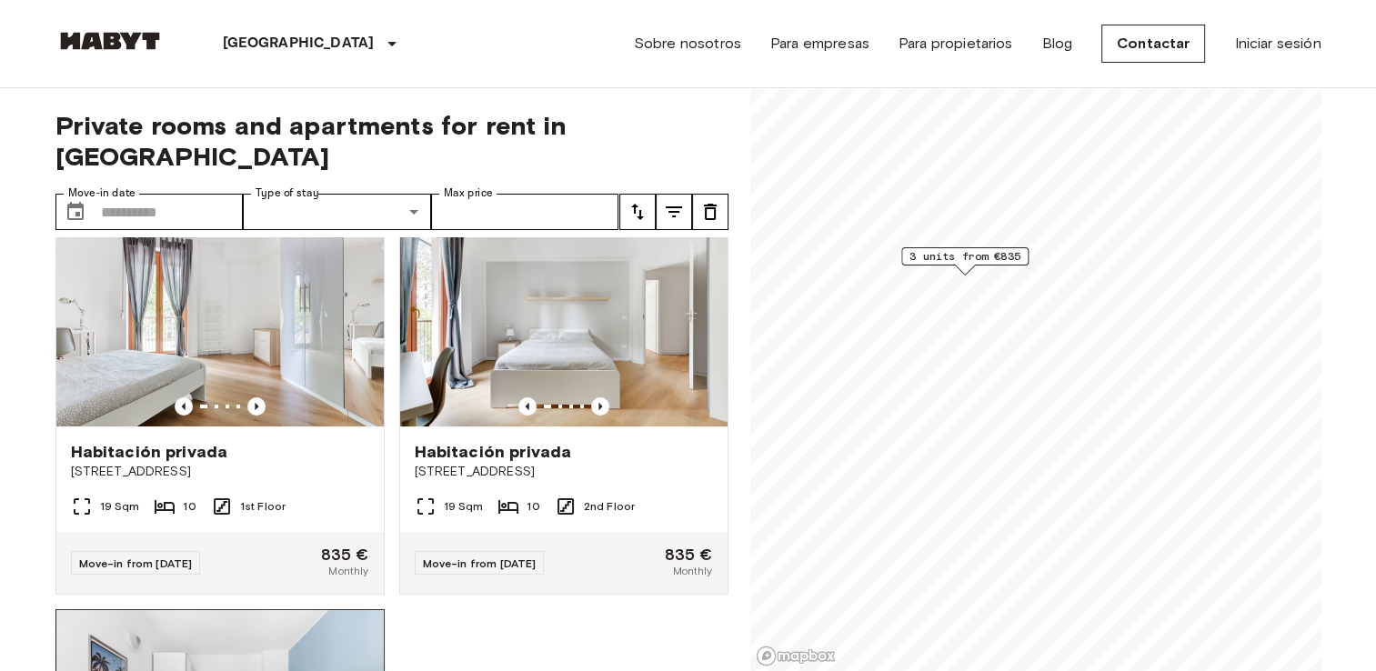
scroll to position [43, 0]
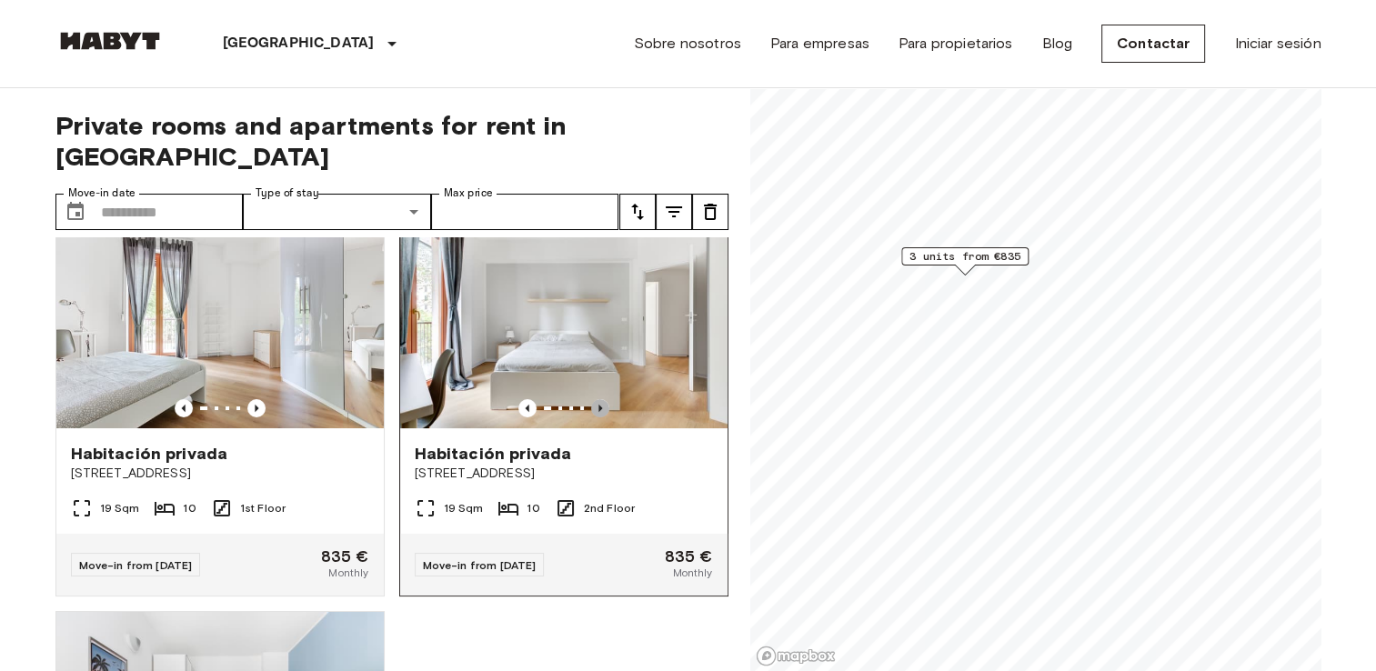
click at [592, 399] on icon "Previous image" at bounding box center [600, 408] width 18 height 18
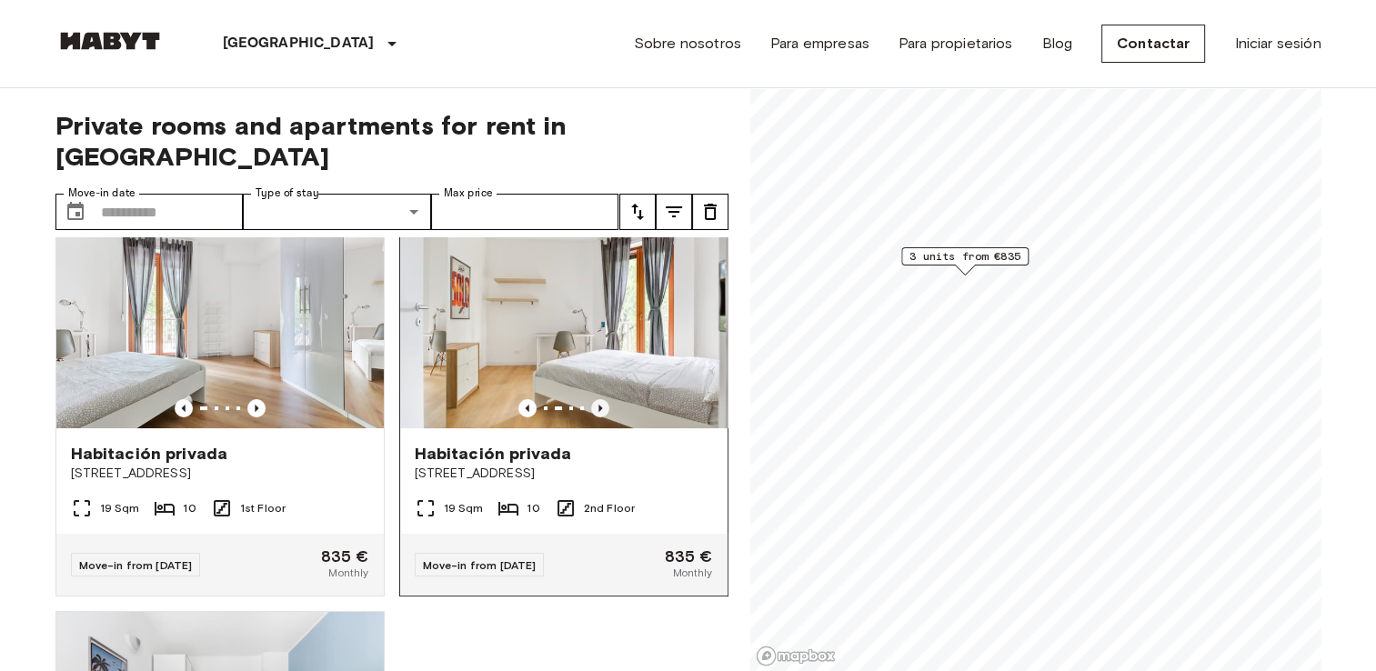
click at [592, 399] on icon "Previous image" at bounding box center [600, 408] width 18 height 18
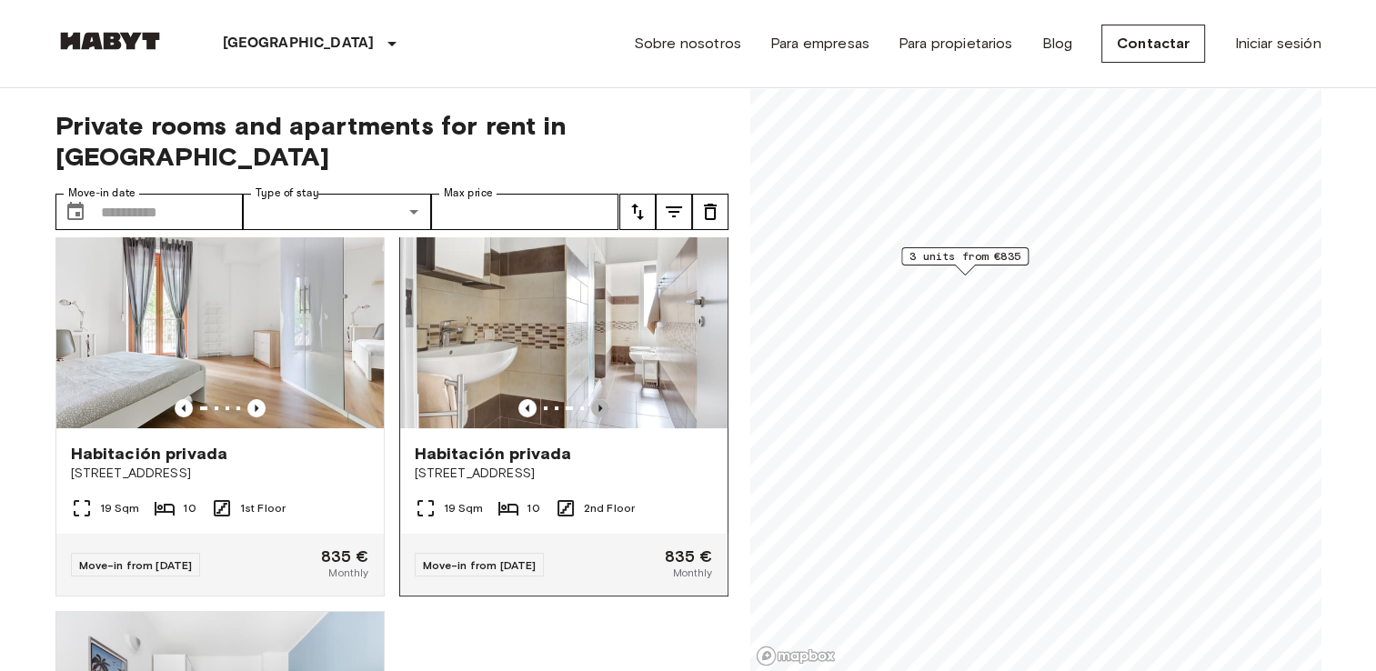
click at [592, 399] on icon "Previous image" at bounding box center [600, 408] width 18 height 18
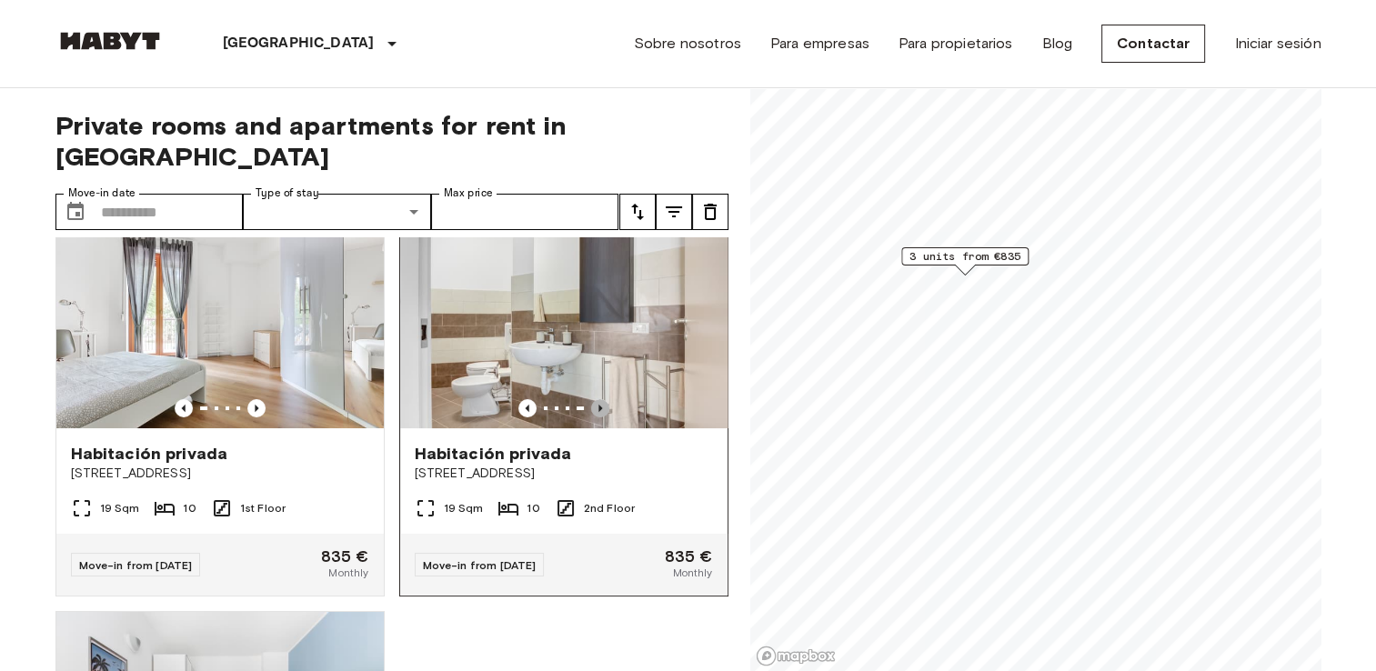
click at [592, 399] on icon "Previous image" at bounding box center [600, 408] width 18 height 18
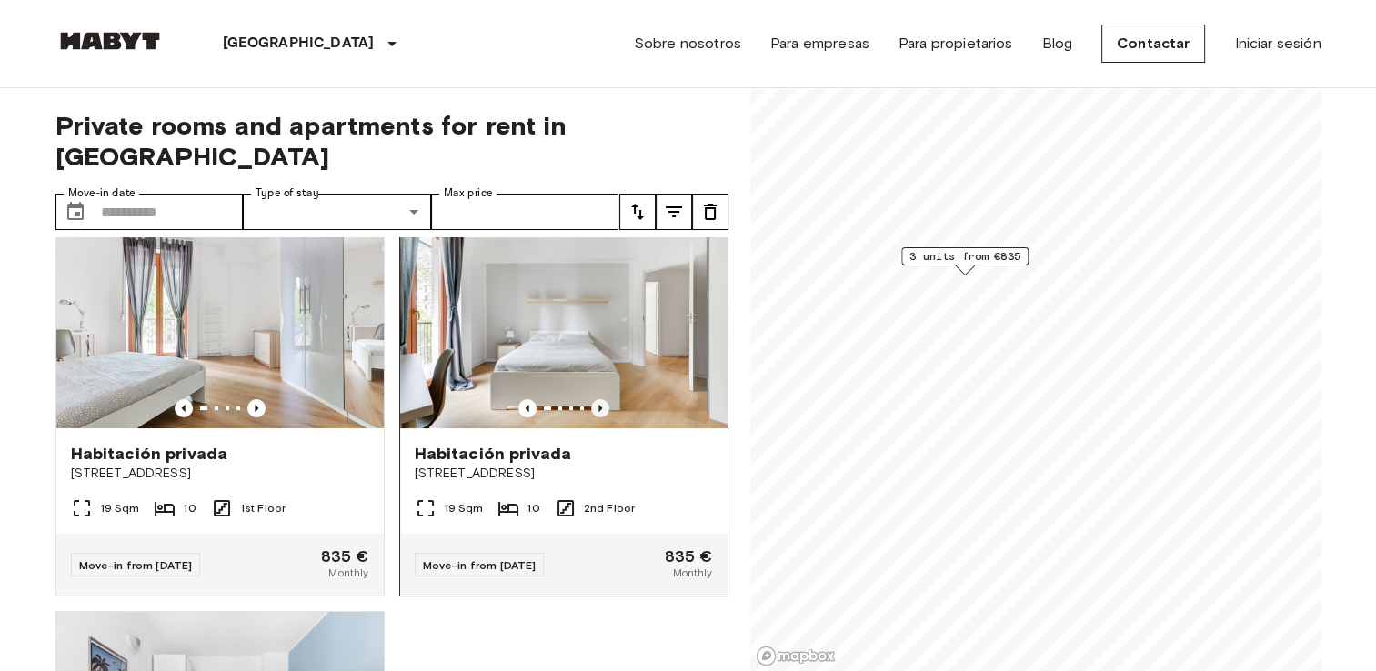
click at [592, 399] on icon "Previous image" at bounding box center [600, 408] width 18 height 18
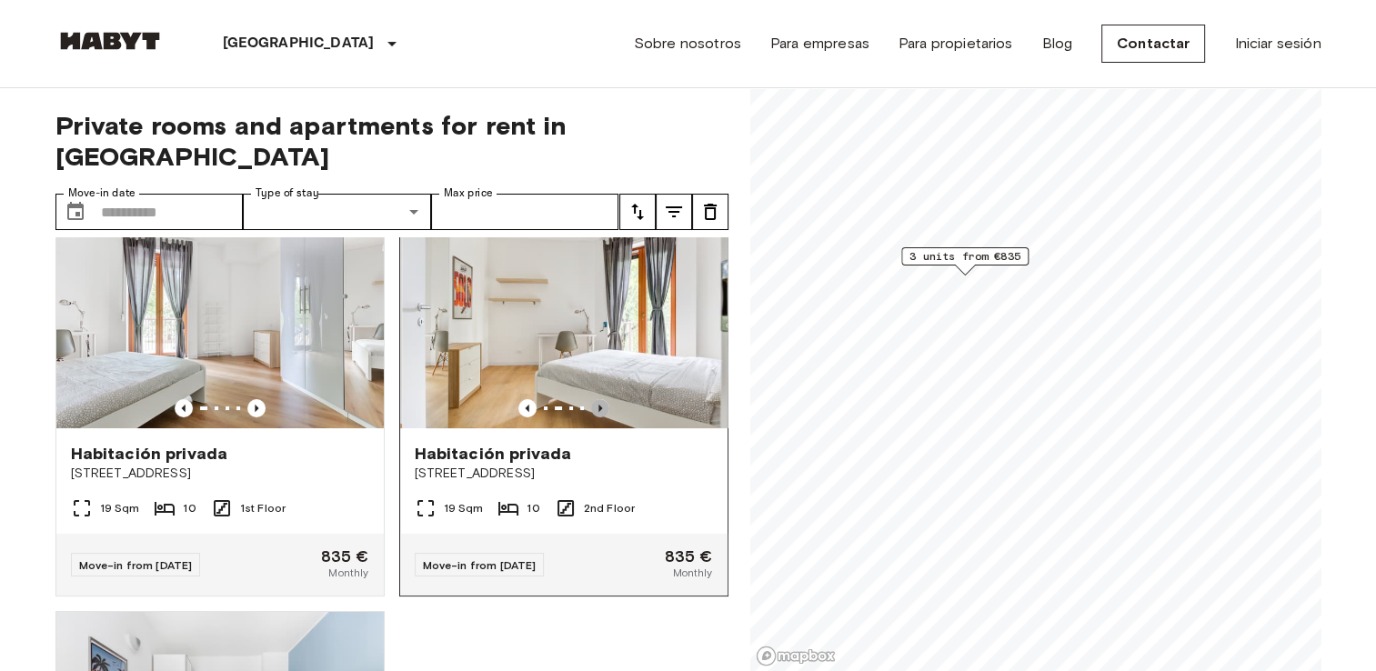
click at [592, 399] on icon "Previous image" at bounding box center [600, 408] width 18 height 18
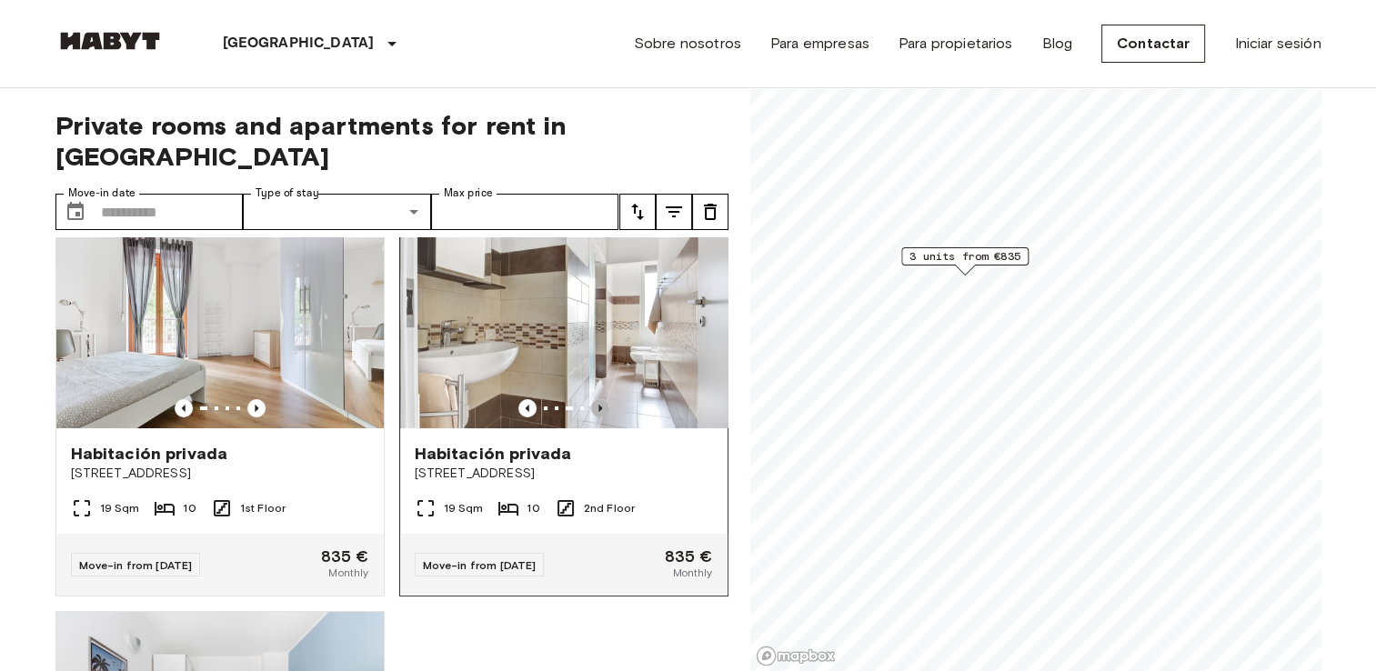
click at [592, 399] on icon "Previous image" at bounding box center [600, 408] width 18 height 18
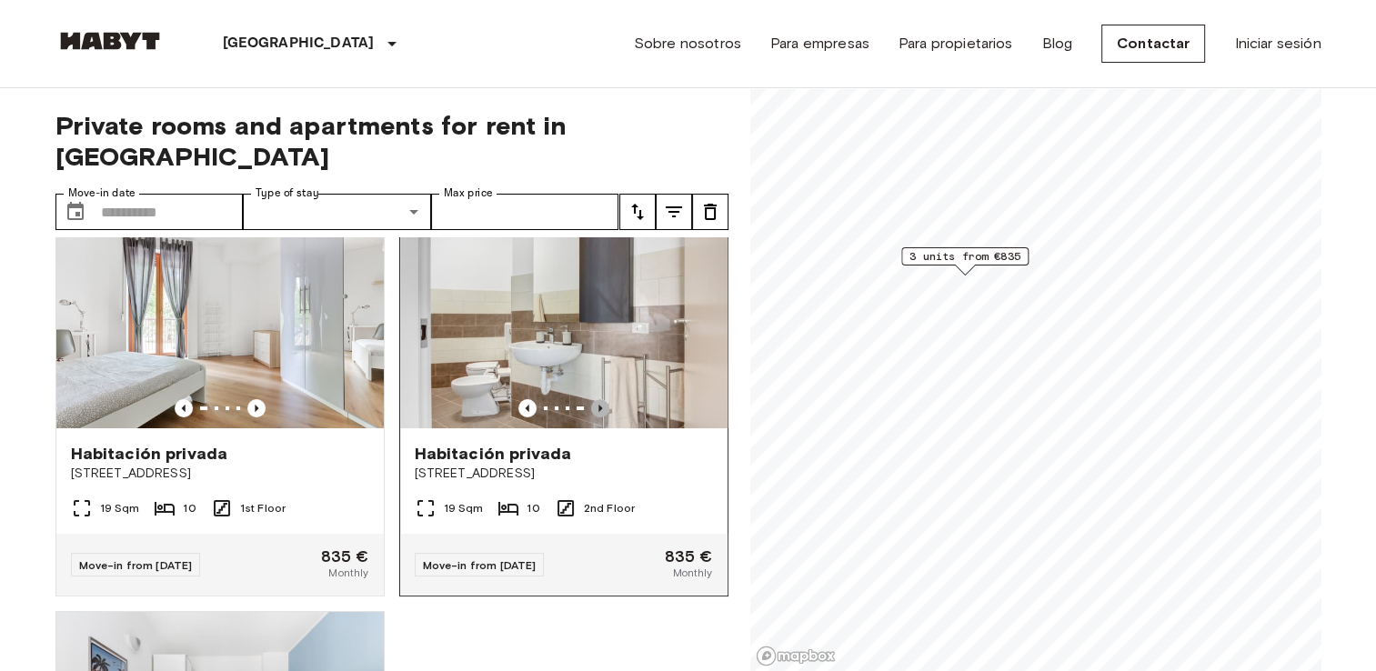
click at [592, 399] on icon "Previous image" at bounding box center [600, 408] width 18 height 18
